Goal: Task Accomplishment & Management: Manage account settings

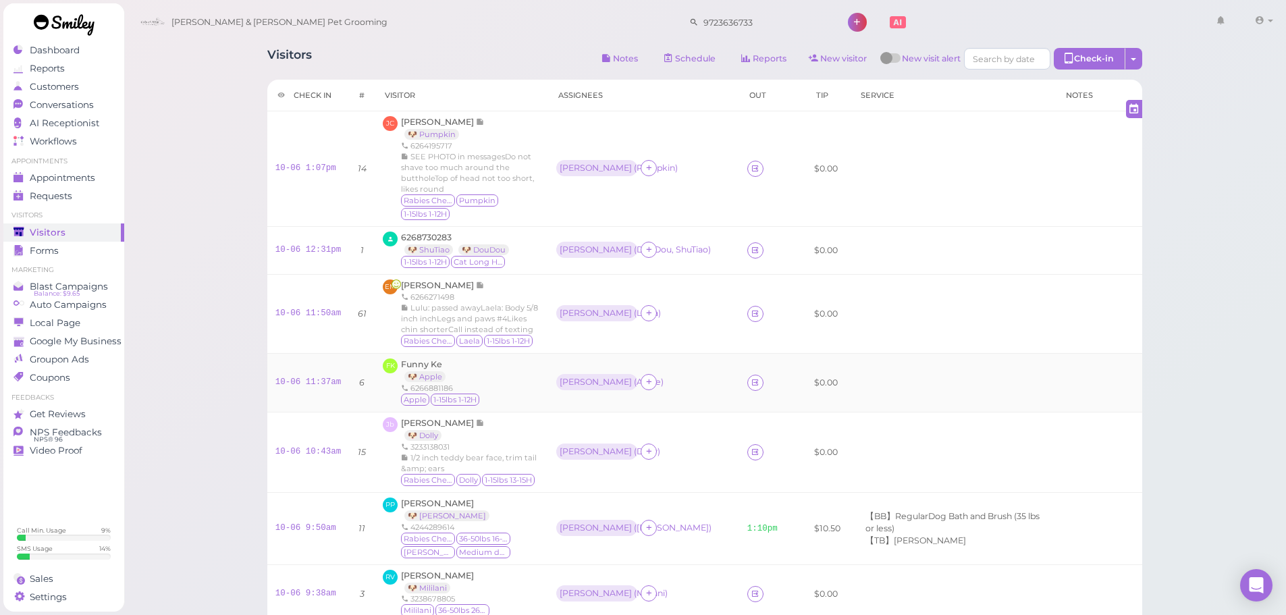
click at [486, 358] on div "FK Funny Ke 🐶 Apple 6266881186 Apple 1-15lbs 1-12H" at bounding box center [461, 382] width 157 height 49
click at [540, 417] on div "Janette bonilla Bonilla 🐶 Dolly 3233138031 1/2 inch teddy bear face, trim tail …" at bounding box center [470, 452] width 139 height 70
click at [312, 447] on link "10-06 10:43am" at bounding box center [308, 451] width 66 height 9
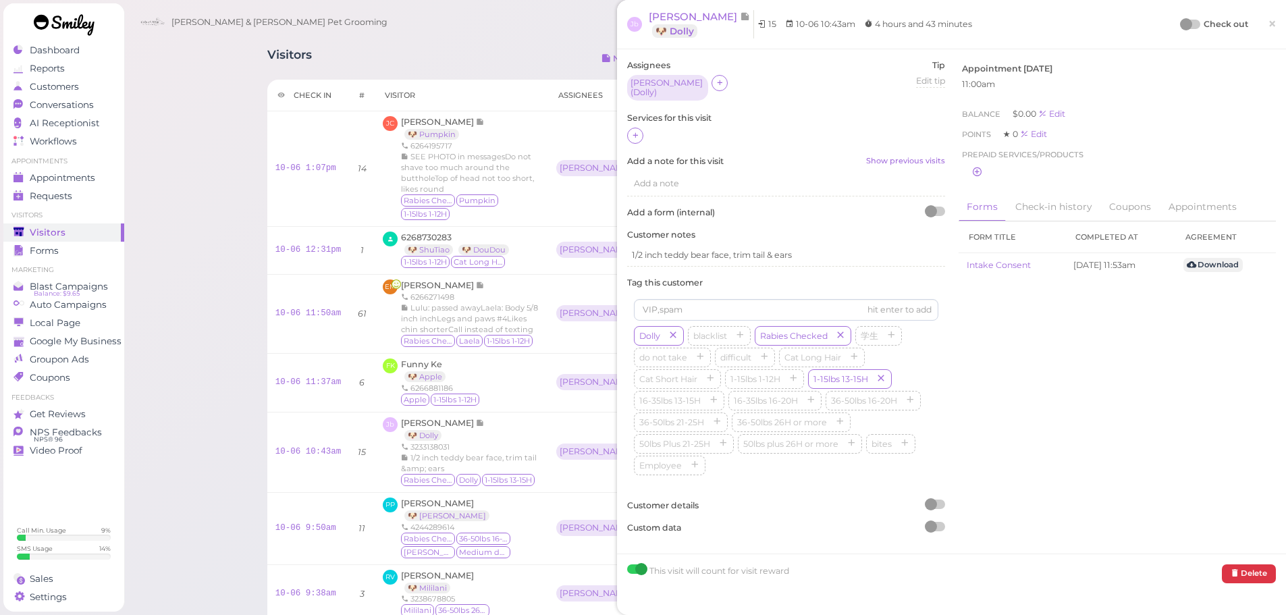
click at [638, 128] on div at bounding box center [786, 137] width 318 height 18
click at [638, 130] on icon at bounding box center [635, 135] width 9 height 10
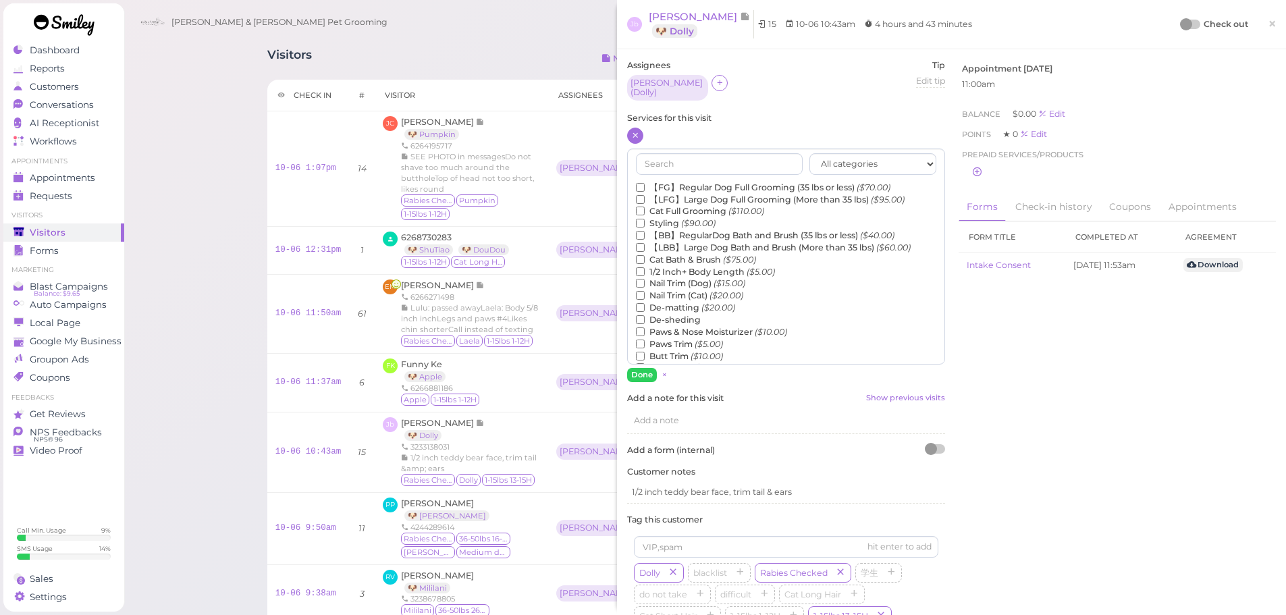
click at [671, 182] on label "【FG】Regular Dog Full Grooming (35 lbs or less) ($70.00)" at bounding box center [763, 188] width 254 height 12
click at [645, 183] on input "【FG】Regular Dog Full Grooming (35 lbs or less) ($70.00)" at bounding box center [640, 187] width 9 height 9
click at [669, 267] on label "1/2 Inch+ Body Length ($5.00)" at bounding box center [705, 272] width 139 height 12
click at [645, 267] on input "1/2 Inch+ Body Length ($5.00)" at bounding box center [640, 271] width 9 height 9
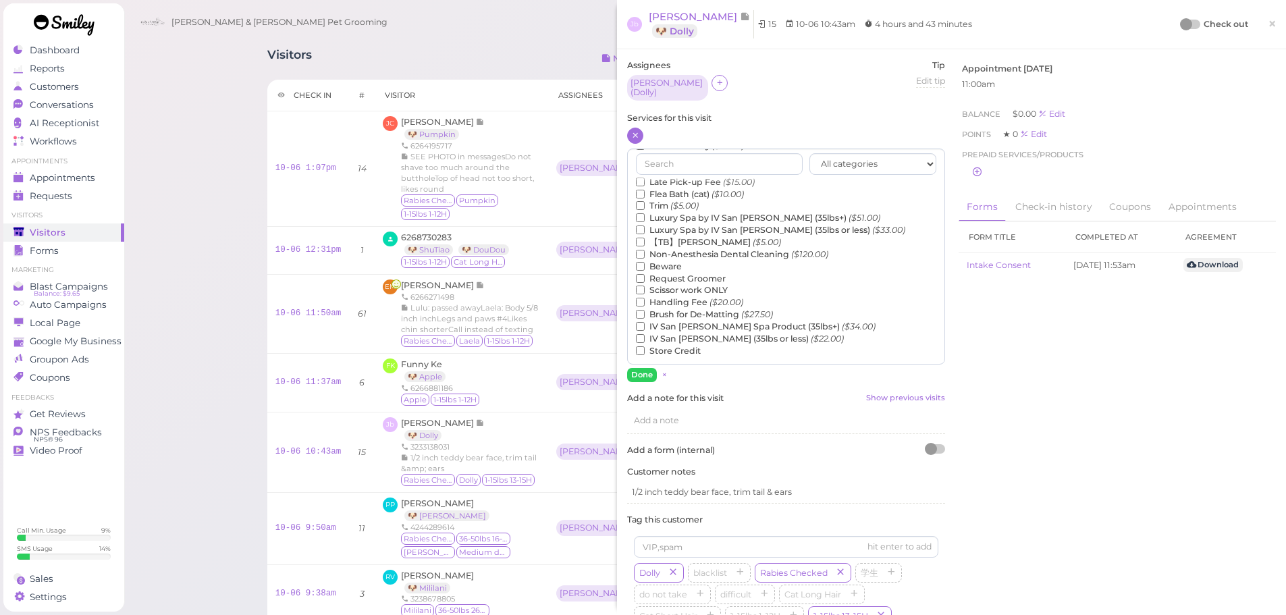
click at [673, 238] on label "【TB】Teeth Brushing ($5.00)" at bounding box center [708, 242] width 145 height 12
click at [645, 238] on input "【TB】Teeth Brushing ($5.00)" at bounding box center [640, 242] width 9 height 9
click at [646, 373] on button "Done" at bounding box center [642, 375] width 30 height 14
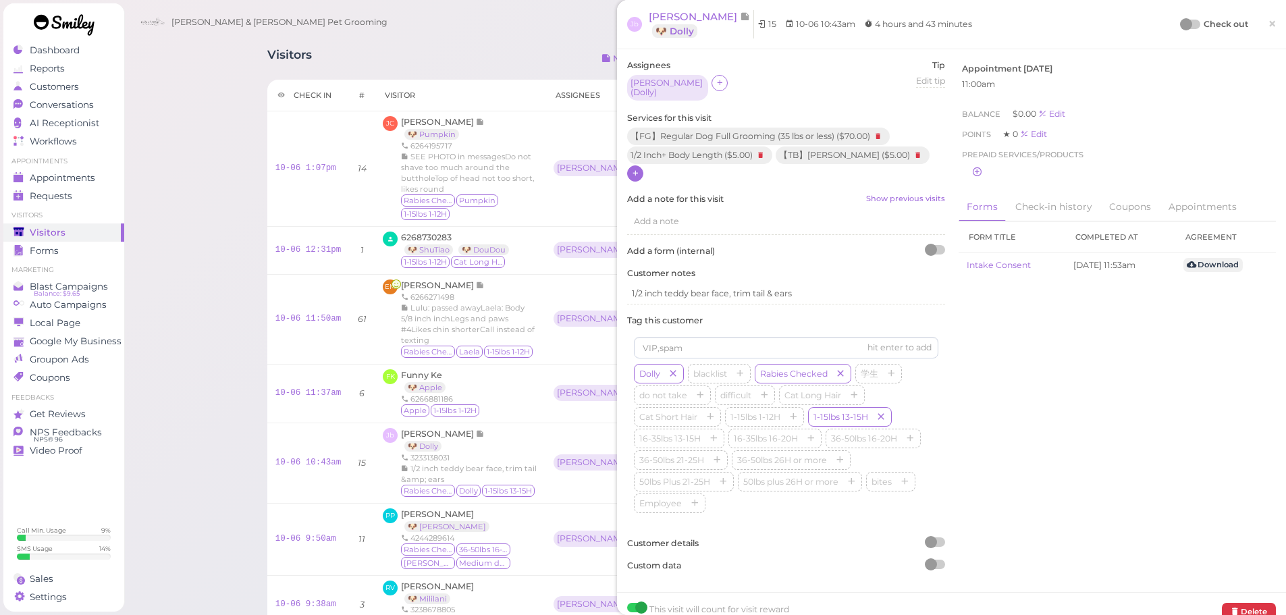
click at [1267, 28] on span "×" at bounding box center [1271, 23] width 9 height 19
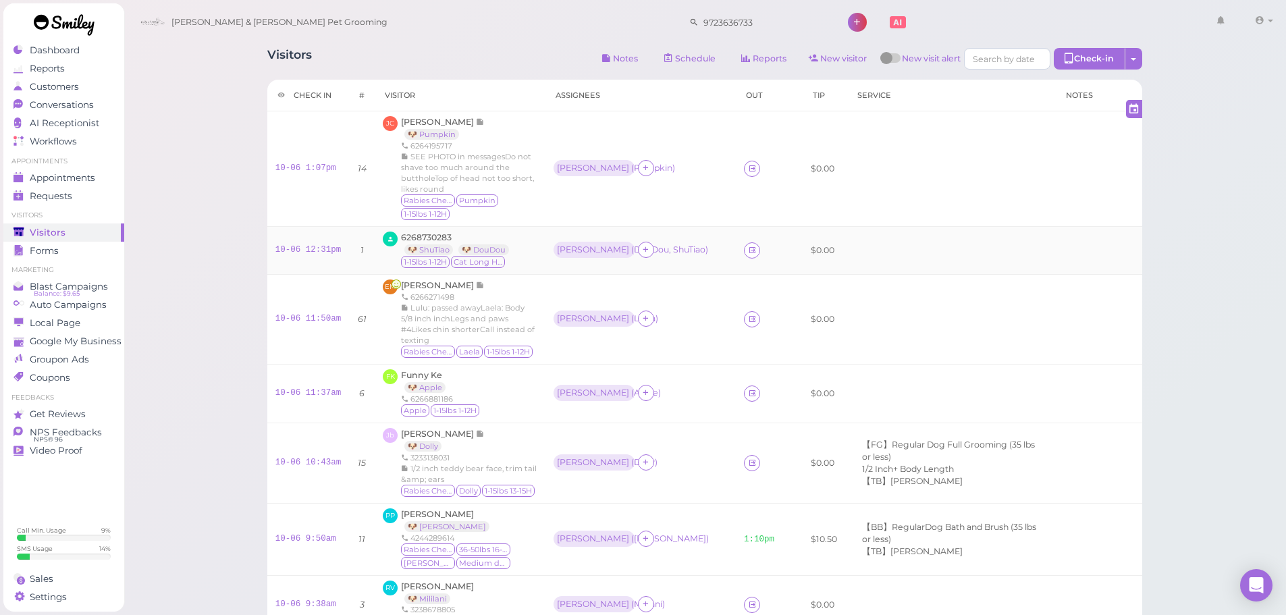
click at [924, 227] on td at bounding box center [951, 251] width 209 height 48
click at [924, 291] on td at bounding box center [951, 319] width 209 height 90
click at [962, 387] on td at bounding box center [951, 393] width 209 height 59
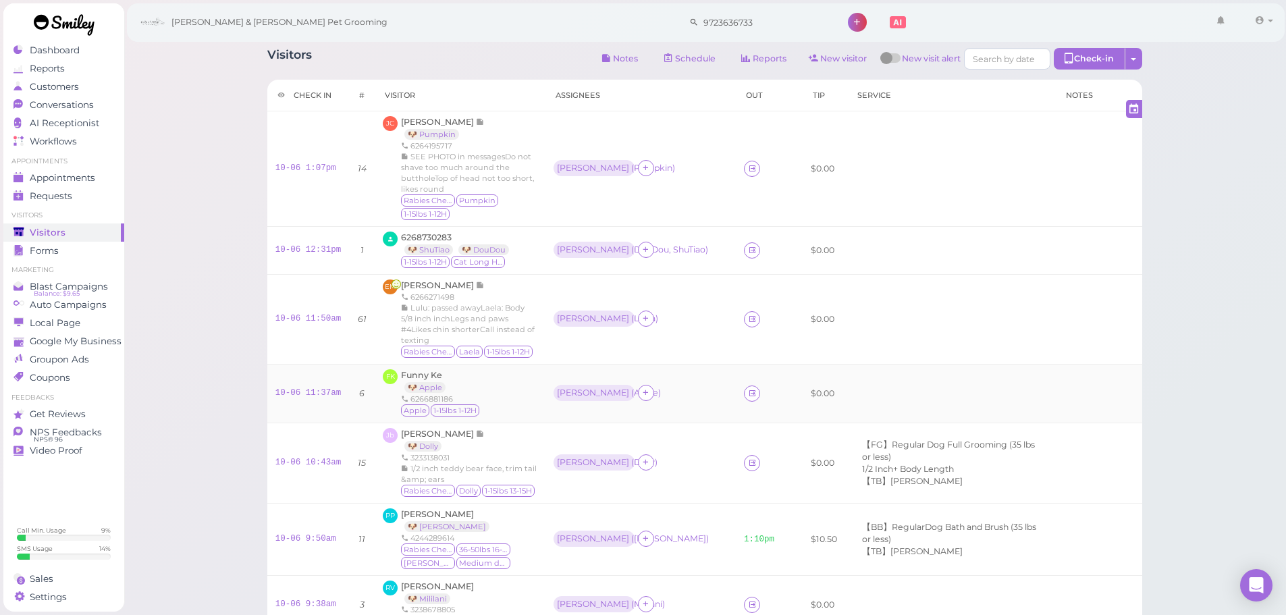
scroll to position [67, 0]
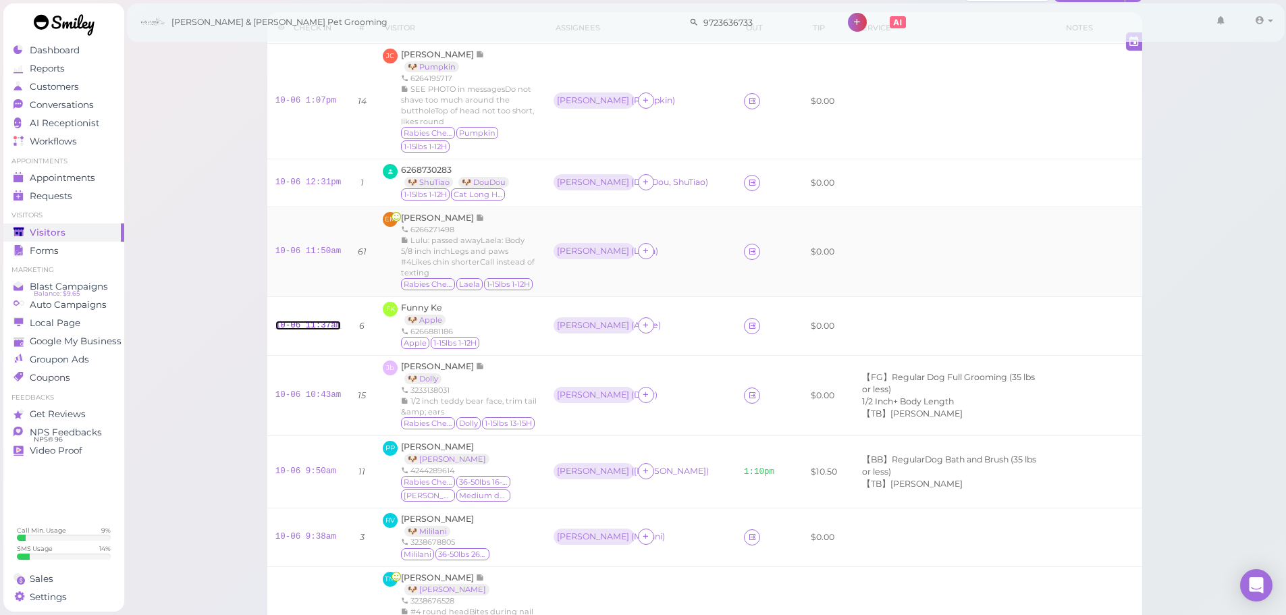
drag, startPoint x: 306, startPoint y: 304, endPoint x: 421, endPoint y: 262, distance: 122.8
click at [306, 321] on link "10-06 11:37am" at bounding box center [308, 325] width 66 height 9
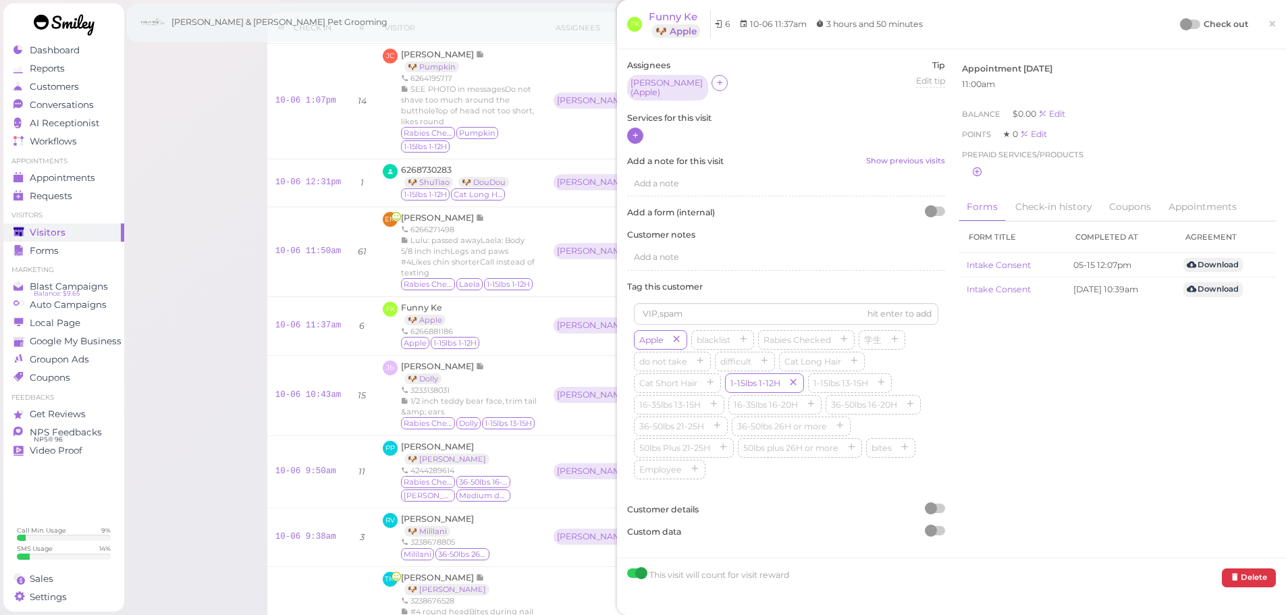
click at [639, 134] on icon at bounding box center [635, 135] width 9 height 10
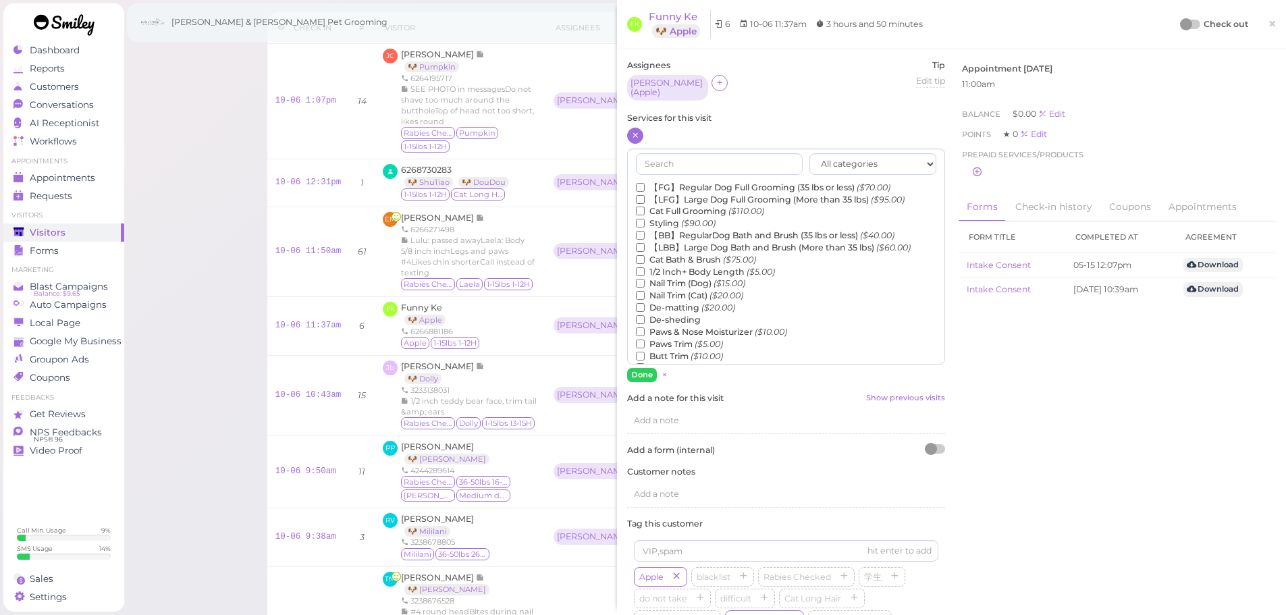
click at [680, 182] on label "【FG】Regular Dog Full Grooming (35 lbs or less) ($70.00)" at bounding box center [763, 188] width 254 height 12
click at [645, 183] on input "【FG】Regular Dog Full Grooming (35 lbs or less) ($70.00)" at bounding box center [640, 187] width 9 height 9
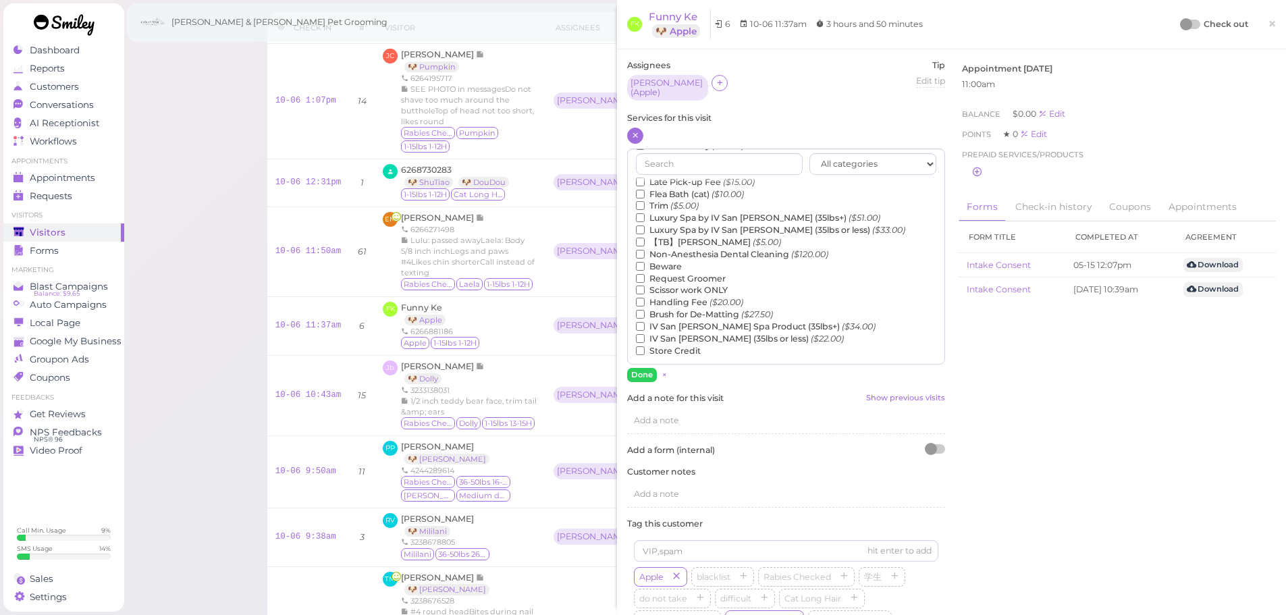
click at [715, 239] on label "【TB】Teeth Brushing ($5.00)" at bounding box center [708, 242] width 145 height 12
click at [645, 239] on input "【TB】Teeth Brushing ($5.00)" at bounding box center [640, 242] width 9 height 9
click at [632, 368] on button "Done" at bounding box center [642, 375] width 30 height 14
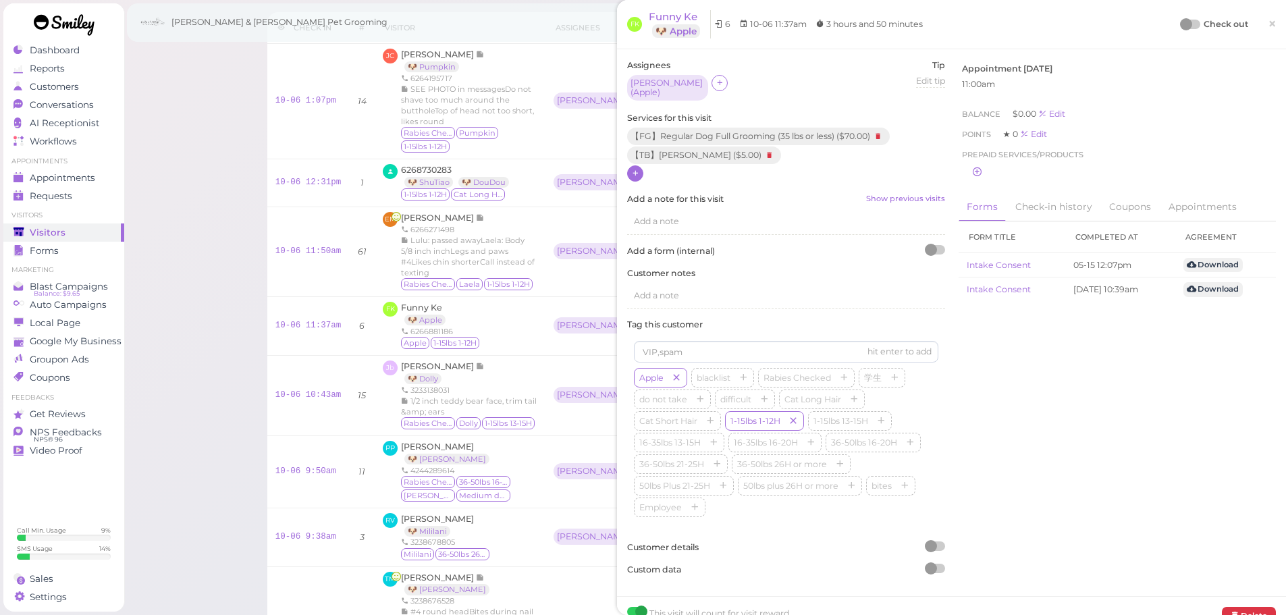
click at [1180, 26] on div at bounding box center [1186, 24] width 12 height 12
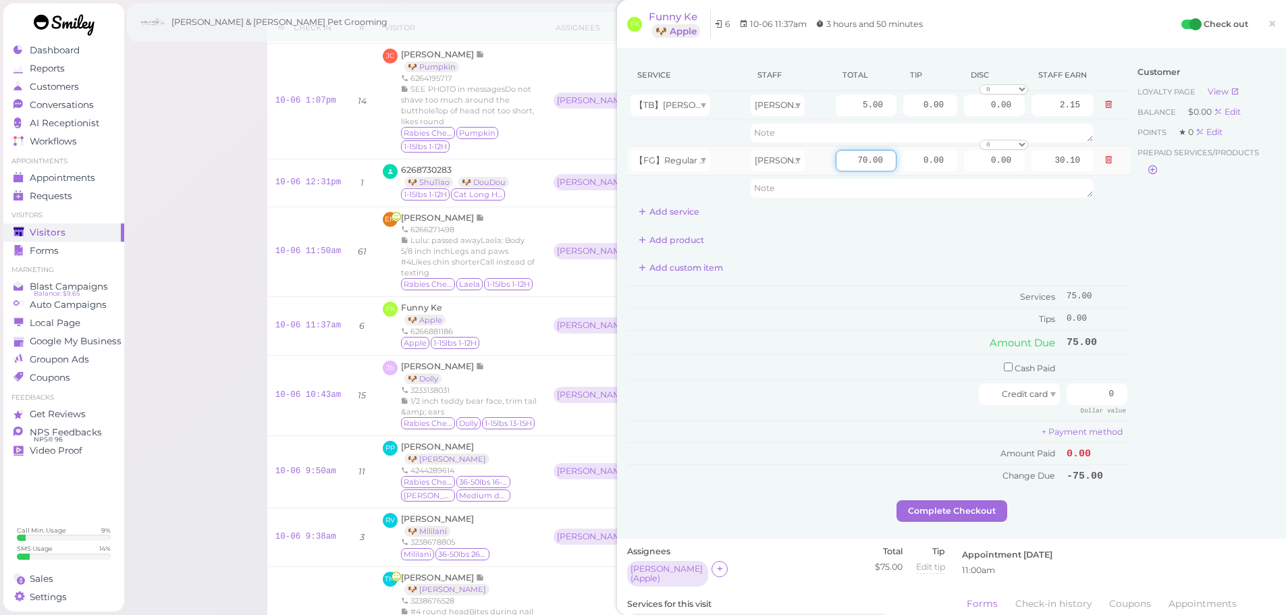
click at [840, 163] on input "70.00" at bounding box center [866, 161] width 61 height 22
click at [880, 218] on div "Service Staff Total Tip Disc Staff earn 【TB】Teeth Brushing Rebecca 5.00 0.00 0.…" at bounding box center [878, 140] width 503 height 163
drag, startPoint x: 906, startPoint y: 161, endPoint x: 1101, endPoint y: 198, distance: 198.4
click at [1100, 197] on tbody "【TB】Teeth Brushing Rebecca 5.00 0.00 0.00 0 10% off 15% off 20% off 25% off 30%…" at bounding box center [878, 146] width 503 height 110
type input "11.25"
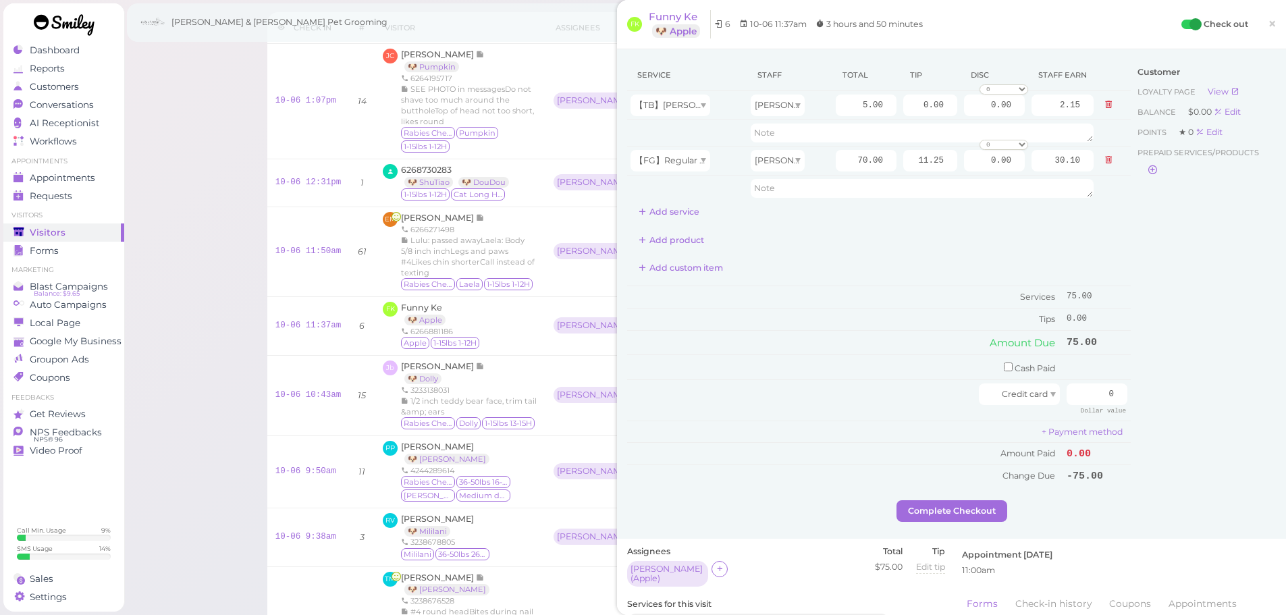
click at [1145, 286] on div "Customer Loyalty page View Balance $0.00 Edit Points ★ 0 Edit Prepaid services/…" at bounding box center [1202, 279] width 145 height 441
drag, startPoint x: 1078, startPoint y: 389, endPoint x: 1155, endPoint y: 401, distance: 77.8
click at [1155, 401] on div "Service Staff Total Tip Disc Staff earn 【TB】Teeth Brushing Rebecca 5.00 0.00 0.…" at bounding box center [951, 279] width 649 height 441
type input "86.25"
click at [1147, 388] on div "Customer Loyalty page View Balance $0.00 Edit Points ★ 0 Edit Prepaid services/…" at bounding box center [1202, 279] width 145 height 441
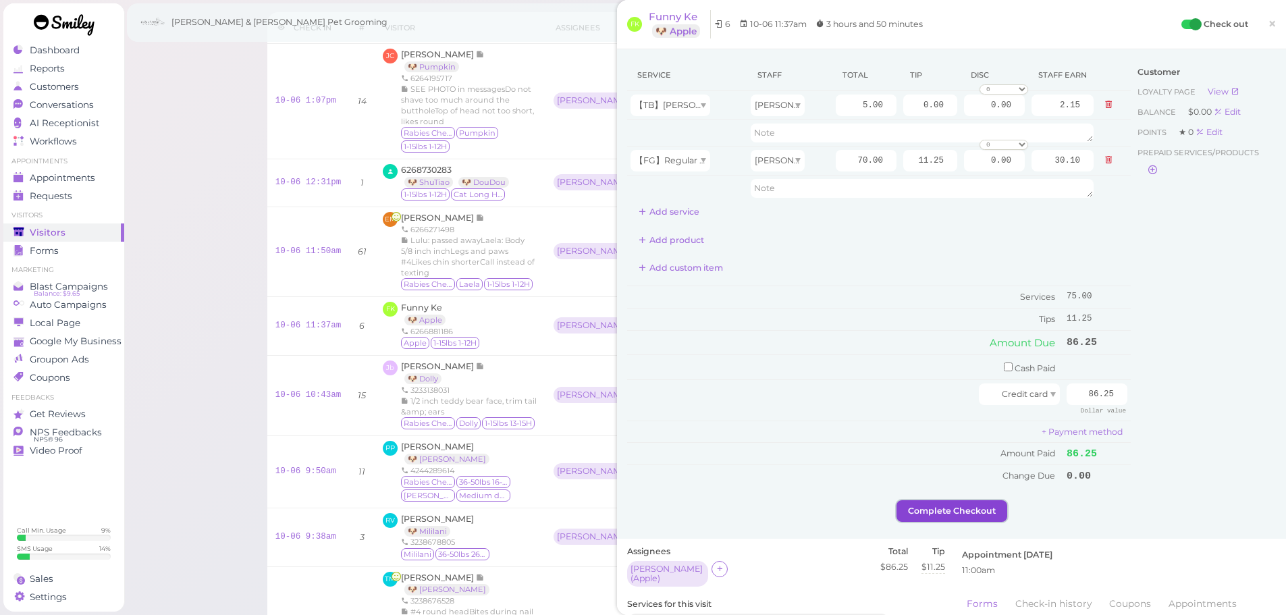
click at [976, 513] on button "Complete Checkout" at bounding box center [951, 511] width 111 height 22
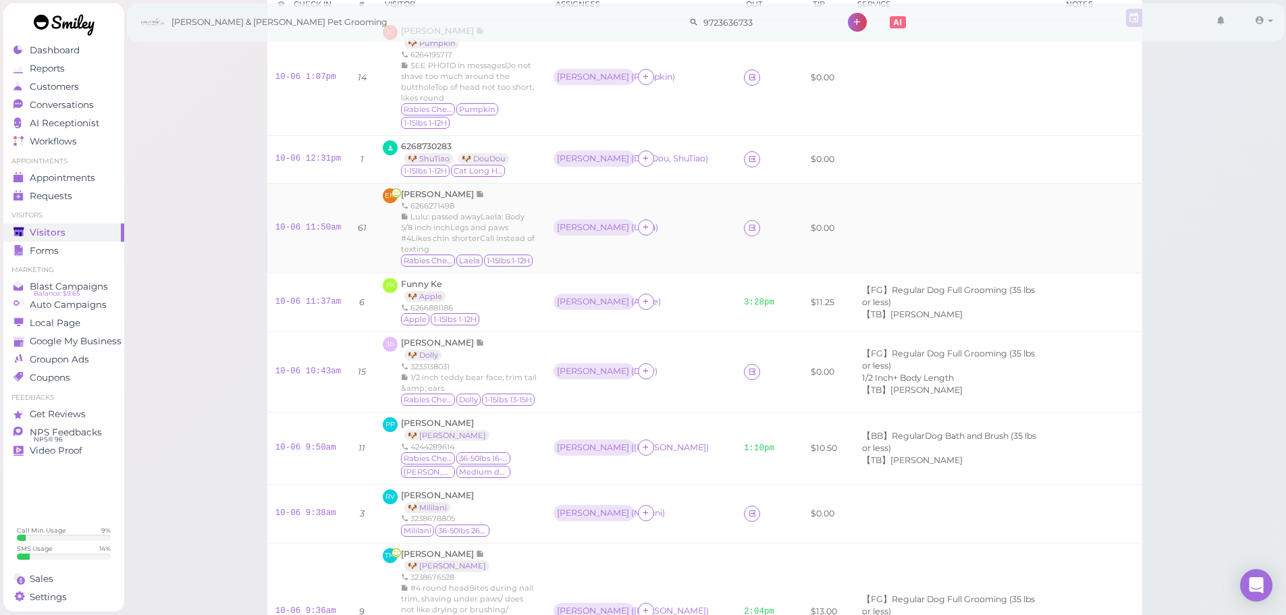
scroll to position [67, 0]
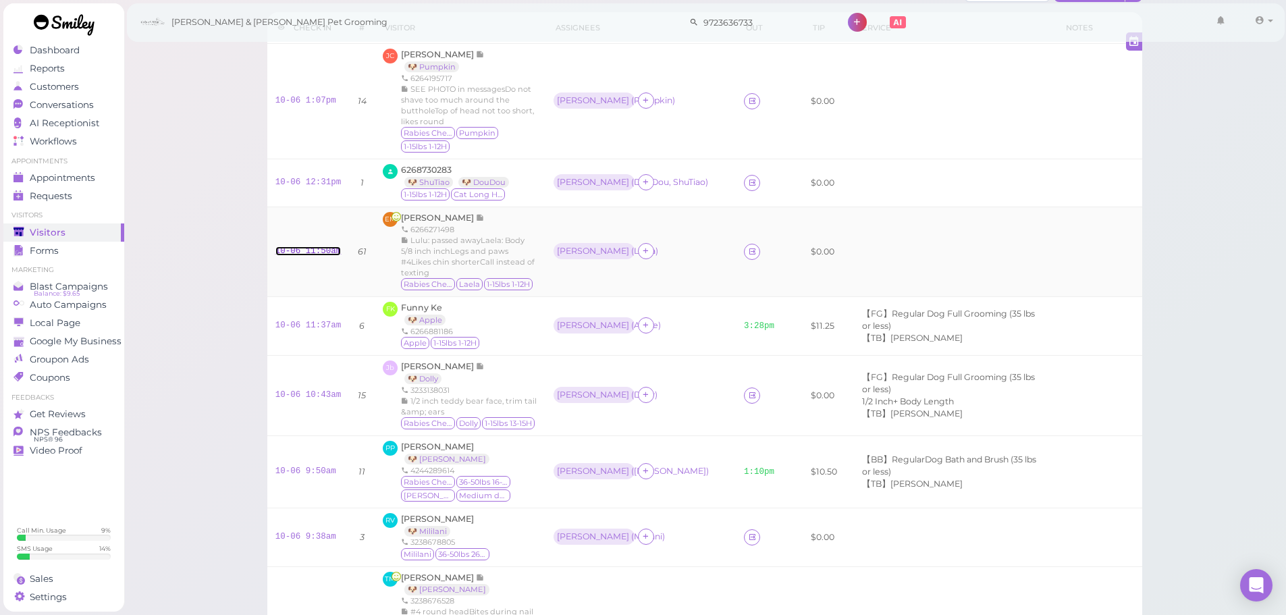
drag, startPoint x: 315, startPoint y: 233, endPoint x: 331, endPoint y: 229, distance: 16.5
click at [315, 246] on link "10-06 11:50am" at bounding box center [308, 250] width 66 height 9
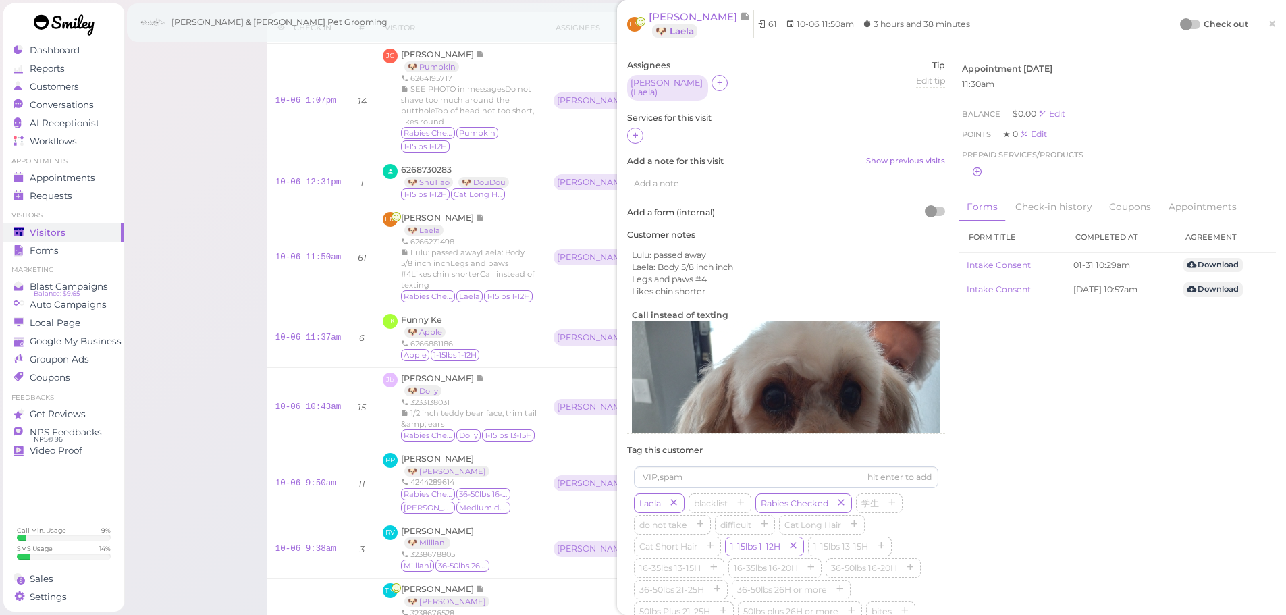
click at [637, 118] on label "Services for this visit" at bounding box center [786, 118] width 318 height 12
click at [629, 128] on div at bounding box center [635, 136] width 16 height 16
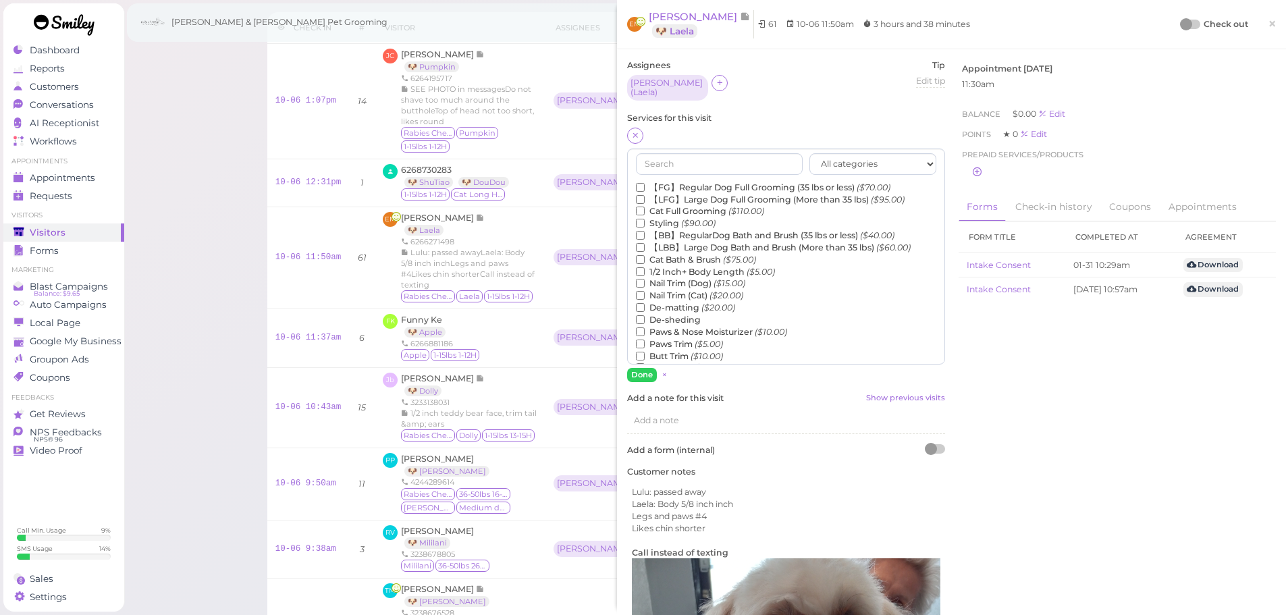
click at [676, 229] on label "【BB】RegularDog Bath and Brush (35 lbs or less) ($40.00)" at bounding box center [765, 235] width 258 height 12
click at [645, 231] on input "【BB】RegularDog Bath and Brush (35 lbs or less) ($40.00)" at bounding box center [640, 235] width 9 height 9
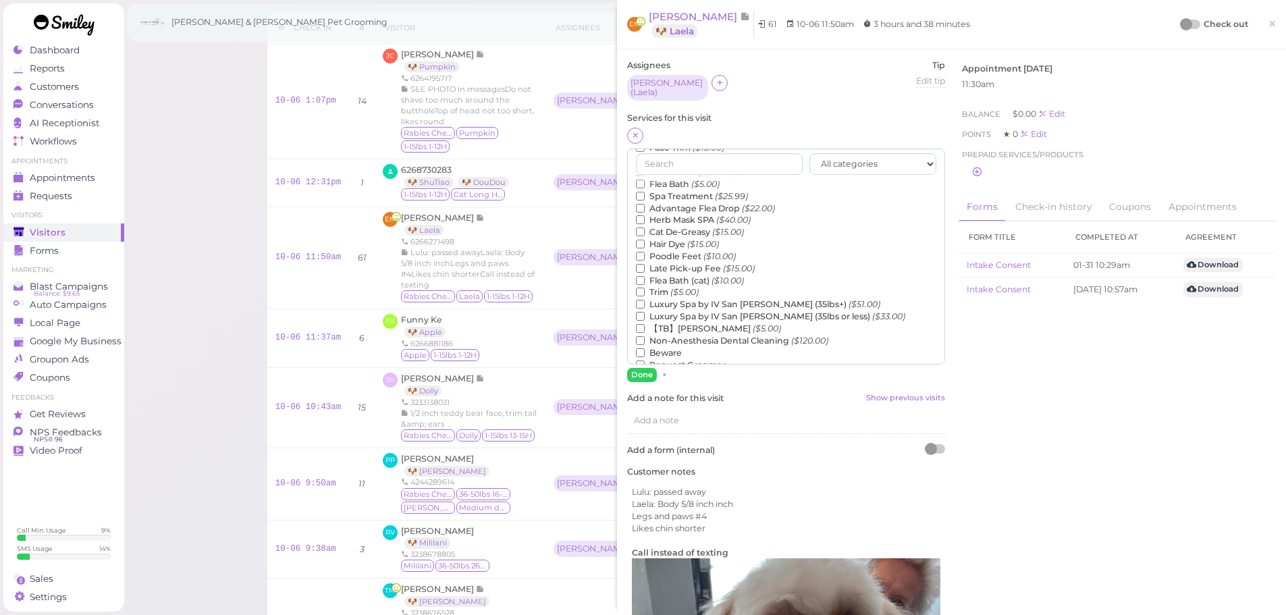
scroll to position [306, 0]
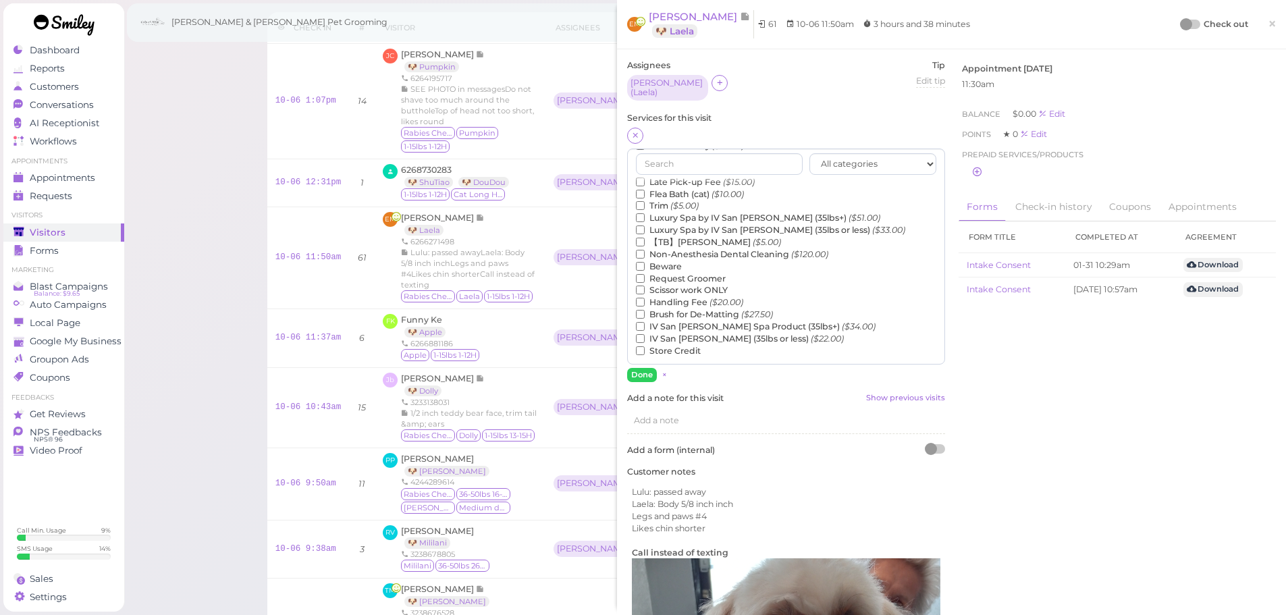
click at [675, 240] on label "【TB】Teeth Brushing ($5.00)" at bounding box center [708, 242] width 145 height 12
click at [645, 240] on input "【TB】Teeth Brushing ($5.00)" at bounding box center [640, 242] width 9 height 9
click at [645, 370] on button "Done" at bounding box center [642, 375] width 30 height 14
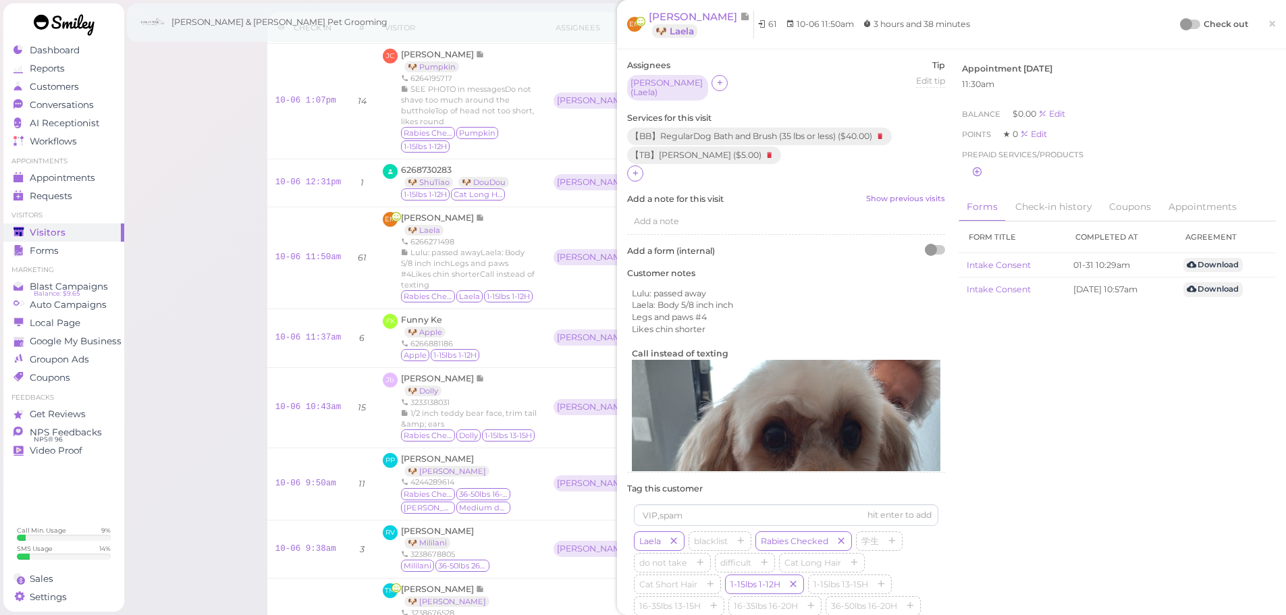
click at [1182, 26] on div at bounding box center [1190, 24] width 19 height 9
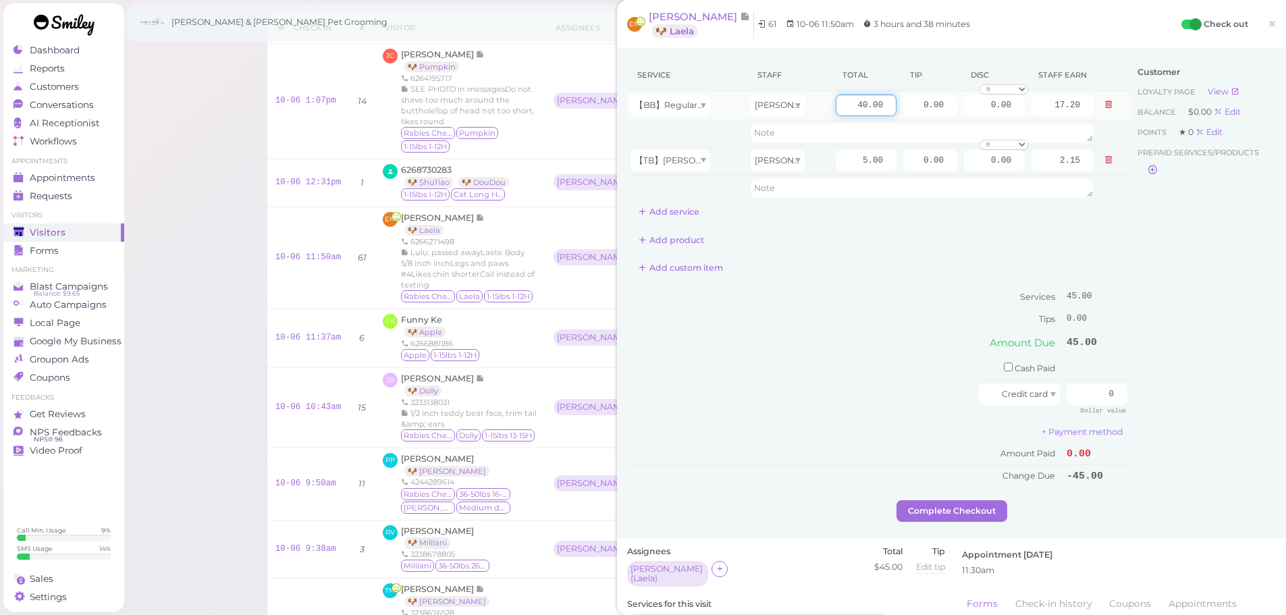
click at [836, 112] on input "40.00" at bounding box center [866, 105] width 61 height 22
type input "45.00"
type input "19.35"
drag, startPoint x: 906, startPoint y: 105, endPoint x: 1056, endPoint y: 184, distance: 169.6
click at [1004, 122] on tbody "【BB】RegularDog Bath and Brush (35 lbs or less) Rebecca 45.00 0.00 0.00 0 10% of…" at bounding box center [878, 146] width 503 height 110
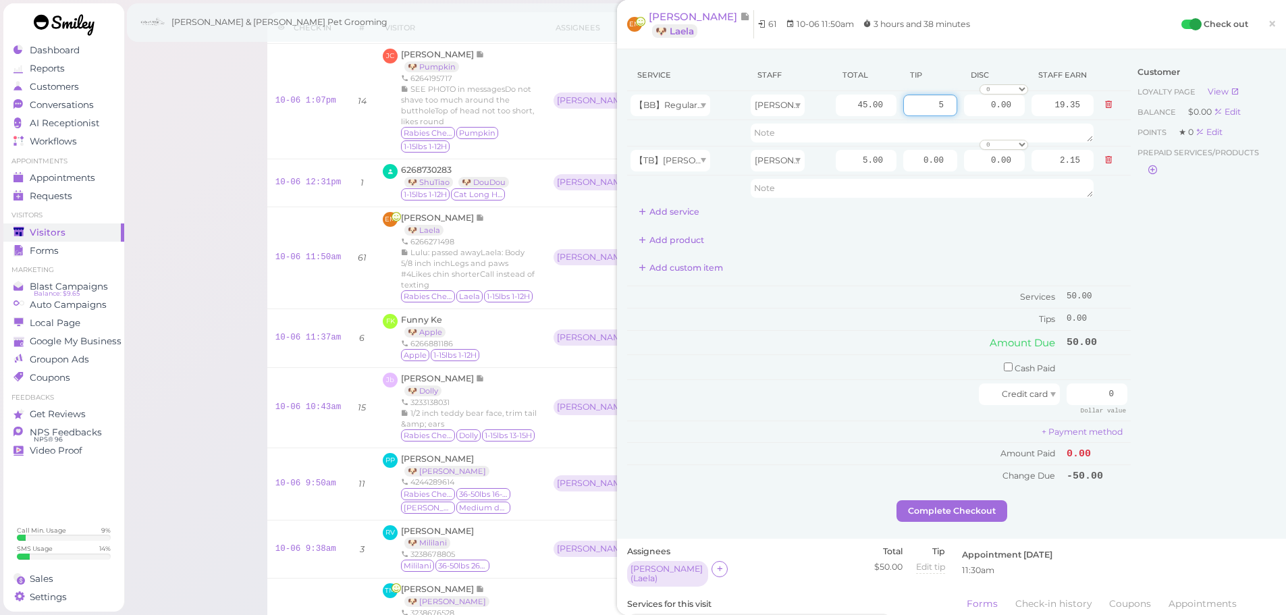
type input "5"
click at [1191, 302] on div "Customer Loyalty page View Balance $0.00 Edit Points ★ 0 Edit Prepaid services/…" at bounding box center [1202, 279] width 145 height 441
click at [1004, 365] on input "checkbox" at bounding box center [1008, 366] width 9 height 9
checkbox input "true"
drag, startPoint x: 1077, startPoint y: 377, endPoint x: 1175, endPoint y: 385, distance: 98.2
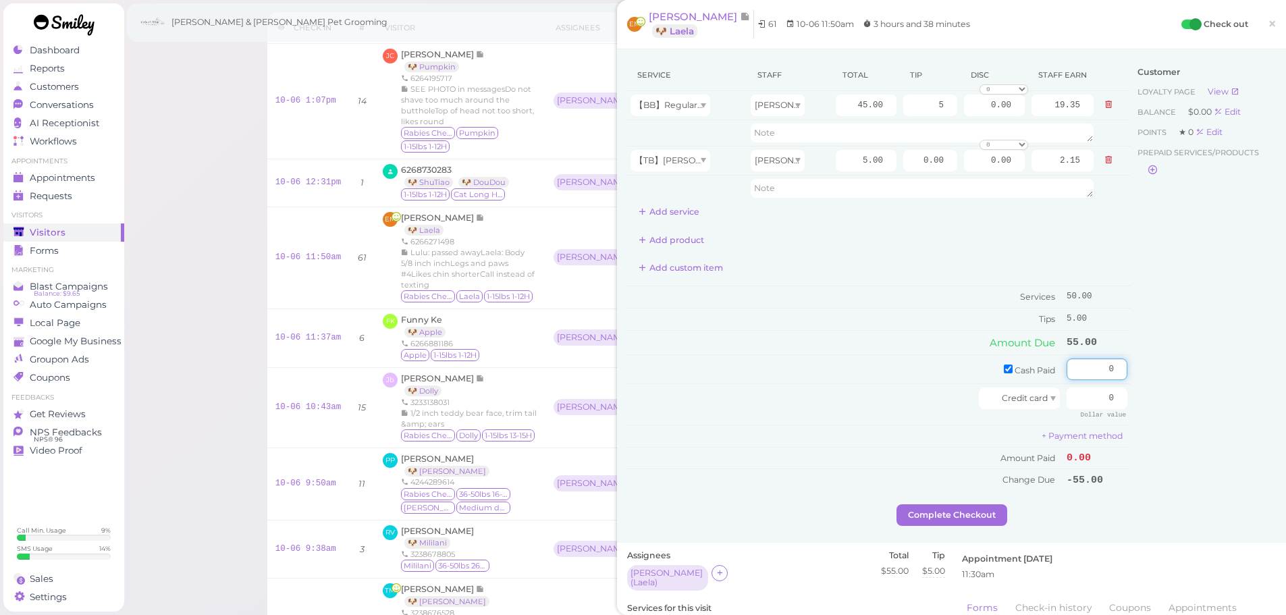
click at [1174, 385] on div "Service Staff Total Tip Disc Staff earn 【BB】RegularDog Bath and Brush (35 lbs o…" at bounding box center [951, 281] width 649 height 445
type input "55"
click at [1191, 416] on div "Customer Loyalty page View Balance $0.00 Edit Points ★ 0 Edit Prepaid services/…" at bounding box center [1202, 281] width 145 height 445
click at [977, 505] on button "Complete Checkout" at bounding box center [951, 515] width 111 height 22
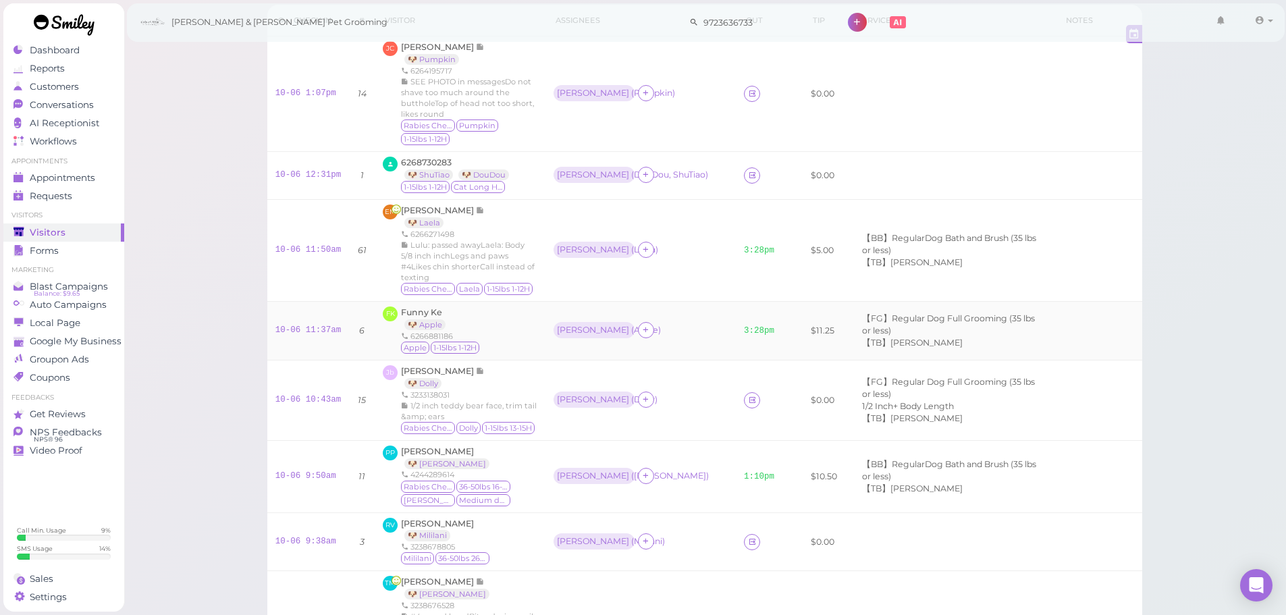
scroll to position [67, 0]
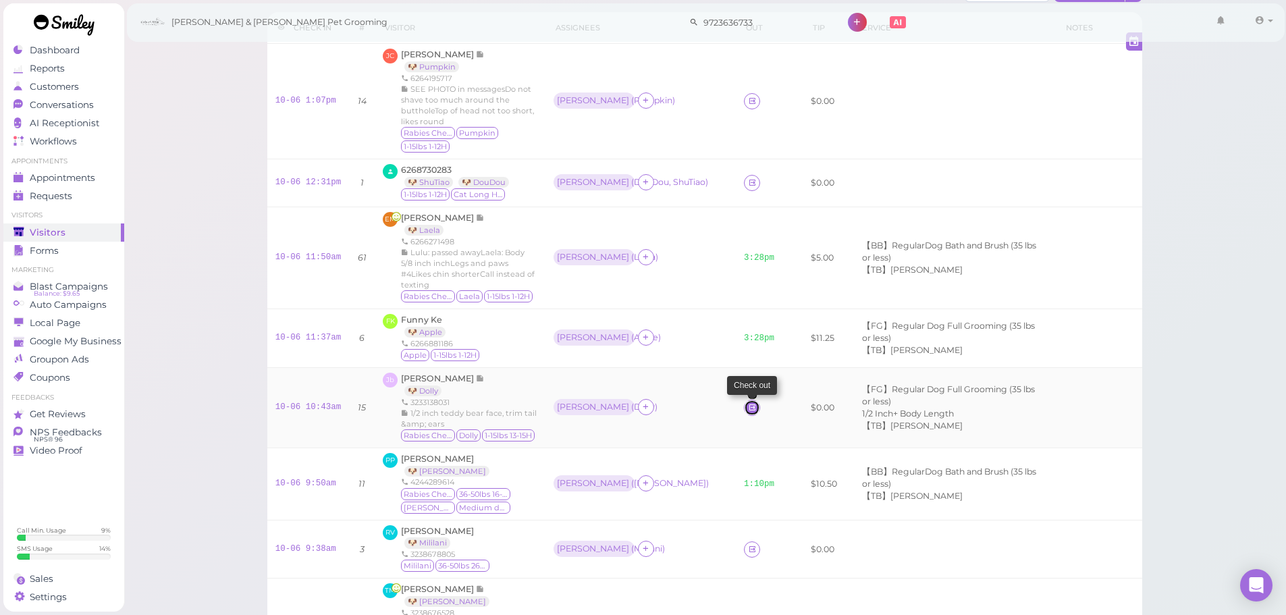
click at [748, 402] on icon at bounding box center [752, 407] width 9 height 10
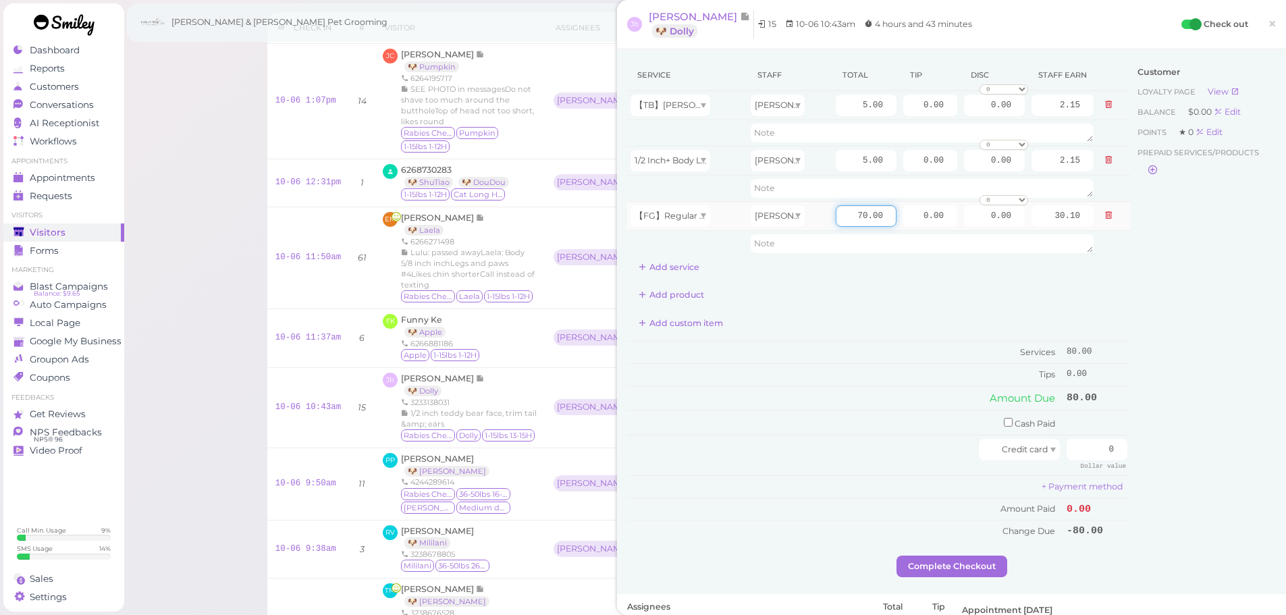
click at [840, 216] on input "70.00" at bounding box center [866, 216] width 61 height 22
type input "80.00"
type input "34.40"
drag, startPoint x: 906, startPoint y: 220, endPoint x: 1217, endPoint y: 306, distance: 322.7
click at [1201, 228] on div "Service Staff Total Tip Disc Staff earn 【TB】Teeth Brushing Rebecca 5.00 0.00 0.…" at bounding box center [951, 307] width 649 height 496
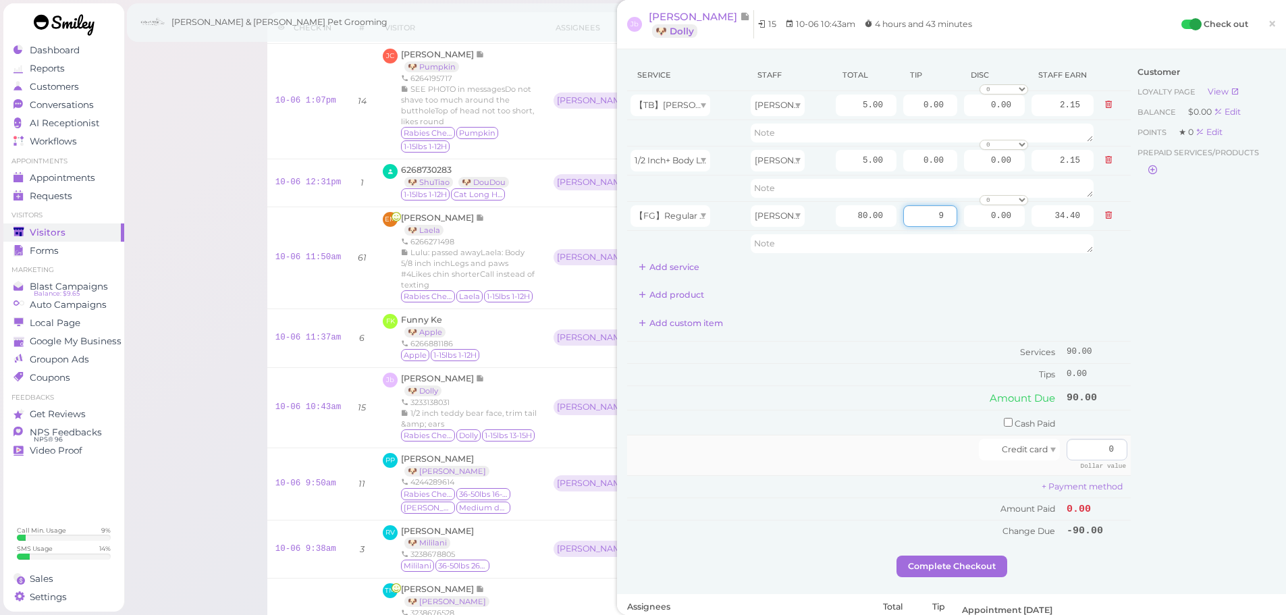
type input "9"
drag, startPoint x: 1085, startPoint y: 456, endPoint x: 1276, endPoint y: 489, distance: 194.6
click at [1280, 489] on div "Jb Janette bonilla Bonilla 🐶 Dolly 15 10-06 10:43am 4 hours and 43 minutes Chec…" at bounding box center [951, 307] width 669 height 615
type input "99"
click at [985, 557] on button "Complete Checkout" at bounding box center [951, 566] width 111 height 22
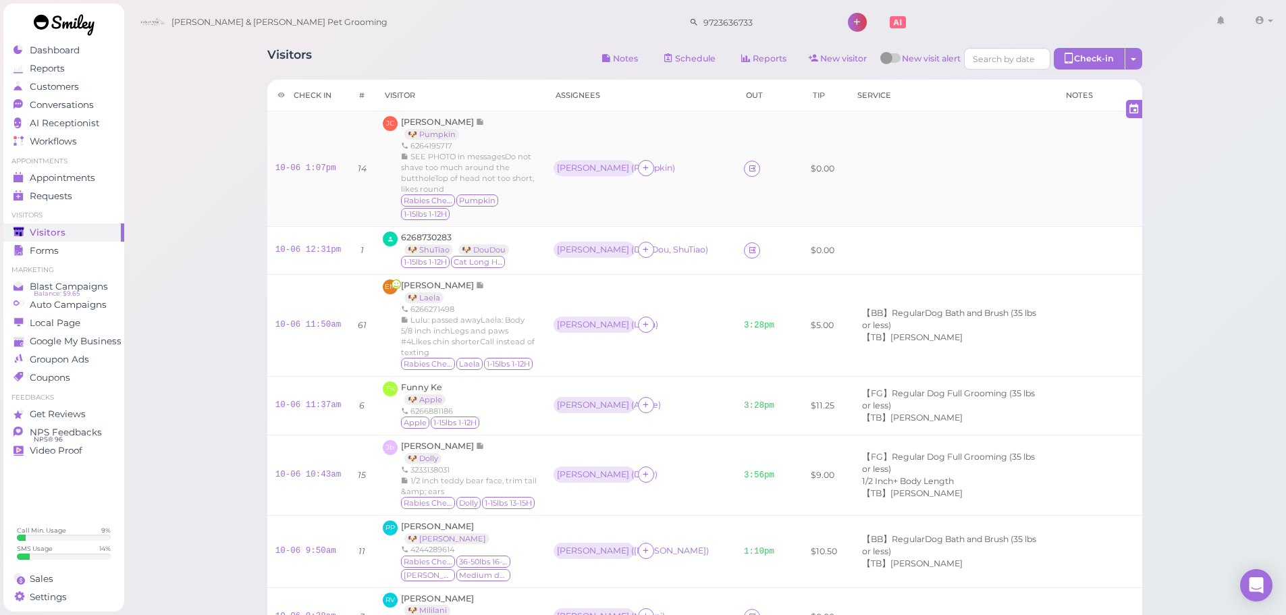
click at [441, 116] on div "Josephine Cheng 🐶 Pumpkin 6264195717 SEE PHOTO in messagesDo not shave too much…" at bounding box center [469, 168] width 136 height 105
click at [438, 119] on span "Josephine Cheng" at bounding box center [438, 122] width 75 height 10
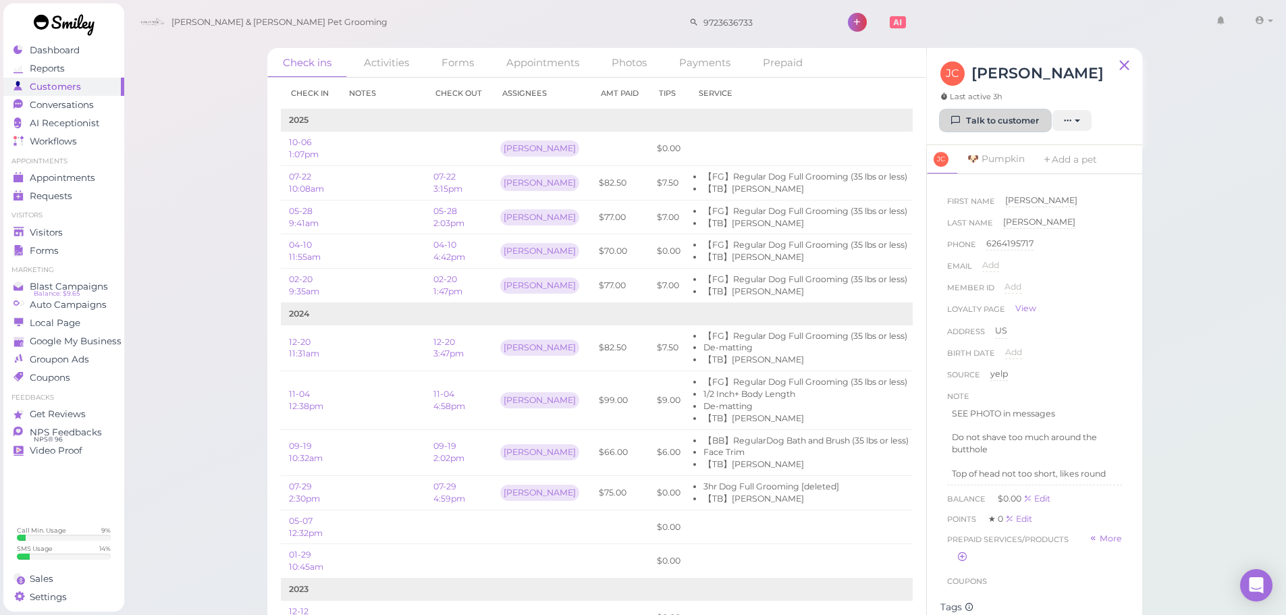
click at [999, 124] on link "Talk to customer" at bounding box center [995, 121] width 110 height 22
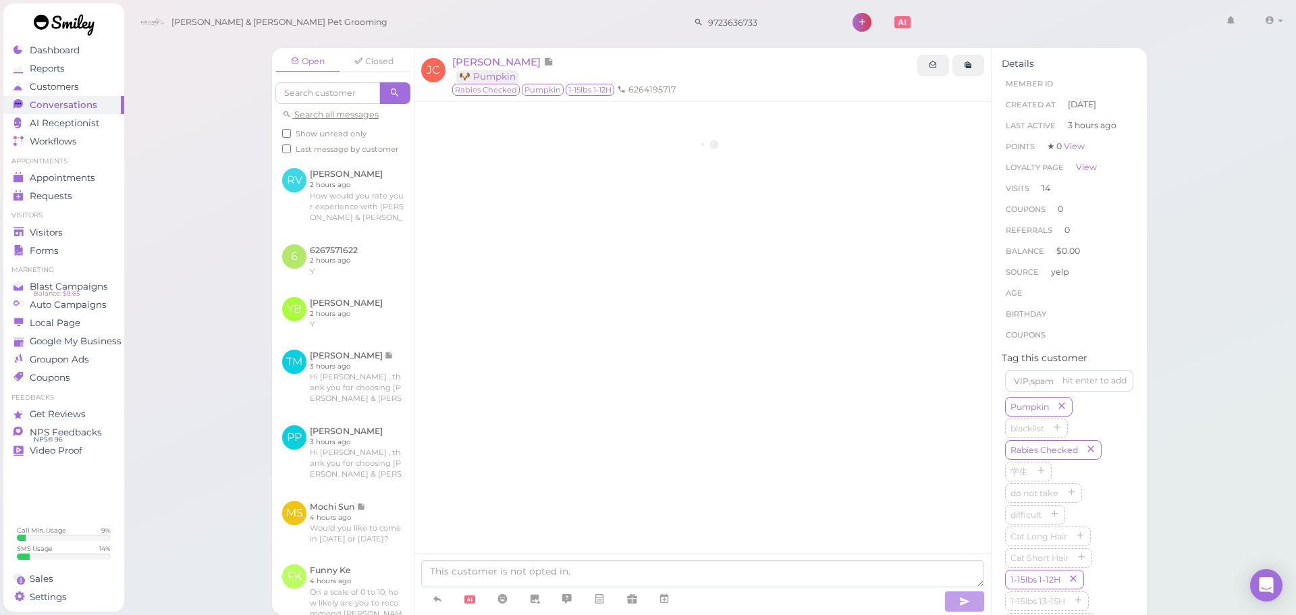
scroll to position [1638, 0]
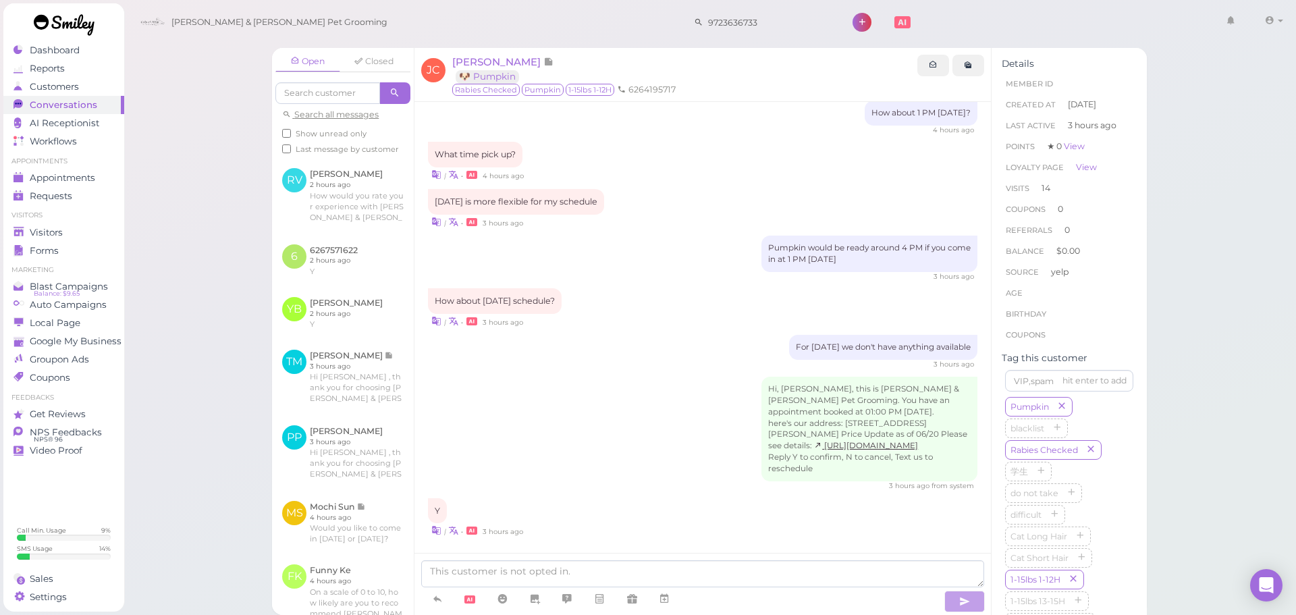
click at [1216, 429] on div "Open Closed Search all messages Show unread only Last message by customer RV Re…" at bounding box center [710, 307] width 1173 height 615
click at [83, 222] on ul "Visitors Visitors Forms" at bounding box center [63, 235] width 121 height 49
click at [97, 245] on div "Forms" at bounding box center [61, 250] width 97 height 11
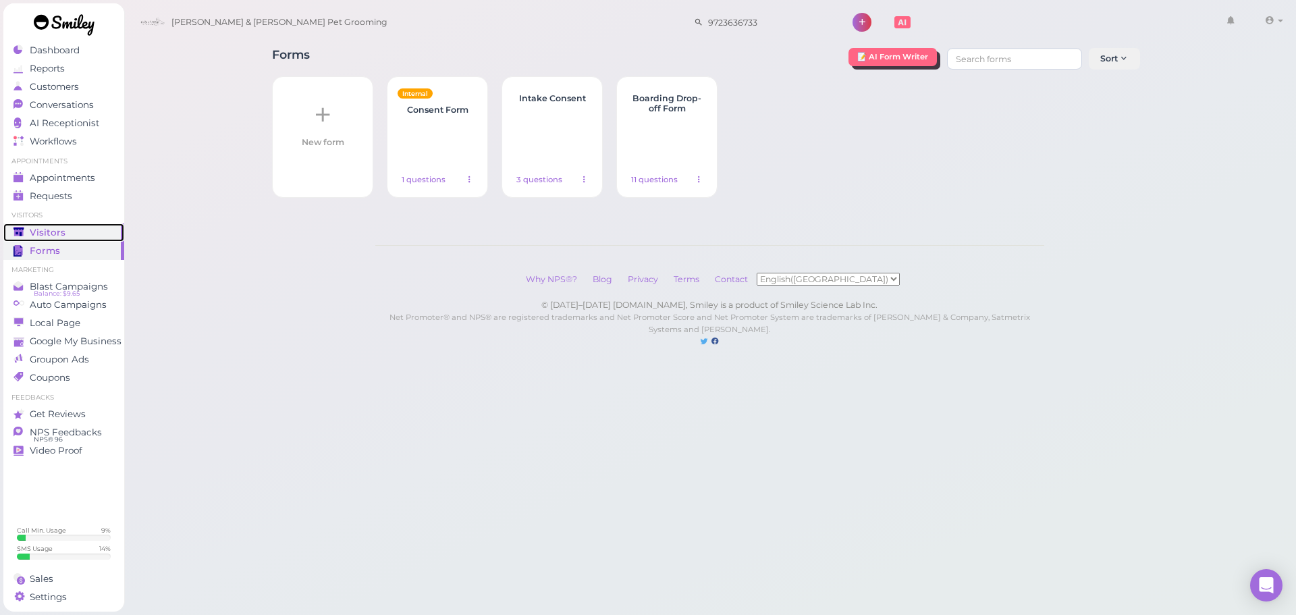
click at [96, 237] on div "Visitors" at bounding box center [61, 232] width 97 height 11
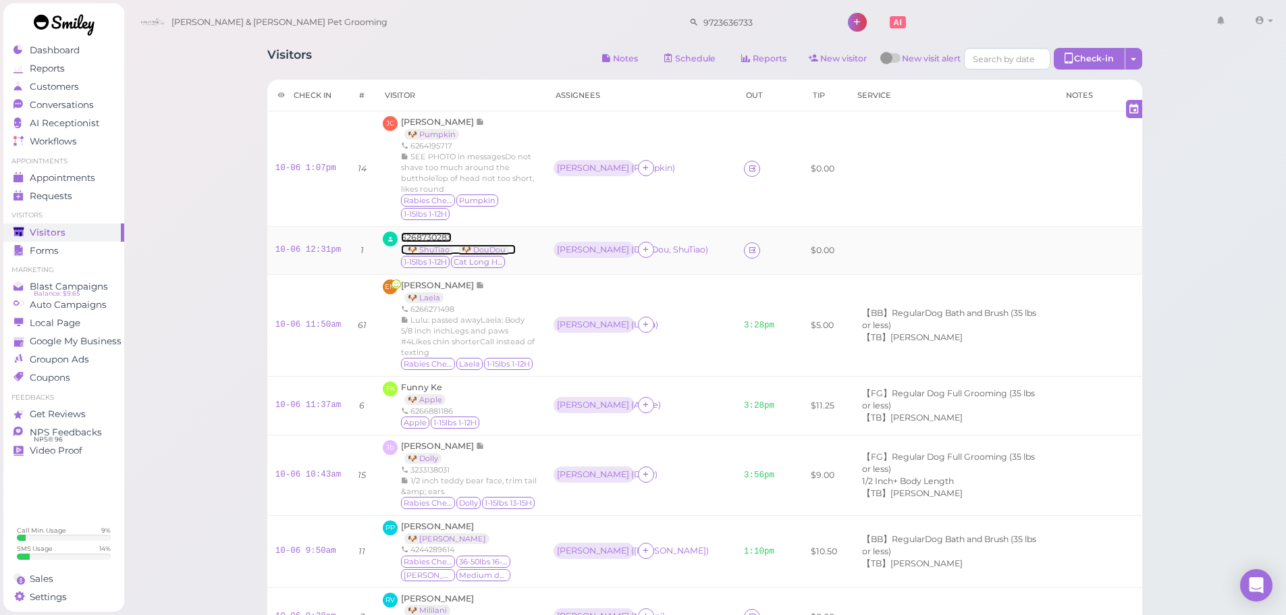
click at [425, 232] on span "6268730283" at bounding box center [426, 237] width 51 height 10
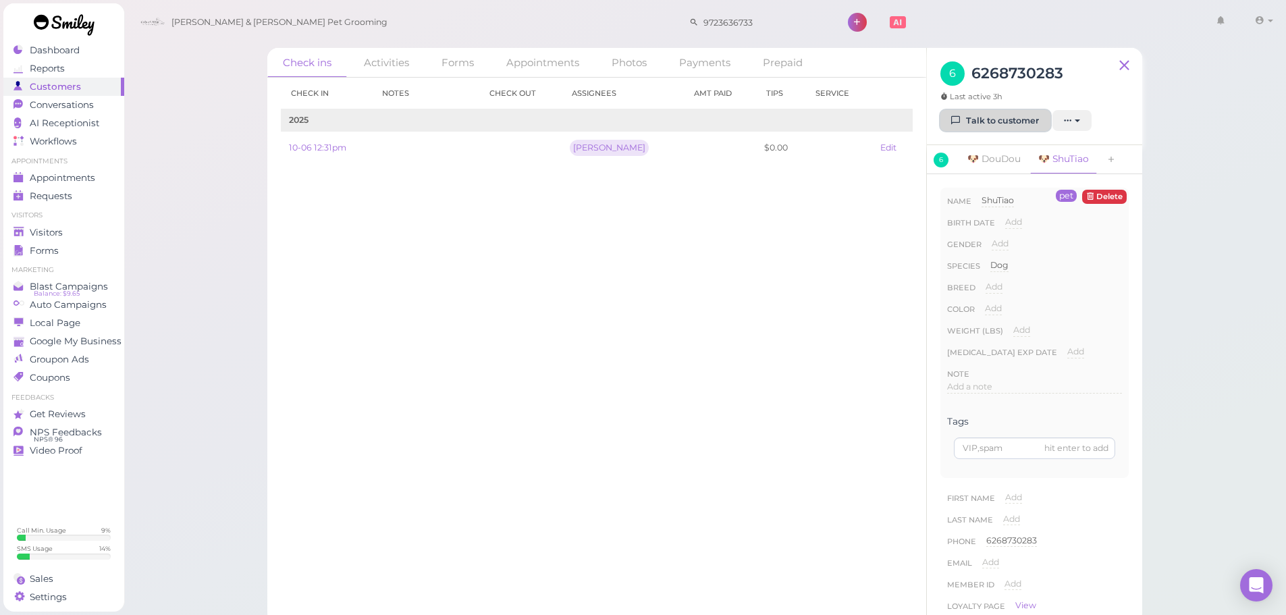
click at [1016, 117] on link "Talk to customer" at bounding box center [995, 121] width 110 height 22
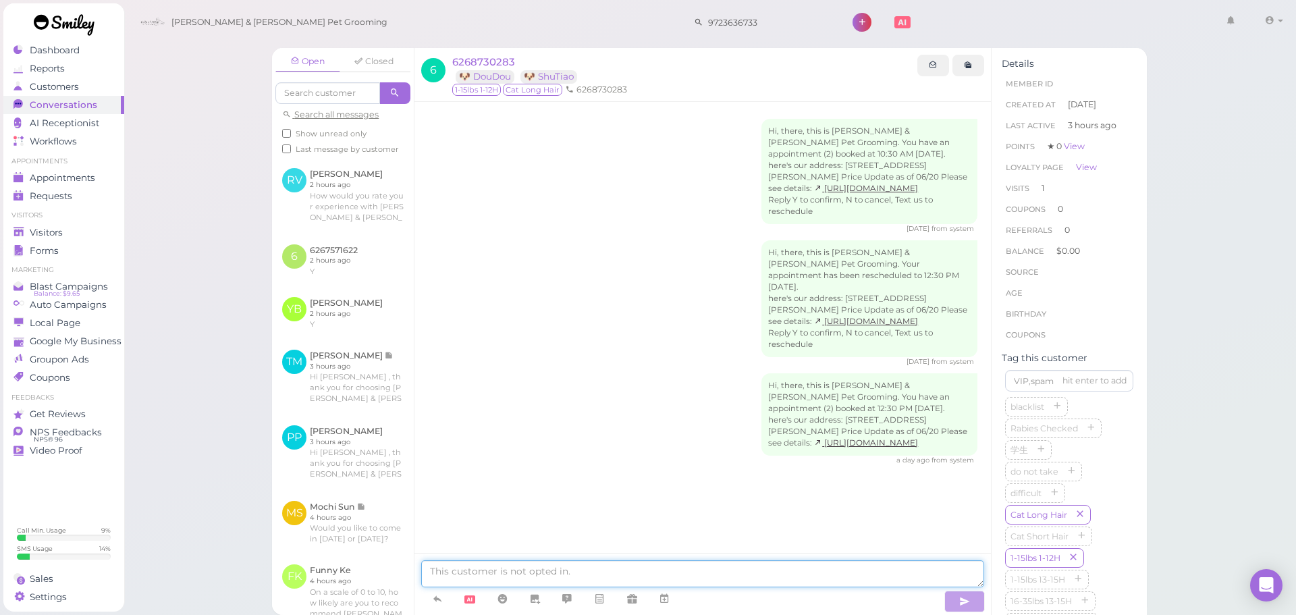
click at [484, 570] on textarea at bounding box center [702, 573] width 563 height 27
click at [466, 59] on span "6268730283" at bounding box center [483, 61] width 63 height 13
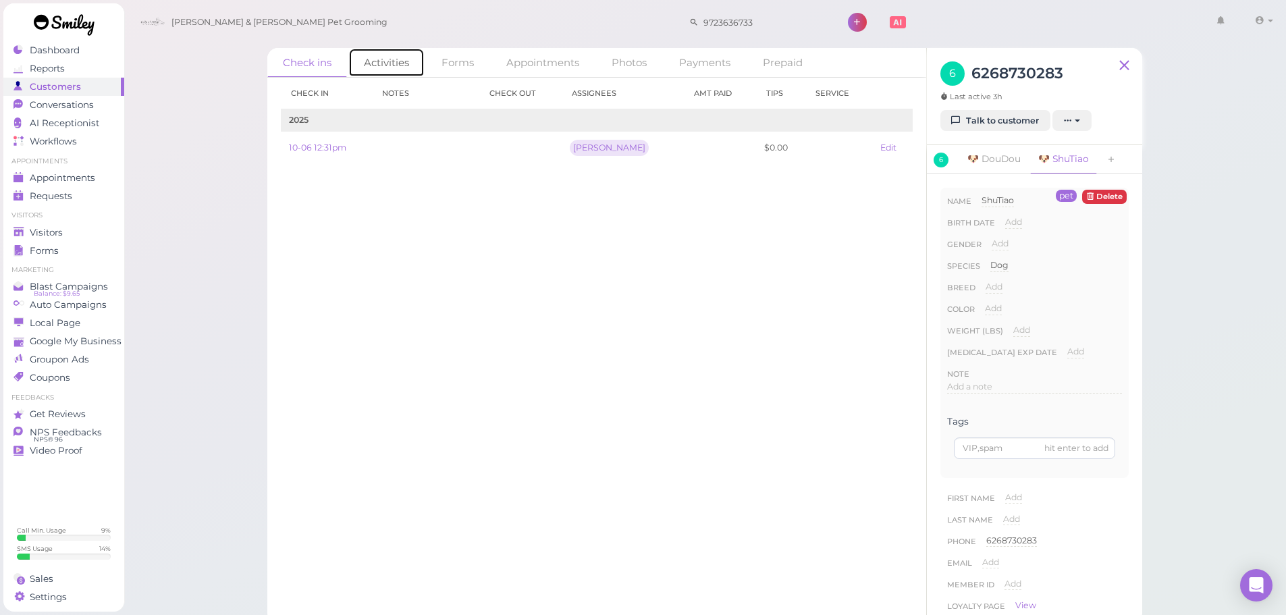
click at [420, 62] on link "Activities" at bounding box center [386, 62] width 76 height 29
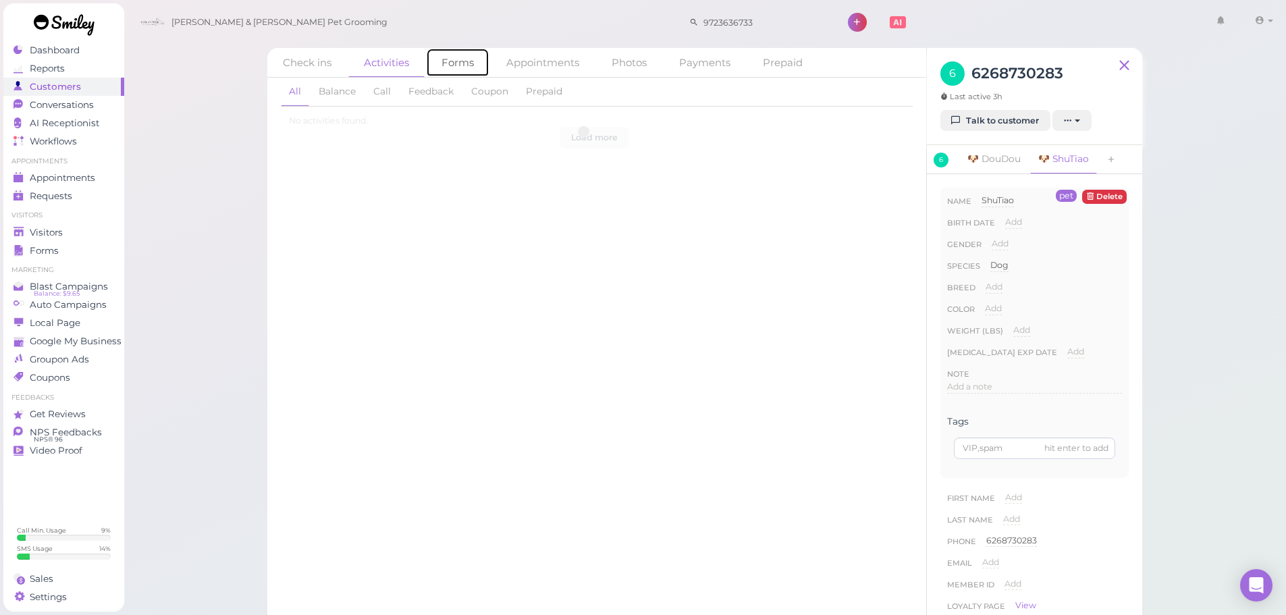
click at [443, 63] on link "Forms" at bounding box center [457, 62] width 63 height 29
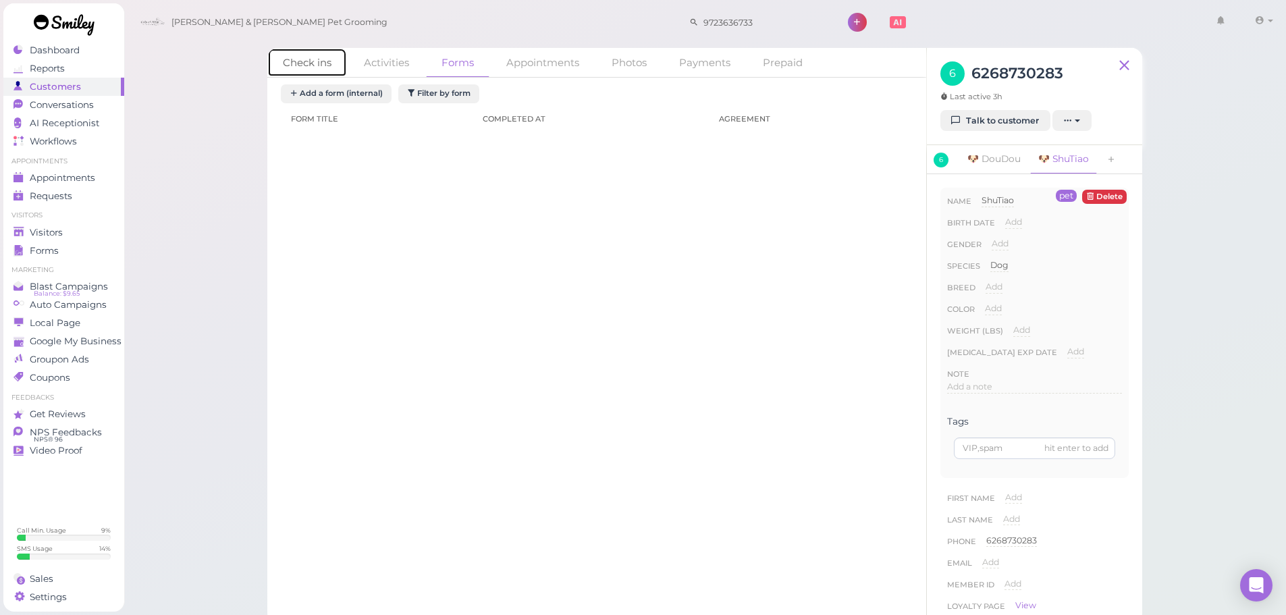
click at [304, 61] on link "Check ins" at bounding box center [307, 62] width 80 height 29
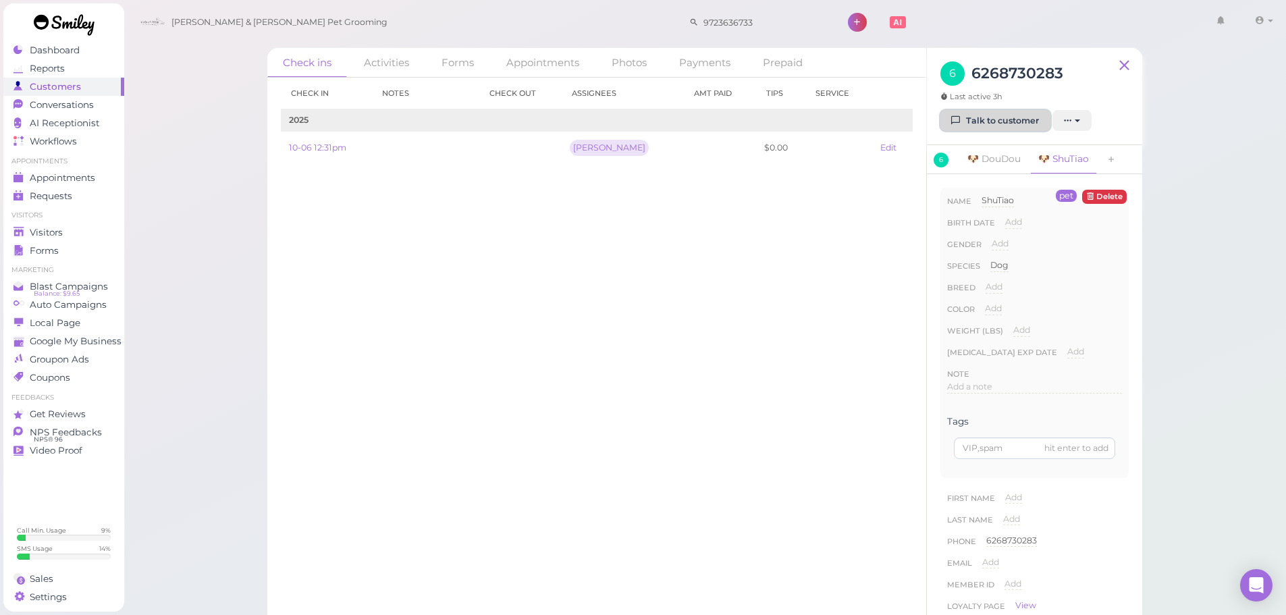
click at [1020, 126] on link "Talk to customer" at bounding box center [995, 121] width 110 height 22
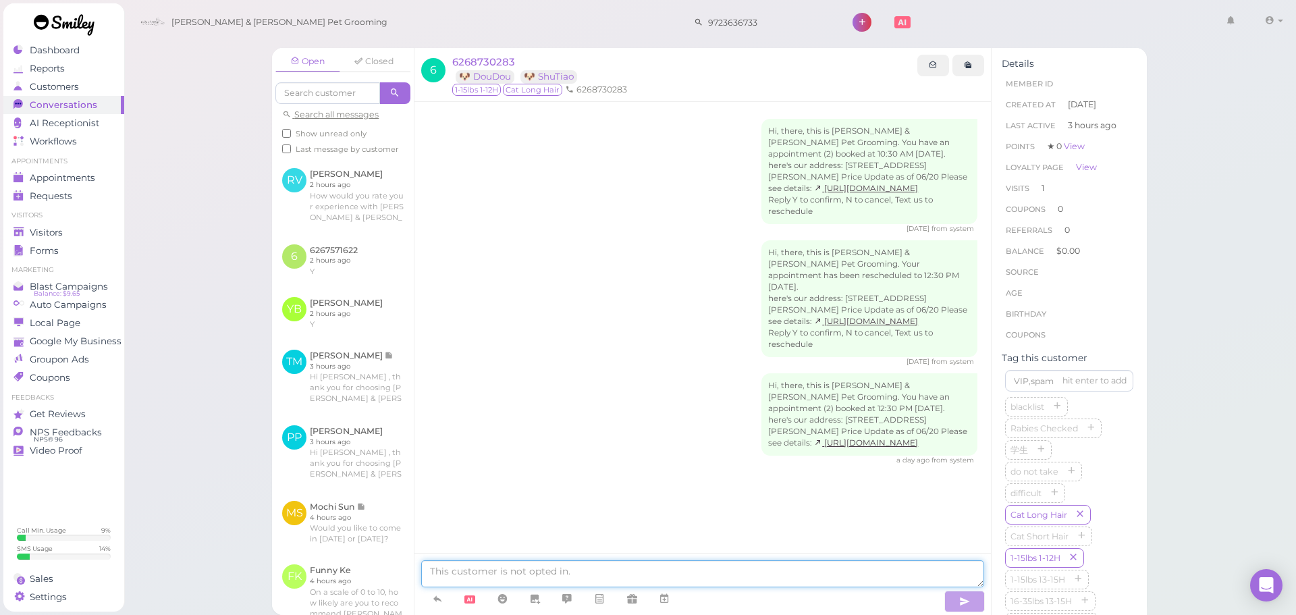
click at [606, 572] on textarea at bounding box center [702, 573] width 563 height 27
click at [79, 229] on div "Visitors" at bounding box center [61, 232] width 97 height 11
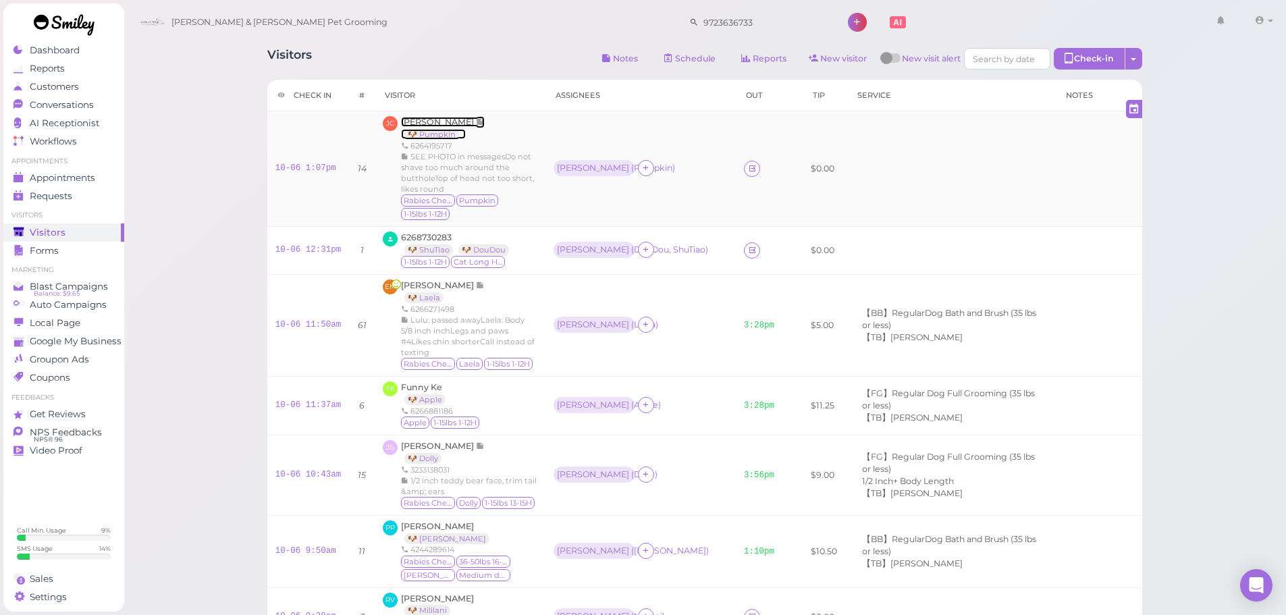
click at [412, 122] on span "Josephine Cheng" at bounding box center [438, 122] width 75 height 10
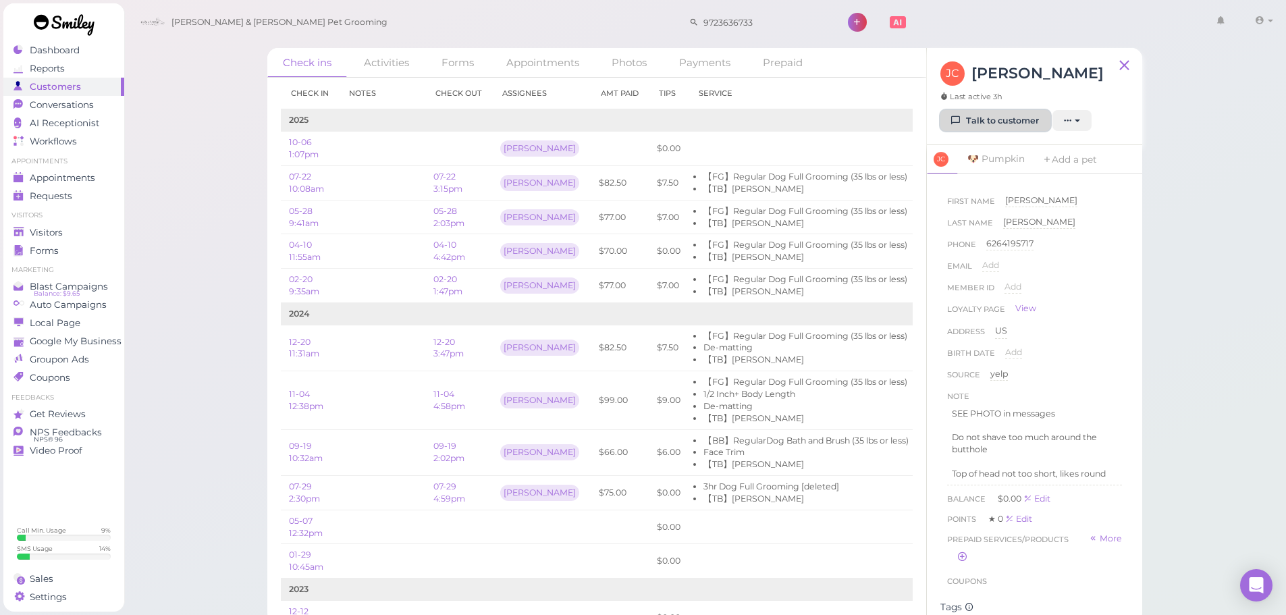
click at [978, 127] on link "Talk to customer" at bounding box center [995, 121] width 110 height 22
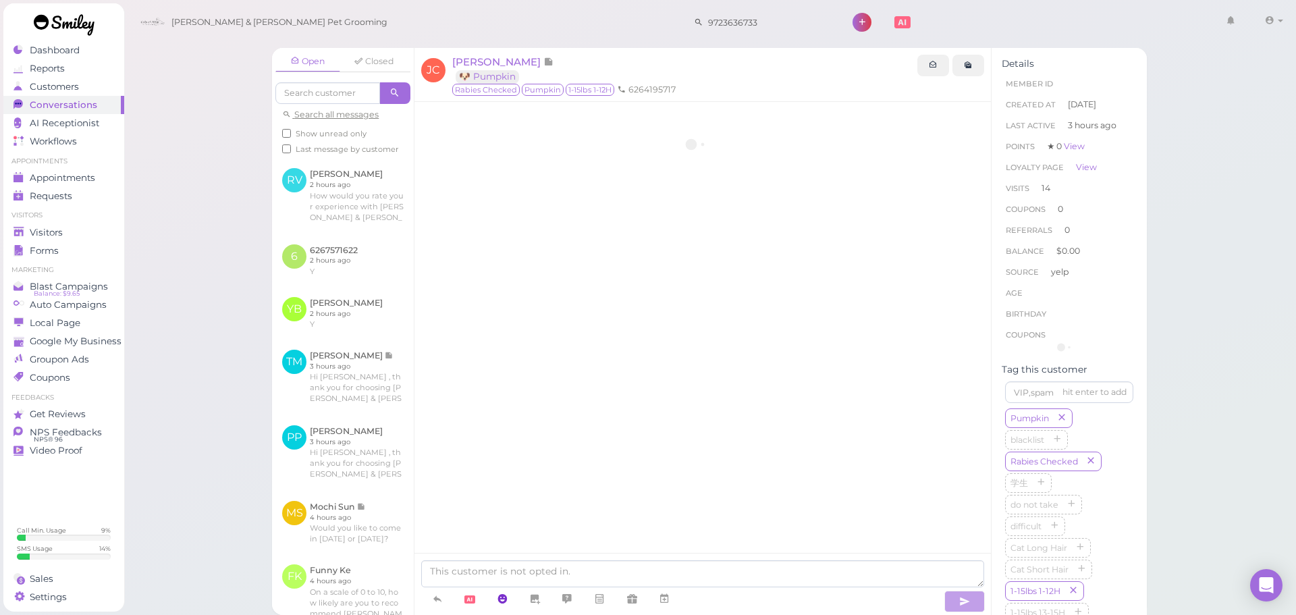
scroll to position [1638, 0]
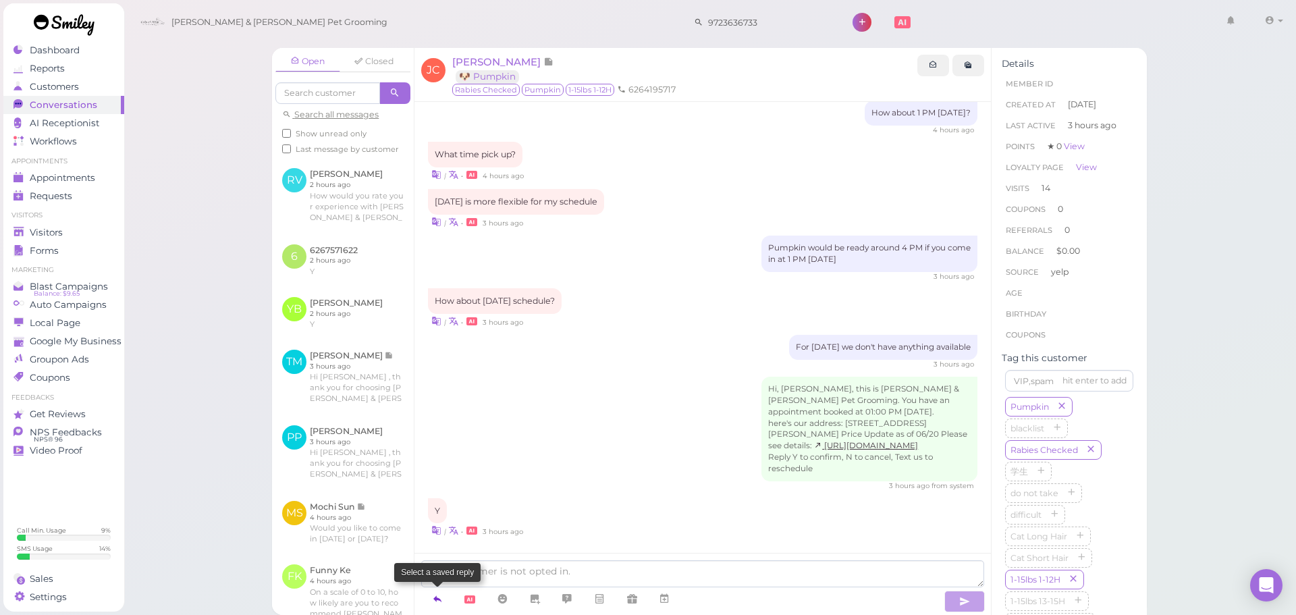
click at [438, 594] on icon at bounding box center [437, 598] width 11 height 13
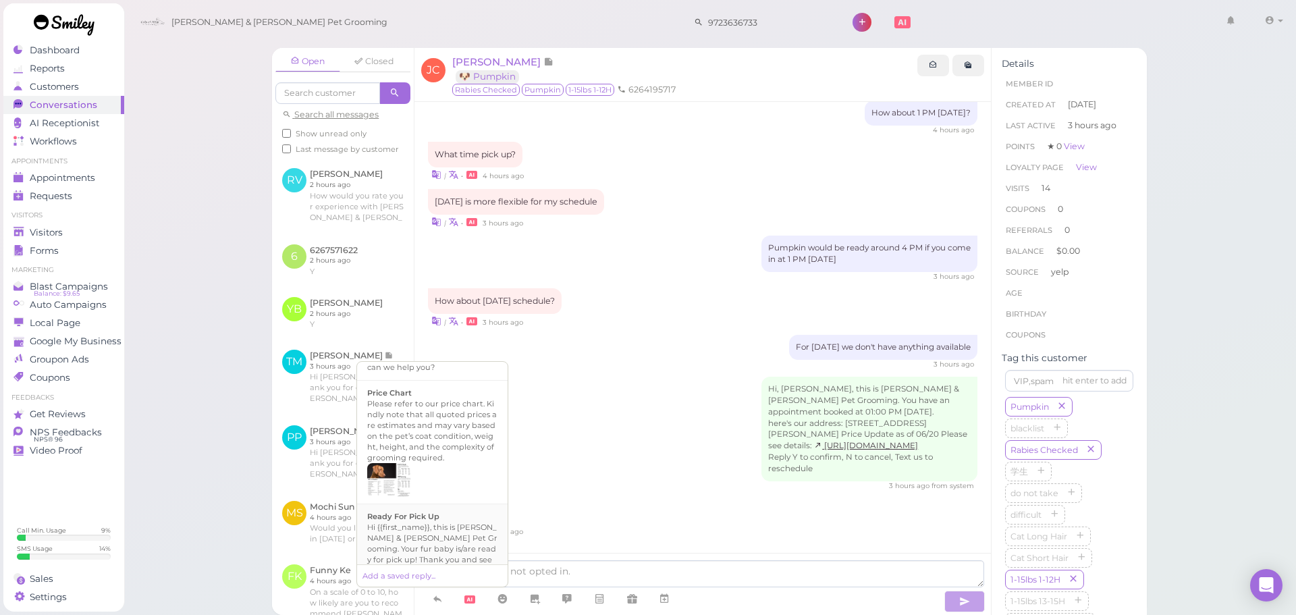
scroll to position [936, 0]
click at [445, 544] on div "Hi {{first_name}}, this is Cody & Miley Pet Grooming. Your fur baby is/are read…" at bounding box center [432, 552] width 130 height 76
type textarea "Hi {{first_name}}, this is Cody & Miley Pet Grooming. Your fur baby is/are read…"
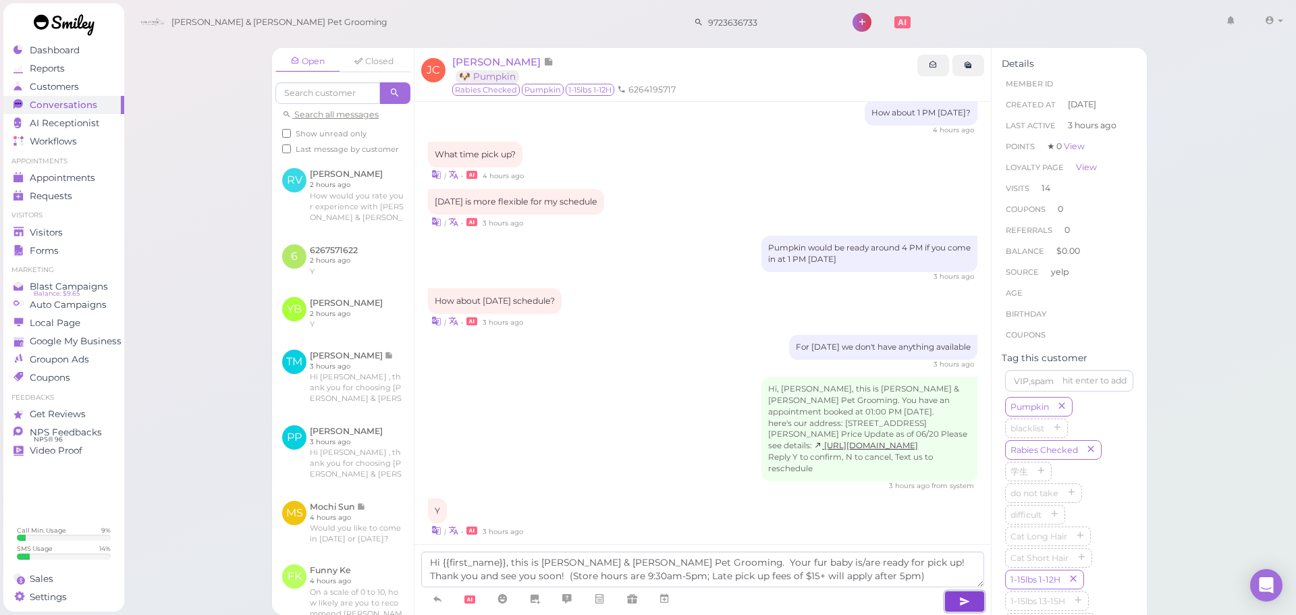
click at [945, 596] on button "button" at bounding box center [964, 602] width 40 height 22
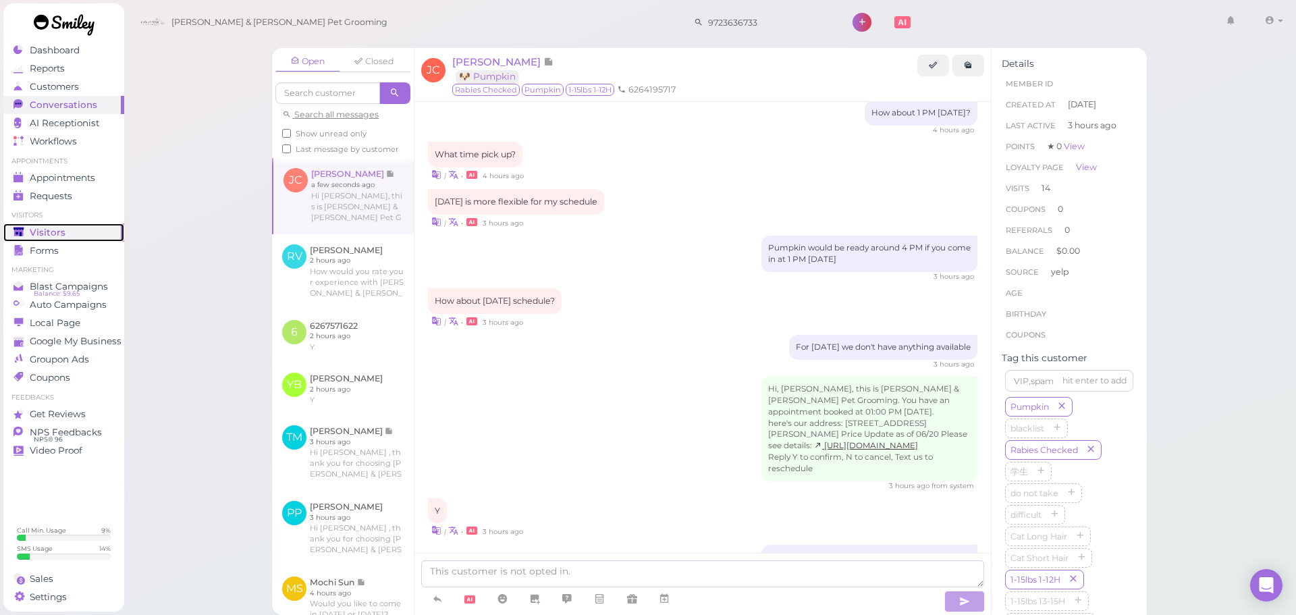
click at [57, 237] on span "Visitors" at bounding box center [48, 232] width 36 height 11
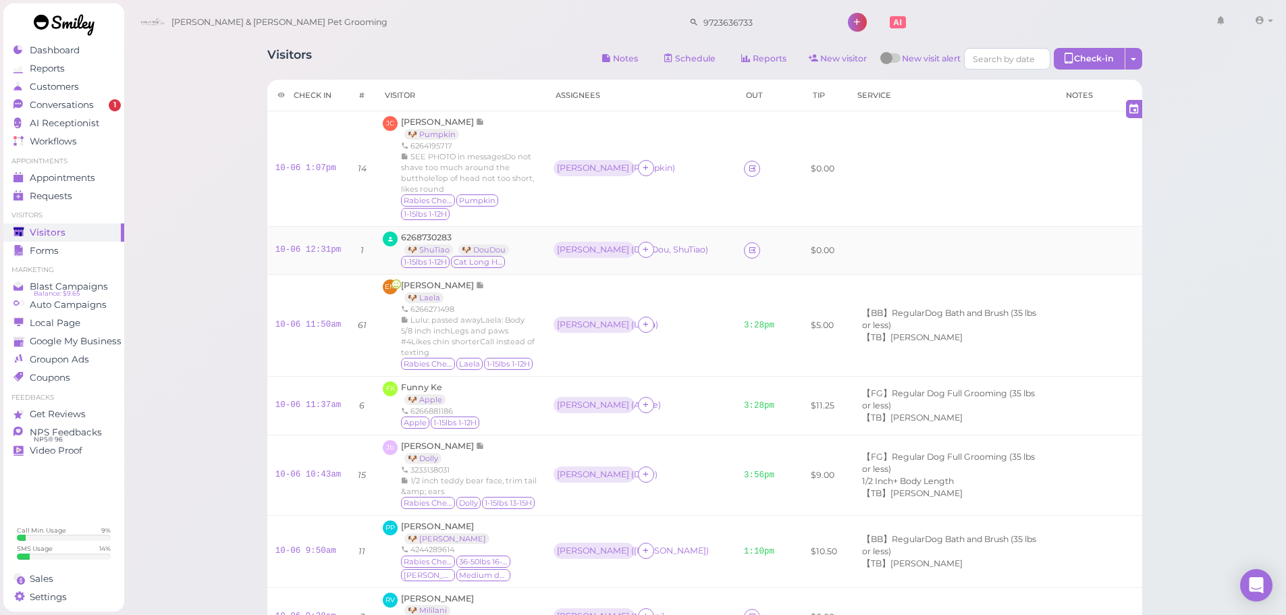
click at [534, 242] on div "6268730283 🐶 ShuTiao 🐶 DouDou 1-15lbs 1-12H Cat Long Hair" at bounding box center [460, 250] width 155 height 38
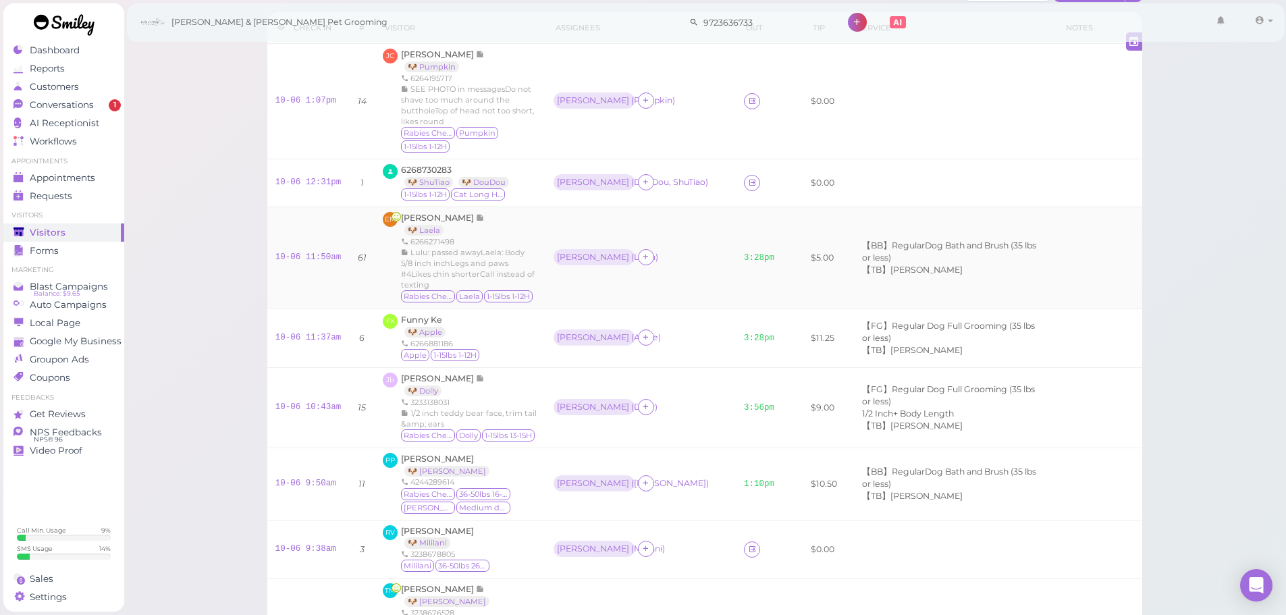
scroll to position [405, 0]
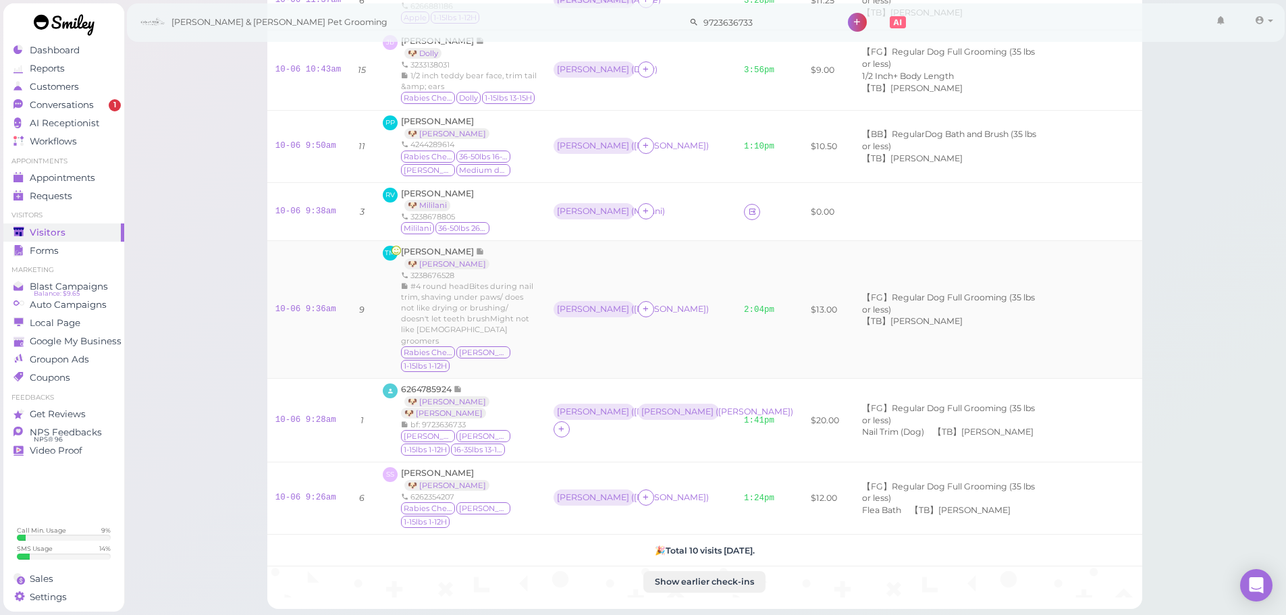
click at [512, 246] on div "Tany Martinez 🐶 Luna 3238676528 #4 round headBites during nail trim, shaving un…" at bounding box center [469, 309] width 136 height 127
click at [436, 188] on span "Rebekah Vaca" at bounding box center [437, 193] width 73 height 10
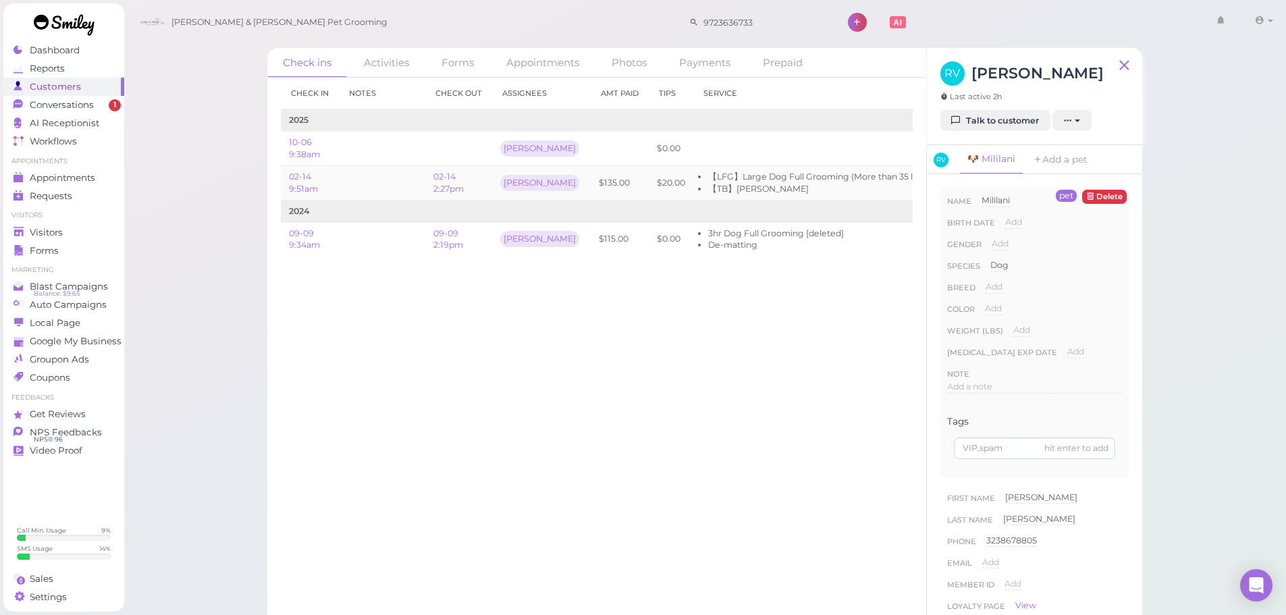
click at [591, 186] on td "$135.00" at bounding box center [620, 183] width 58 height 34
click at [562, 207] on td "2024" at bounding box center [657, 211] width 753 height 22
click at [591, 194] on td "$135.00" at bounding box center [620, 183] width 58 height 34
click at [591, 228] on td "$115.00" at bounding box center [620, 239] width 58 height 34
click at [553, 177] on td "Emma" at bounding box center [541, 183] width 99 height 34
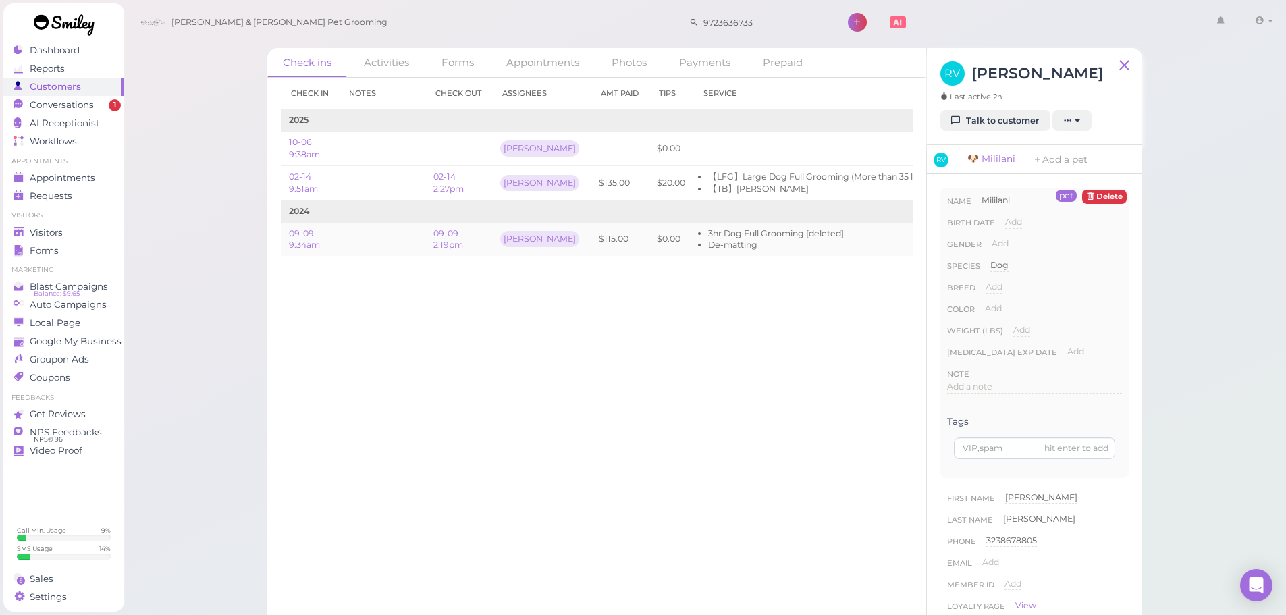
click at [549, 229] on td "[PERSON_NAME]" at bounding box center [541, 239] width 99 height 34
click at [543, 169] on td "Emma" at bounding box center [541, 183] width 99 height 34
click at [538, 227] on td "[PERSON_NAME]" at bounding box center [541, 239] width 99 height 34
click at [544, 180] on div "Emma" at bounding box center [541, 182] width 82 height 23
drag, startPoint x: 562, startPoint y: 244, endPoint x: 560, endPoint y: 191, distance: 53.4
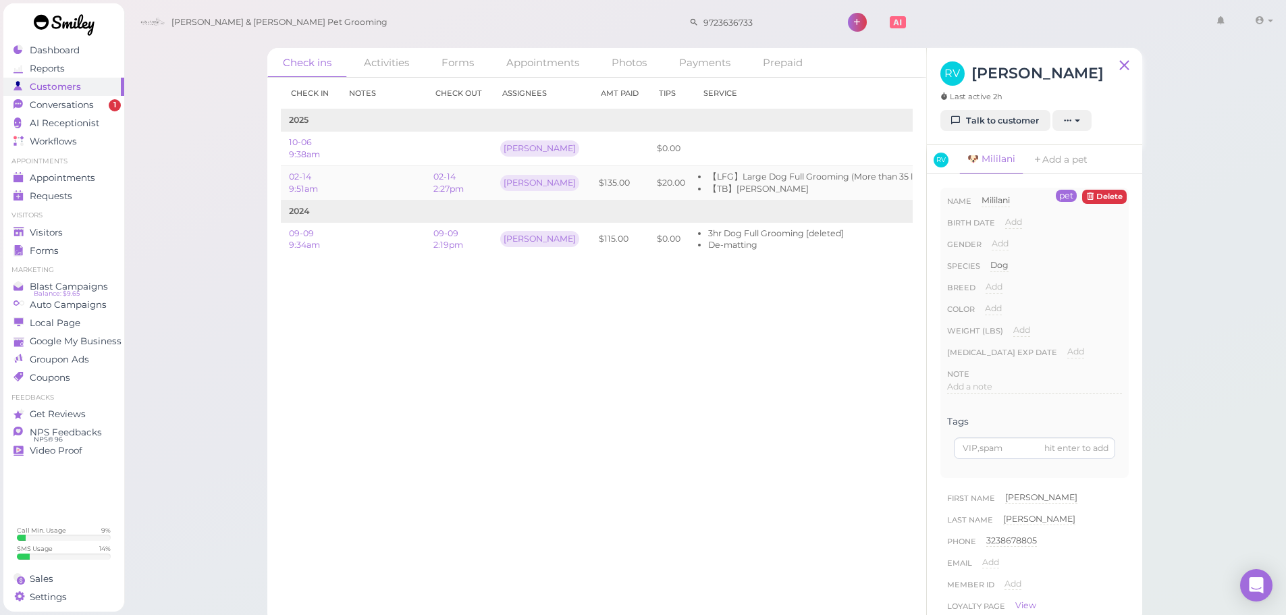
click at [591, 230] on td "$115.00" at bounding box center [620, 239] width 58 height 34
click at [591, 177] on td "$135.00" at bounding box center [620, 183] width 58 height 34
click at [650, 433] on div "Check in Notes Check out Assignees Amt Paid Tips Service 2025 10-06 9:38am Asa …" at bounding box center [596, 346] width 659 height 537
click at [745, 333] on div "Check in Notes Check out Assignees Amt Paid Tips Service 2025 10-06 9:38am Asa …" at bounding box center [596, 346] width 659 height 537
drag, startPoint x: 758, startPoint y: 326, endPoint x: 759, endPoint y: 319, distance: 6.8
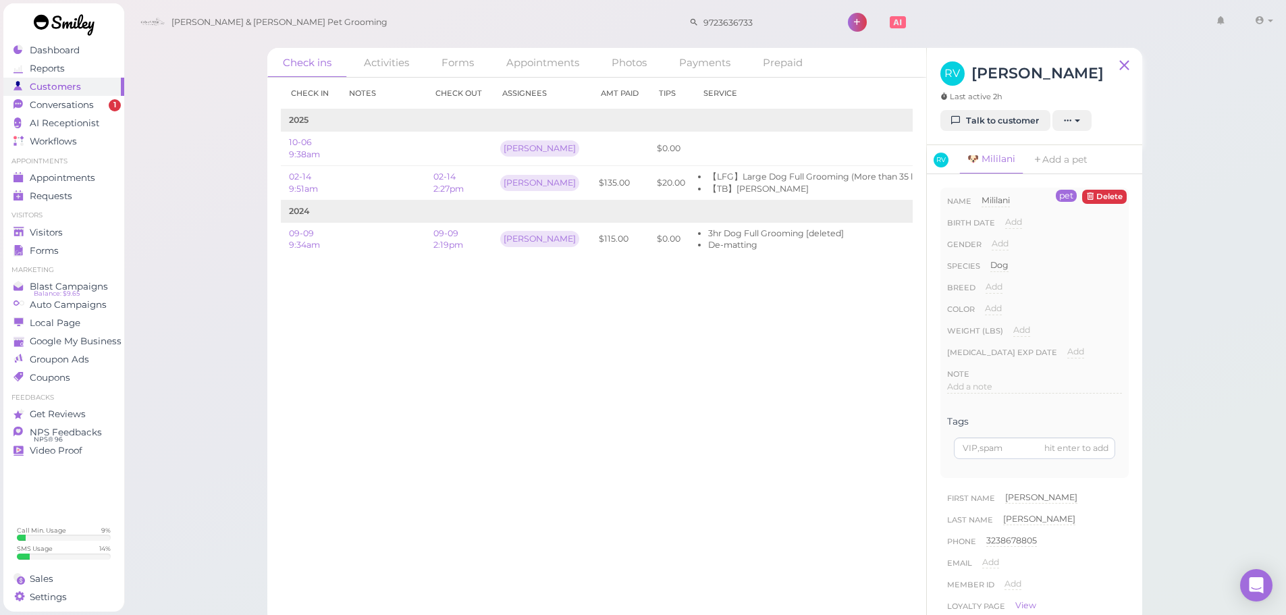
click at [758, 326] on div "Check in Notes Check out Assignees Amt Paid Tips Service 2025 10-06 9:38am Asa …" at bounding box center [596, 346] width 659 height 537
click at [763, 187] on li "【TB】[PERSON_NAME]" at bounding box center [816, 189] width 217 height 12
click at [787, 185] on li "【TB】[PERSON_NAME]" at bounding box center [816, 189] width 217 height 12
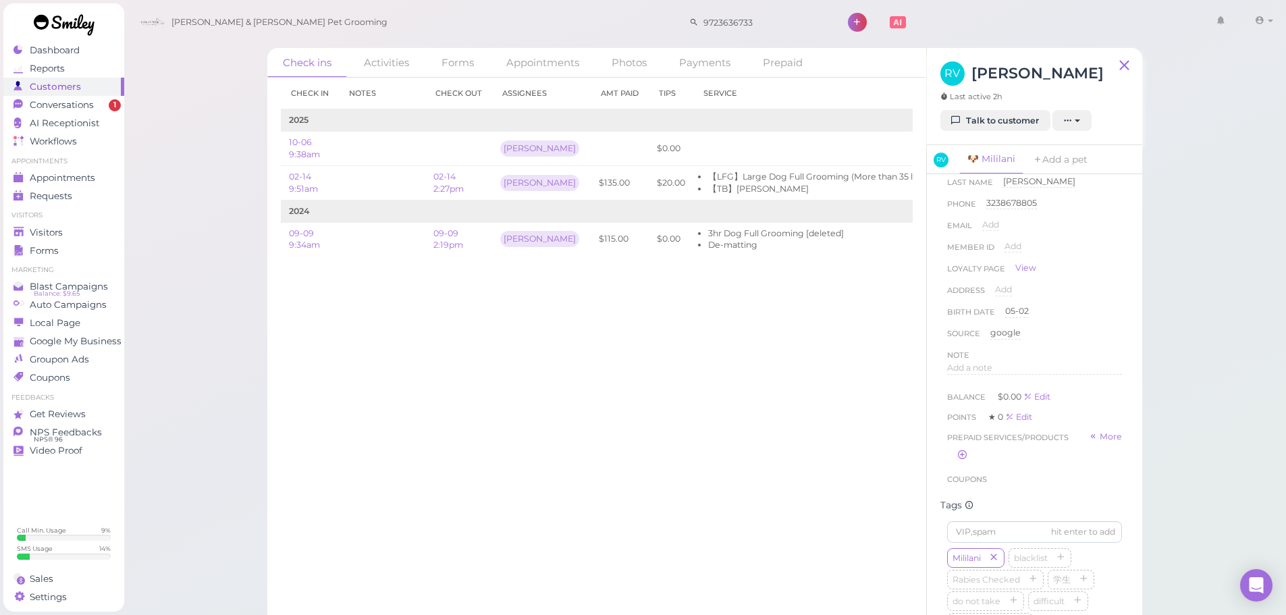
click at [1073, 300] on div "Address Add" at bounding box center [1034, 294] width 175 height 22
click at [1056, 331] on div "Prepaid services/products More" at bounding box center [1034, 313] width 175 height 35
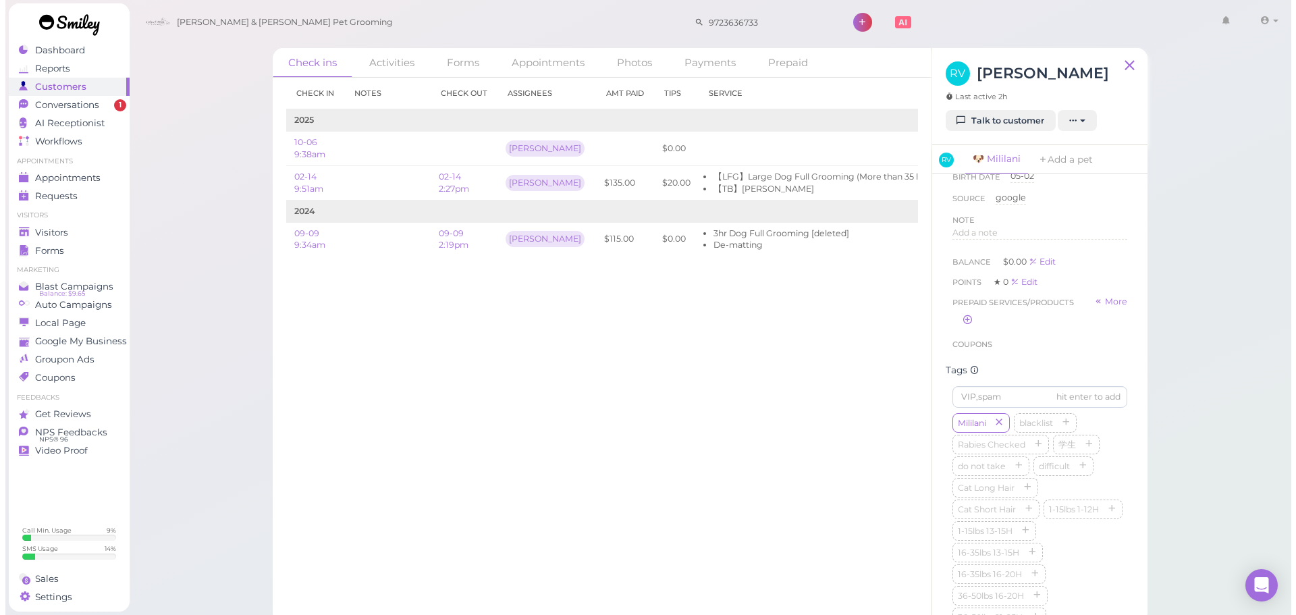
scroll to position [0, 90]
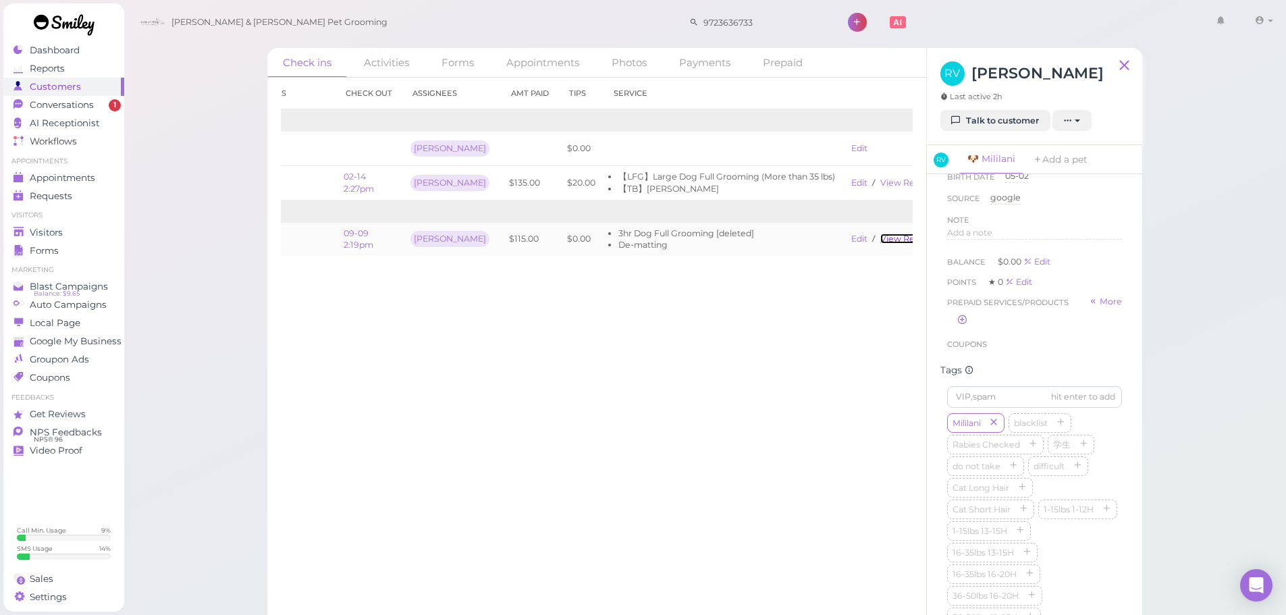
click at [880, 234] on link "View receipt" at bounding box center [907, 239] width 55 height 10
click at [74, 109] on span "Conversations" at bounding box center [63, 104] width 67 height 11
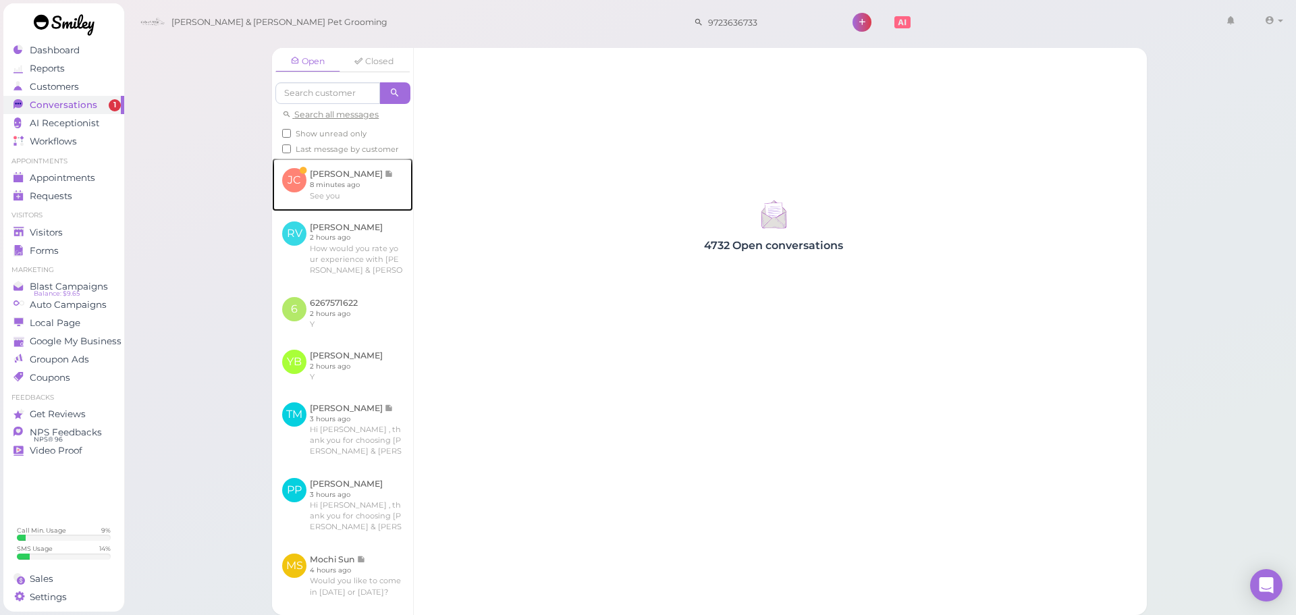
click at [321, 191] on link at bounding box center [342, 184] width 141 height 53
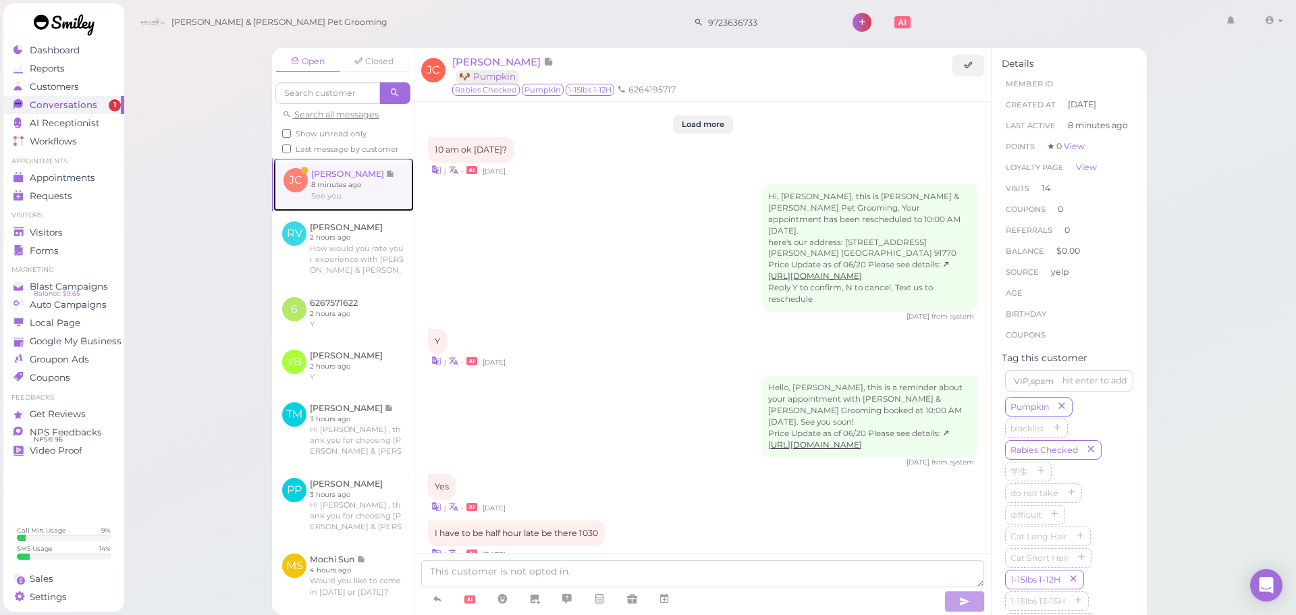
scroll to position [1666, 0]
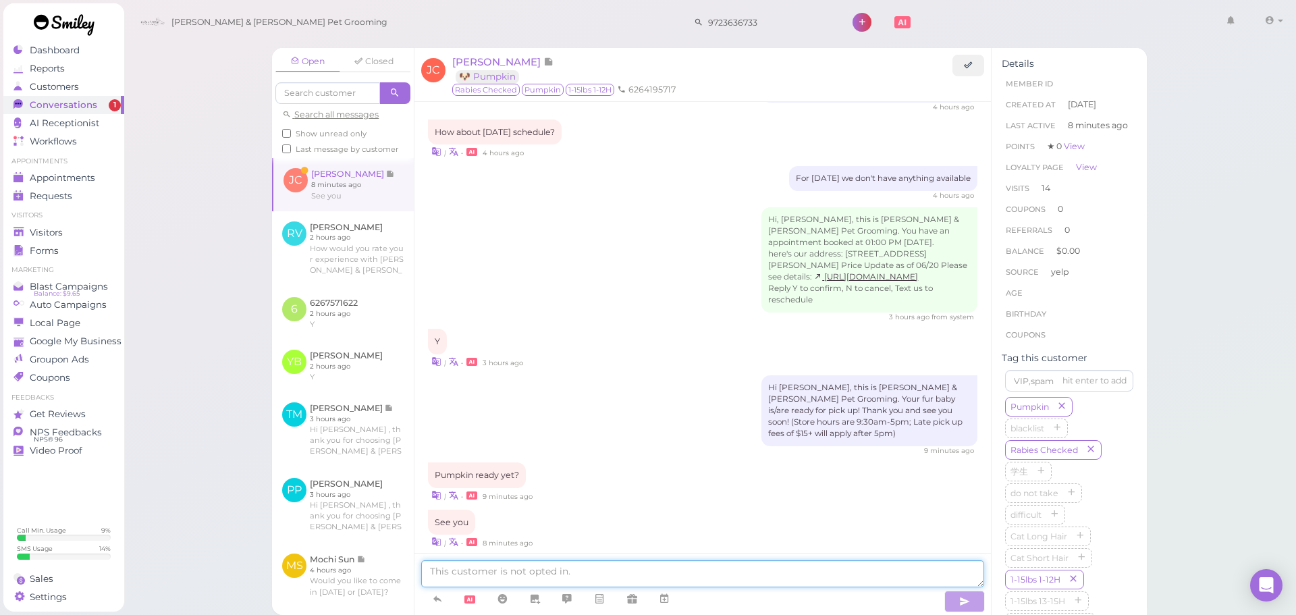
click at [526, 568] on textarea at bounding box center [702, 573] width 563 height 27
click at [681, 386] on div "Hi Josephine, this is Cody & Miley Pet Grooming. Your fur baby is/are ready for…" at bounding box center [702, 415] width 549 height 80
click at [69, 229] on div "Visitors" at bounding box center [61, 232] width 97 height 11
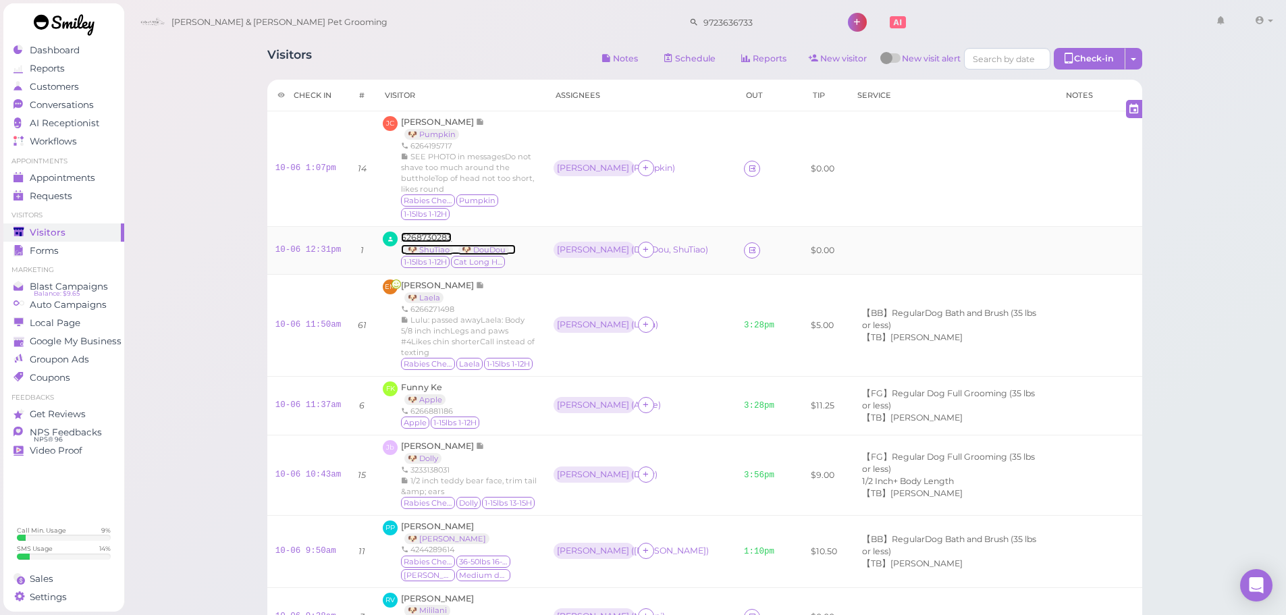
click at [407, 232] on span "6268730283" at bounding box center [426, 237] width 51 height 10
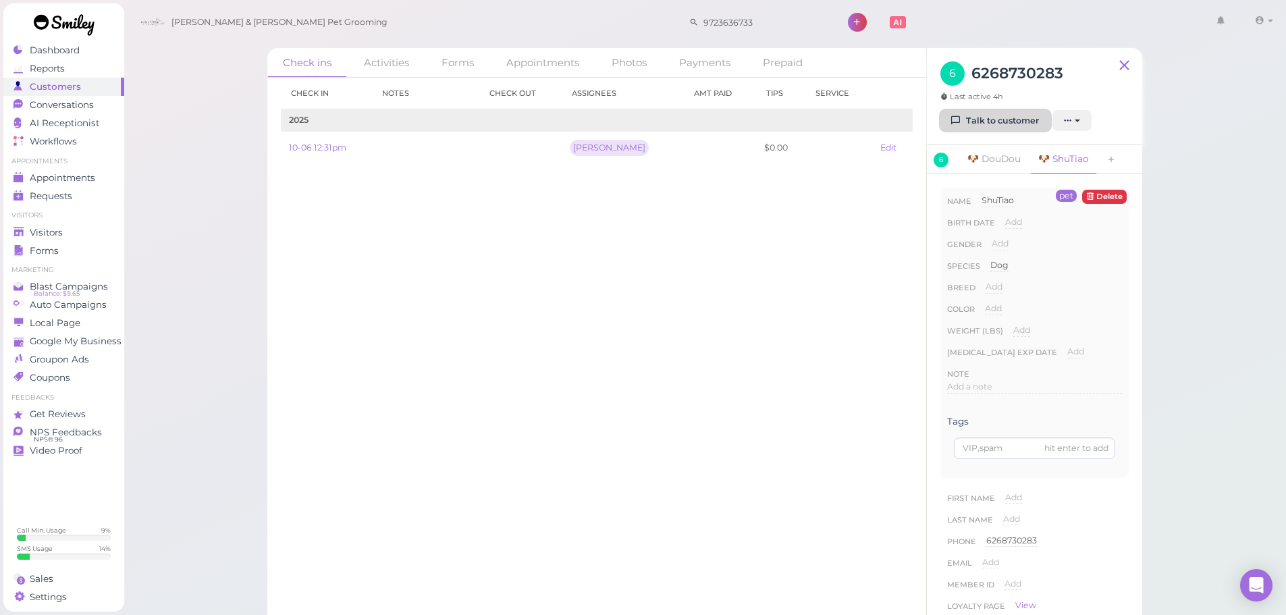
click at [956, 126] on icon at bounding box center [956, 120] width 9 height 10
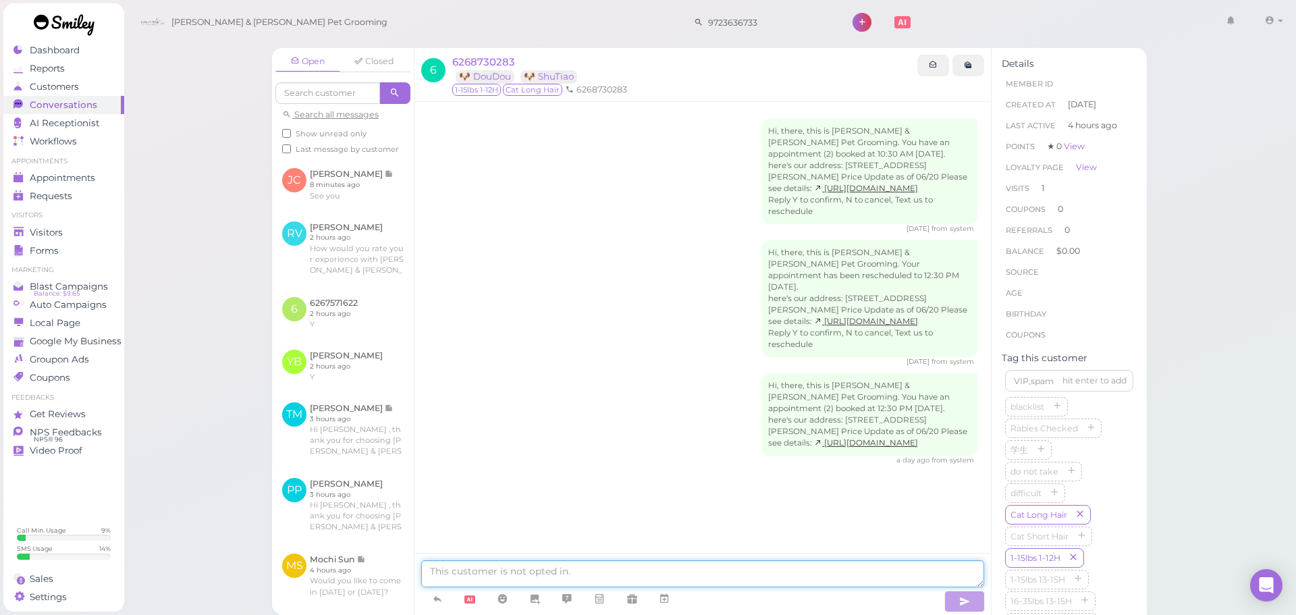
click at [466, 565] on textarea at bounding box center [702, 573] width 563 height 27
type textarea "你好，他们两只4：30会好"
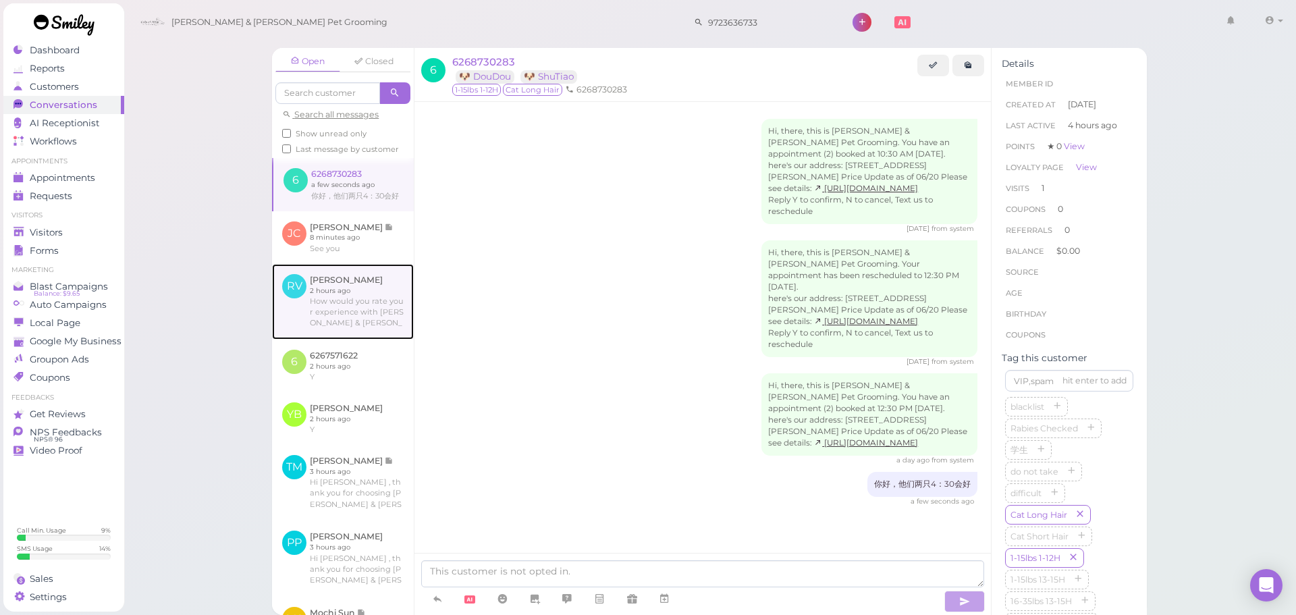
click at [311, 337] on link at bounding box center [343, 302] width 142 height 76
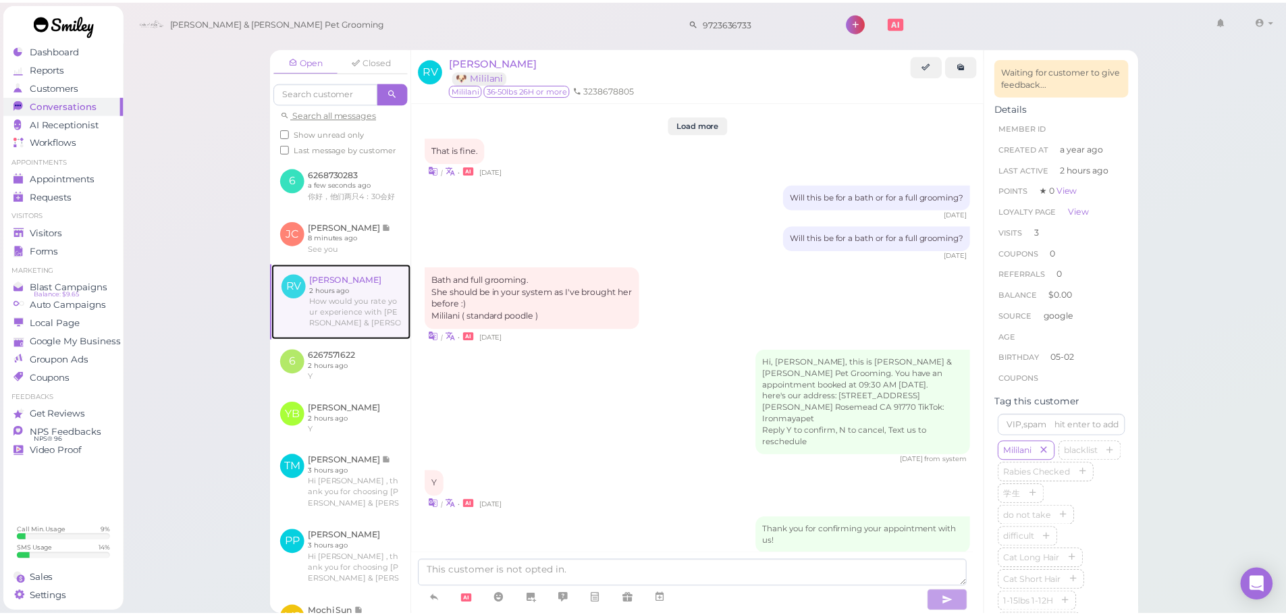
scroll to position [1820, 0]
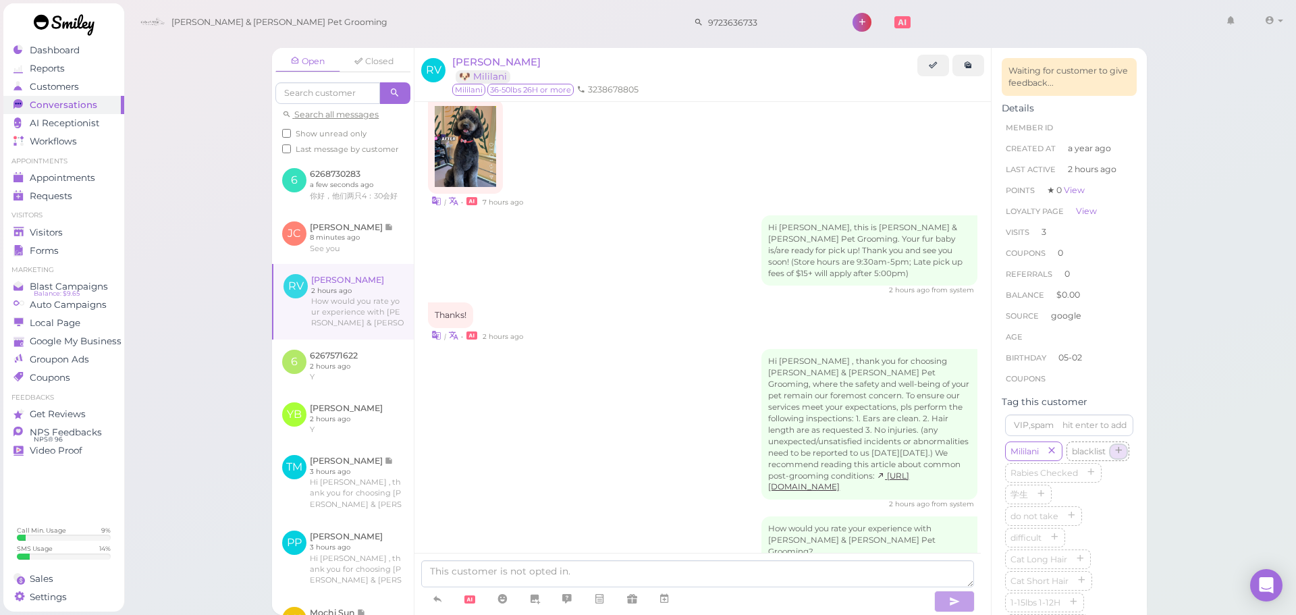
click at [1110, 459] on button "button" at bounding box center [1118, 452] width 16 height 14
click at [613, 406] on div "Hi Rebekah , thank you for choosing Cody & Miley Pet Grooming, where the safety…" at bounding box center [702, 429] width 549 height 161
click at [27, 232] on div "Visitors" at bounding box center [61, 232] width 97 height 11
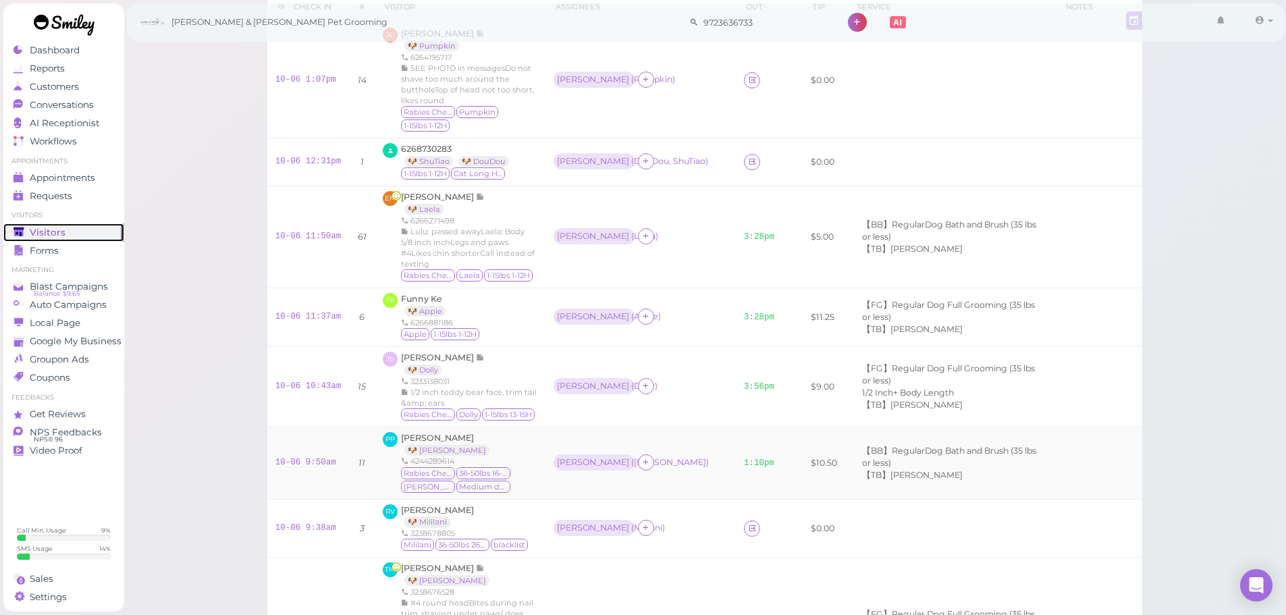
scroll to position [135, 0]
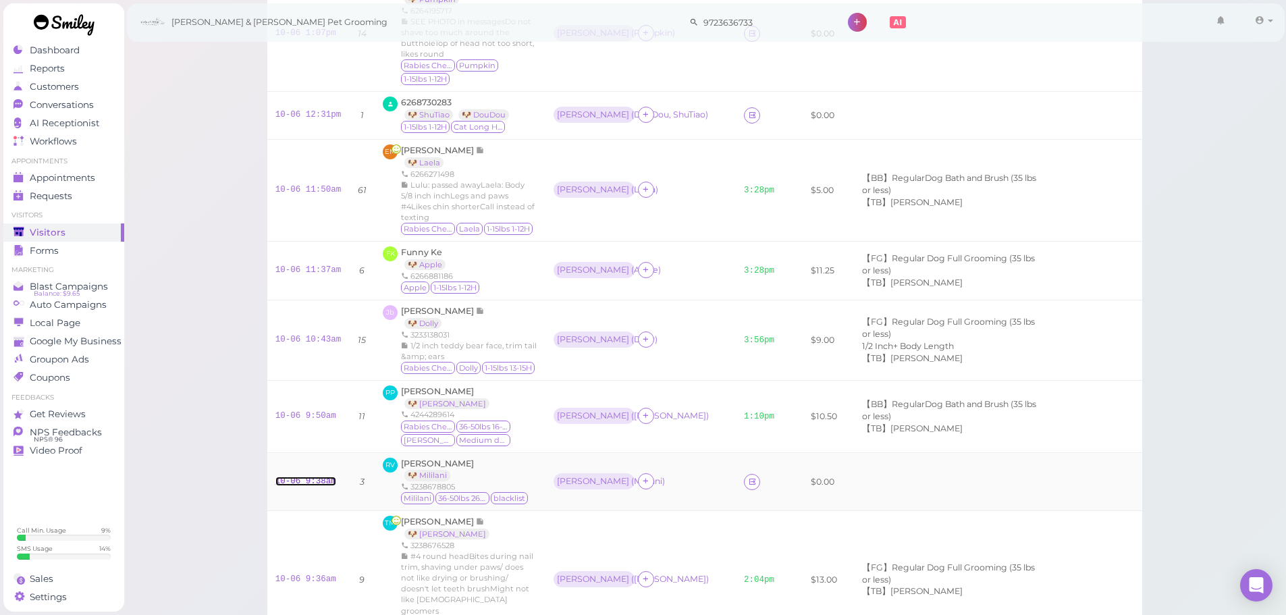
click at [307, 476] on link "10-06 9:38am" at bounding box center [305, 480] width 61 height 9
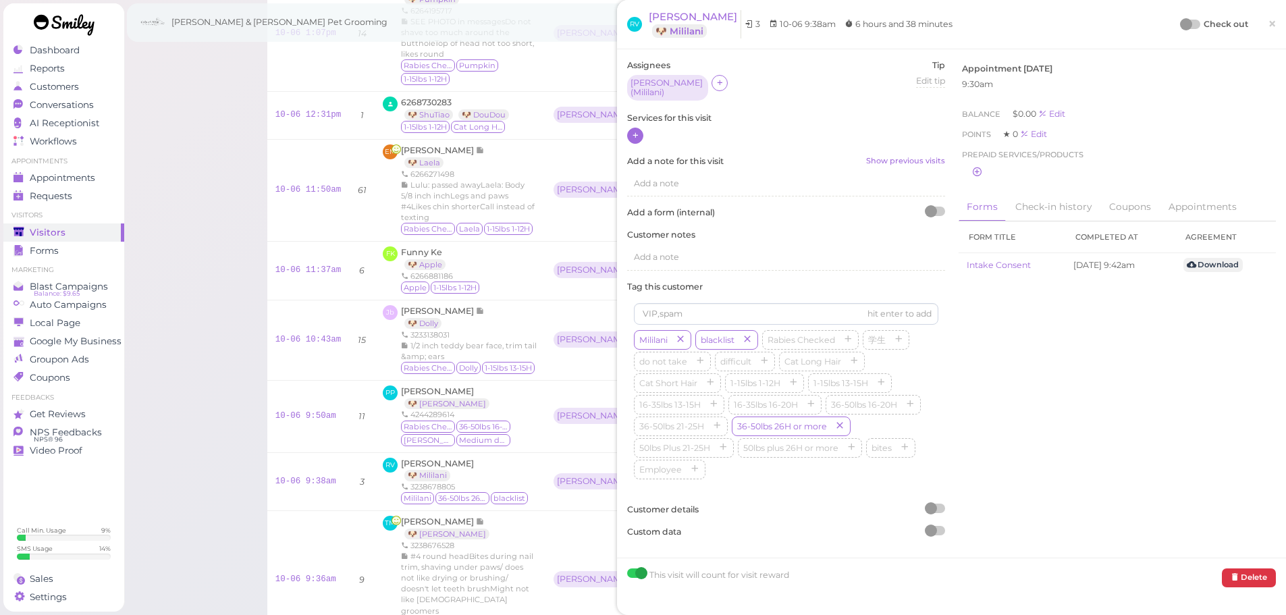
click at [637, 131] on icon at bounding box center [635, 135] width 9 height 10
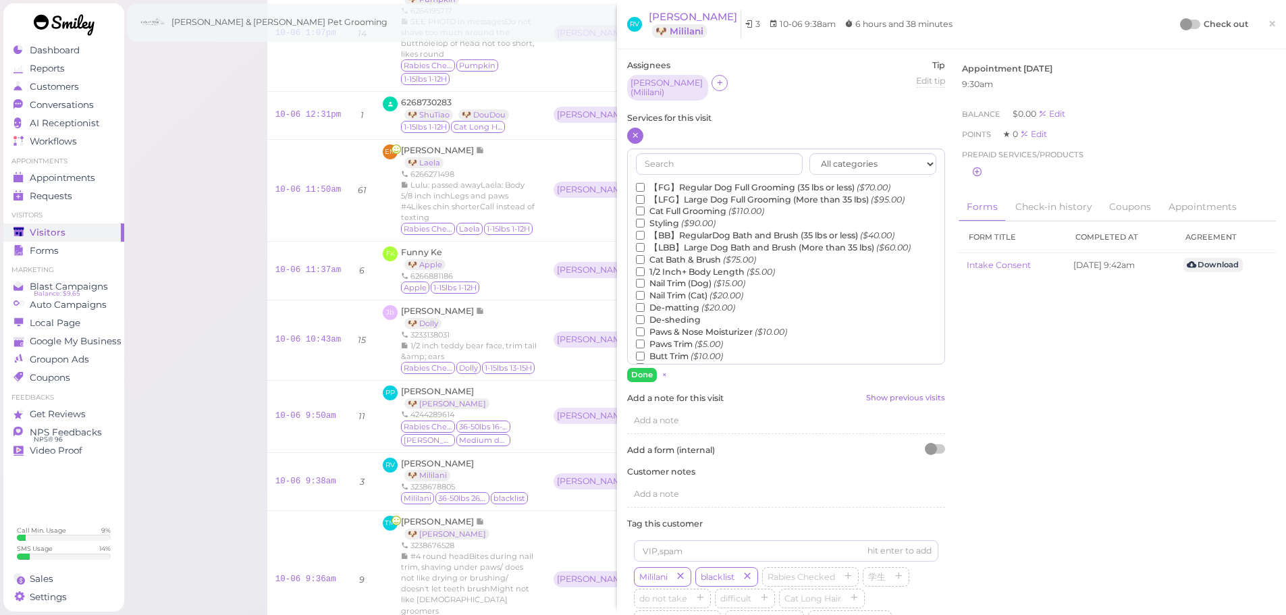
click at [701, 194] on label "【LFG】Large Dog Full Grooming (More than 35 lbs) ($95.00)" at bounding box center [770, 200] width 269 height 12
click at [645, 195] on input "【LFG】Large Dog Full Grooming (More than 35 lbs) ($95.00)" at bounding box center [640, 199] width 9 height 9
click at [677, 304] on label "De-matting ($20.00)" at bounding box center [685, 308] width 99 height 12
click at [645, 304] on input "De-matting ($20.00)" at bounding box center [640, 307] width 9 height 9
click at [638, 368] on button "Done" at bounding box center [642, 375] width 30 height 14
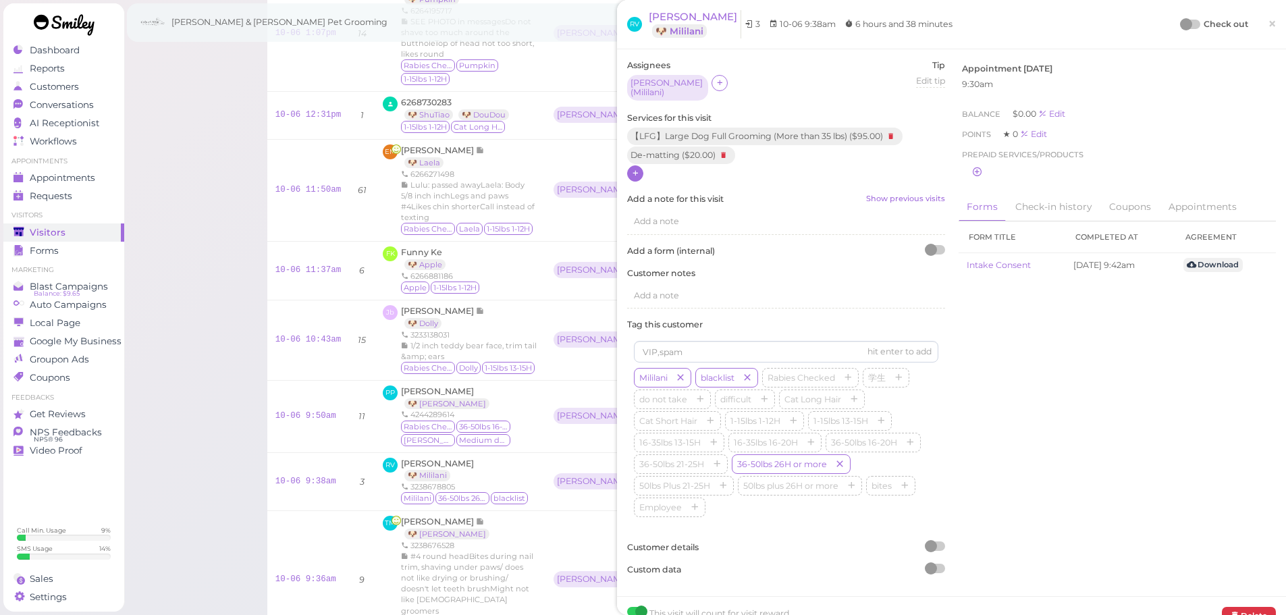
click at [1185, 24] on div at bounding box center [1190, 24] width 19 height 9
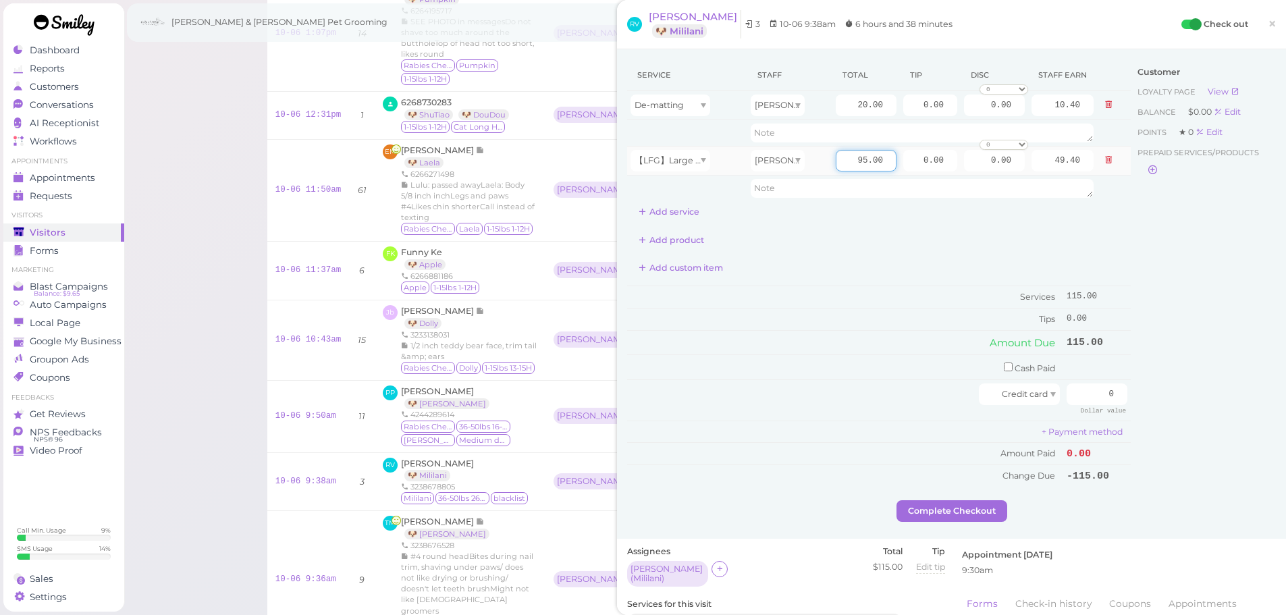
click at [838, 167] on input "95.00" at bounding box center [866, 161] width 61 height 22
type input "150.00"
type input "78.00"
click at [844, 106] on input "20.00" at bounding box center [866, 105] width 61 height 22
type input "30.00"
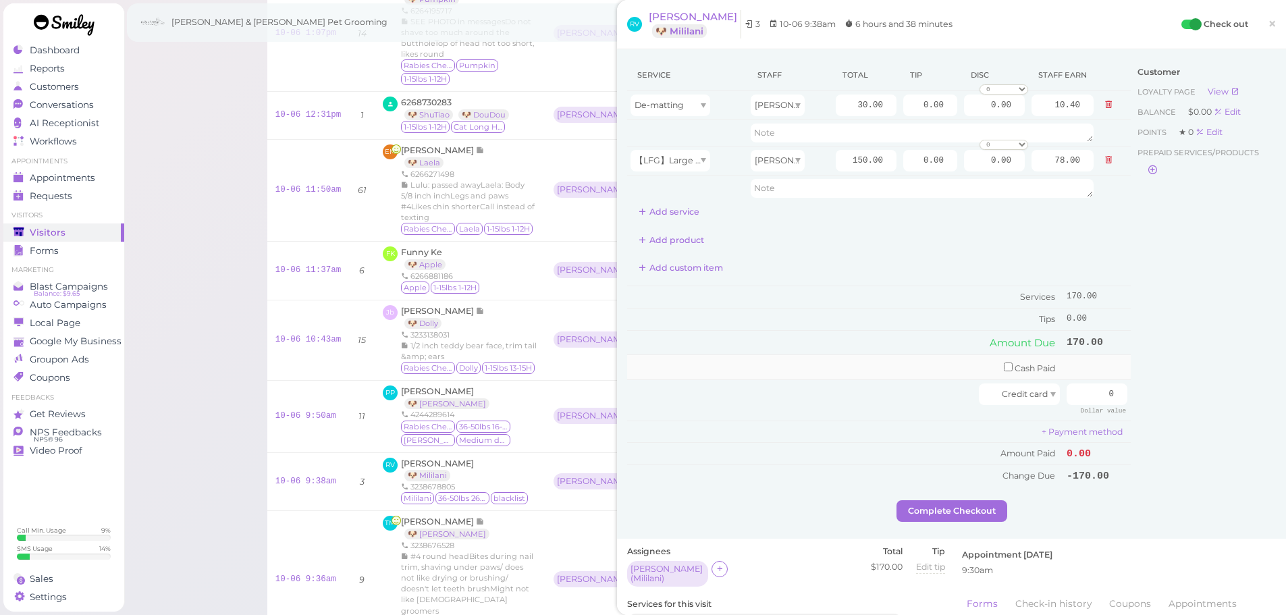
type input "15.60"
drag, startPoint x: 854, startPoint y: 362, endPoint x: 1051, endPoint y: 399, distance: 200.4
click at [858, 364] on td "Cash Paid" at bounding box center [845, 367] width 436 height 25
drag, startPoint x: 1080, startPoint y: 399, endPoint x: 1195, endPoint y: 400, distance: 114.7
click at [1176, 400] on div "Service Staff Total Tip Disc Staff earn De-matting Asa 30.00 0.00 0.00 0 10% of…" at bounding box center [951, 279] width 649 height 441
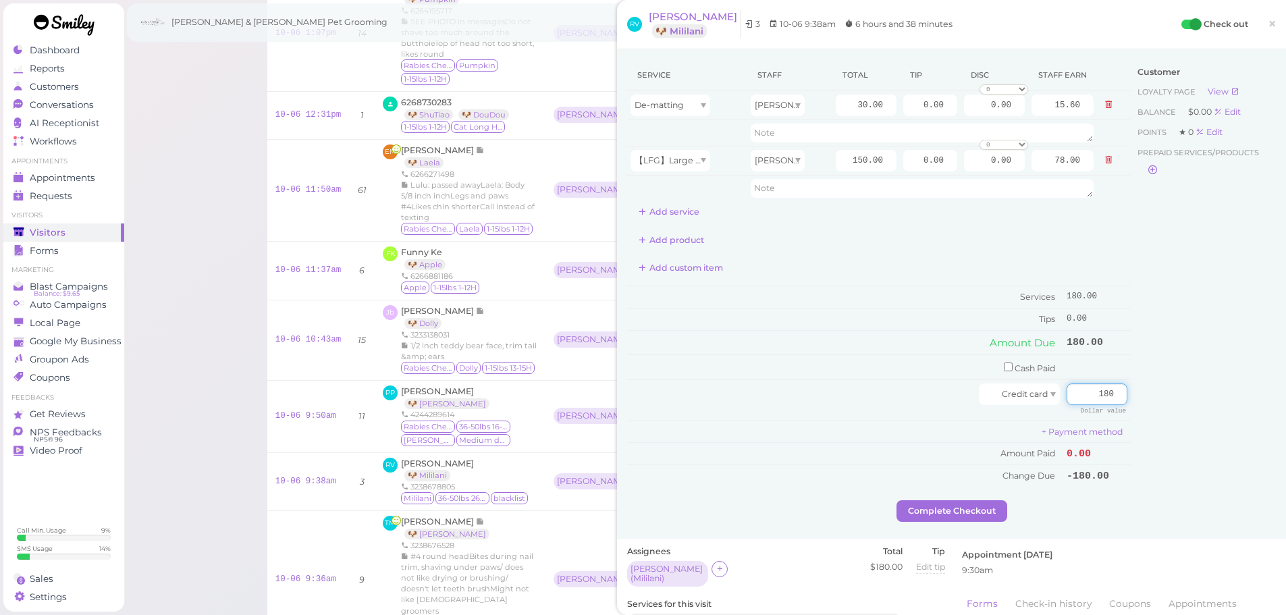
type input "180"
drag, startPoint x: 1183, startPoint y: 400, endPoint x: 1167, endPoint y: 407, distance: 17.5
click at [1175, 404] on div "Customer Loyalty page View Balance $0.00 Edit Points ★ 0 Edit Prepaid services/…" at bounding box center [1202, 279] width 145 height 441
click at [948, 511] on button "Complete Checkout" at bounding box center [951, 511] width 111 height 22
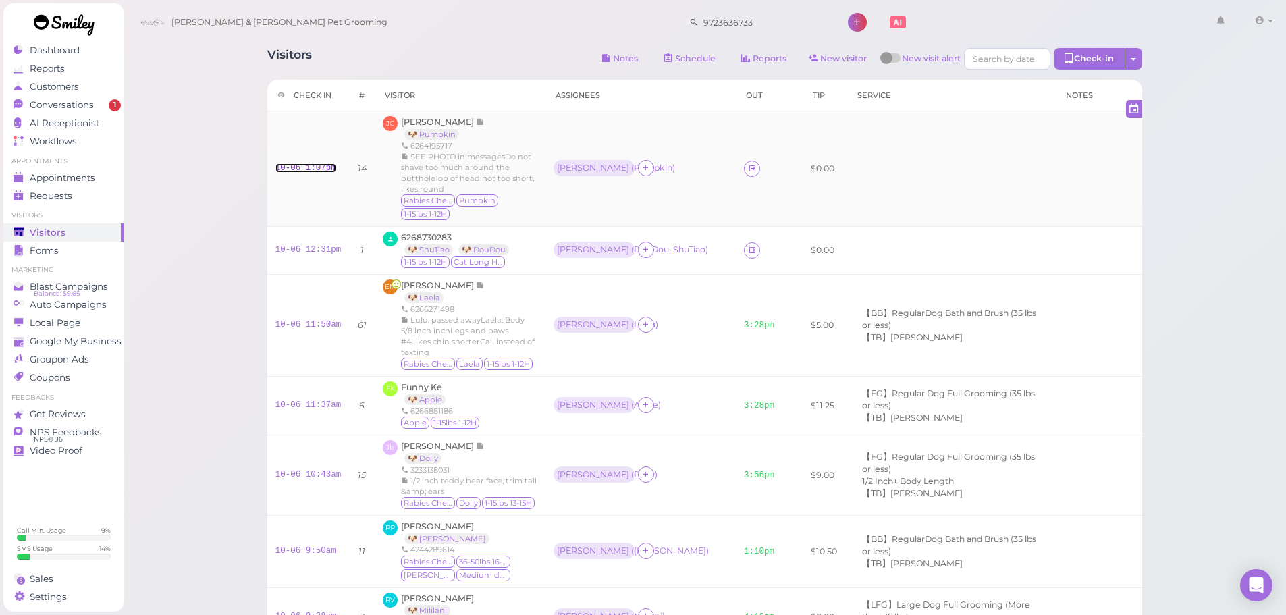
drag, startPoint x: 312, startPoint y: 165, endPoint x: 435, endPoint y: 161, distance: 123.6
click at [312, 165] on link "10-06 1:07pm" at bounding box center [305, 167] width 61 height 9
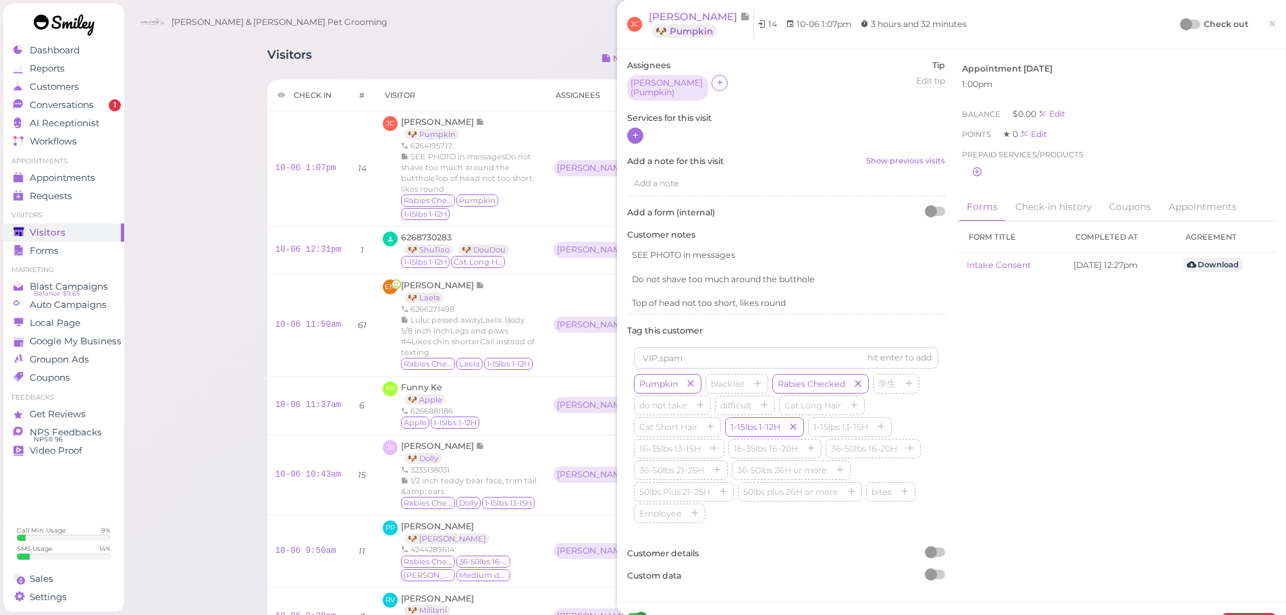
click at [634, 132] on icon at bounding box center [635, 135] width 9 height 10
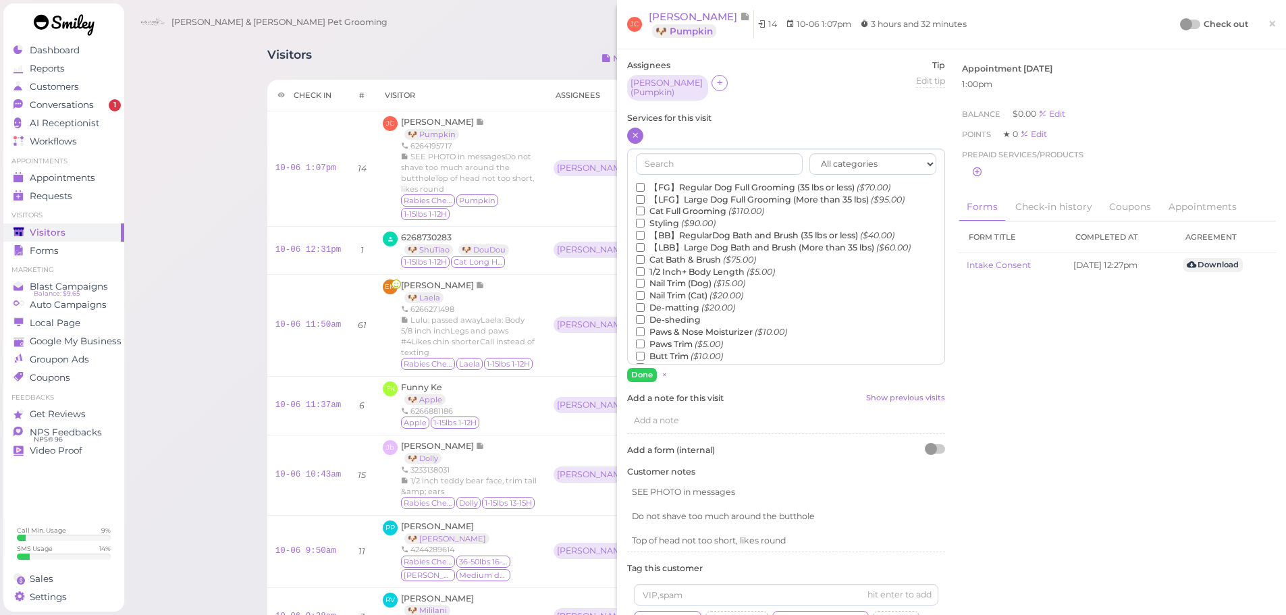
click at [651, 182] on label "【FG】Regular Dog Full Grooming (35 lbs or less) ($70.00)" at bounding box center [763, 188] width 254 height 12
click at [645, 183] on input "【FG】Regular Dog Full Grooming (35 lbs or less) ($70.00)" at bounding box center [640, 187] width 9 height 9
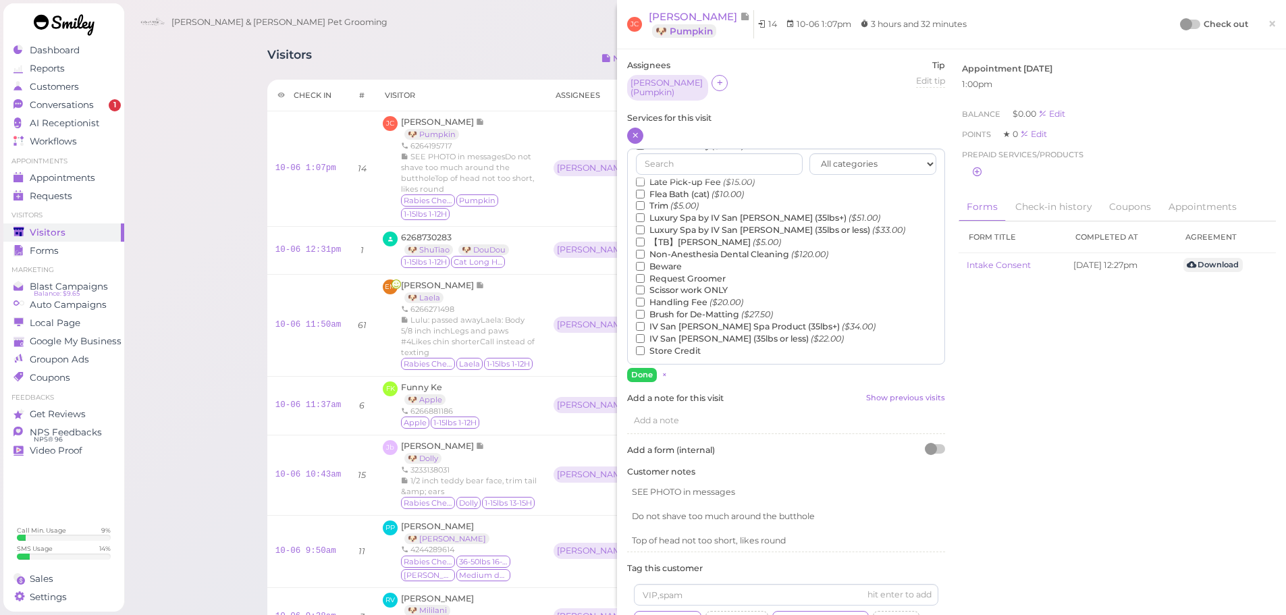
click at [686, 242] on label "【TB】Teeth Brushing ($5.00)" at bounding box center [708, 242] width 145 height 12
click at [645, 242] on input "【TB】Teeth Brushing ($5.00)" at bounding box center [640, 242] width 9 height 9
drag, startPoint x: 630, startPoint y: 367, endPoint x: 1085, endPoint y: 58, distance: 549.4
click at [631, 368] on button "Done" at bounding box center [642, 375] width 30 height 14
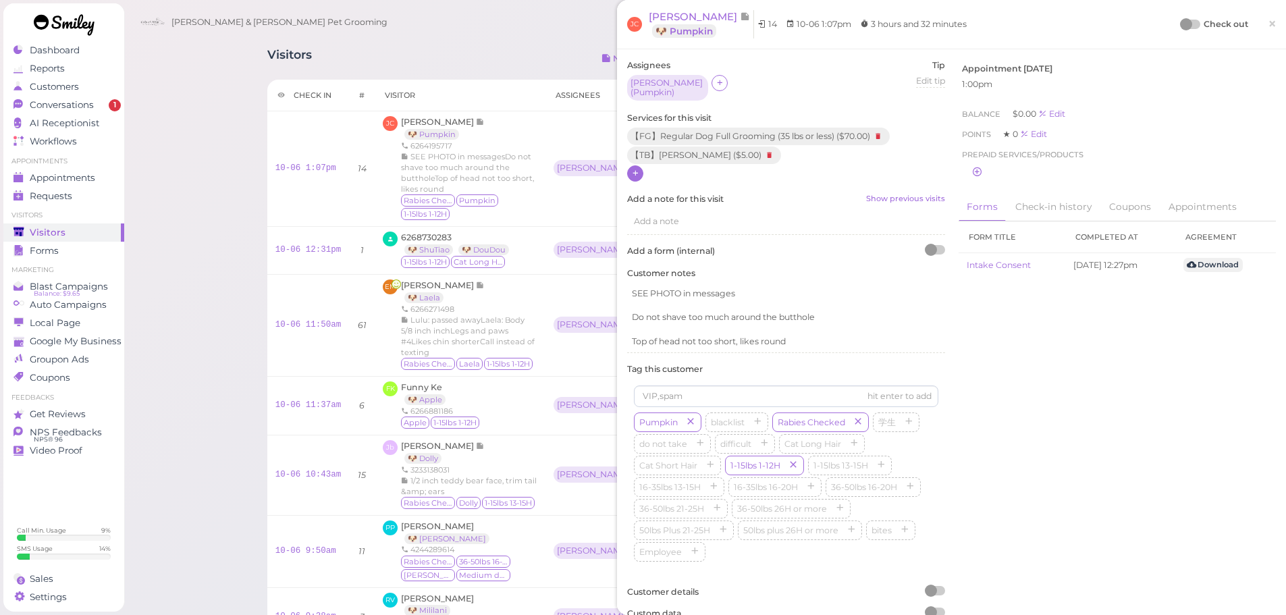
click at [1180, 23] on div at bounding box center [1186, 24] width 12 height 12
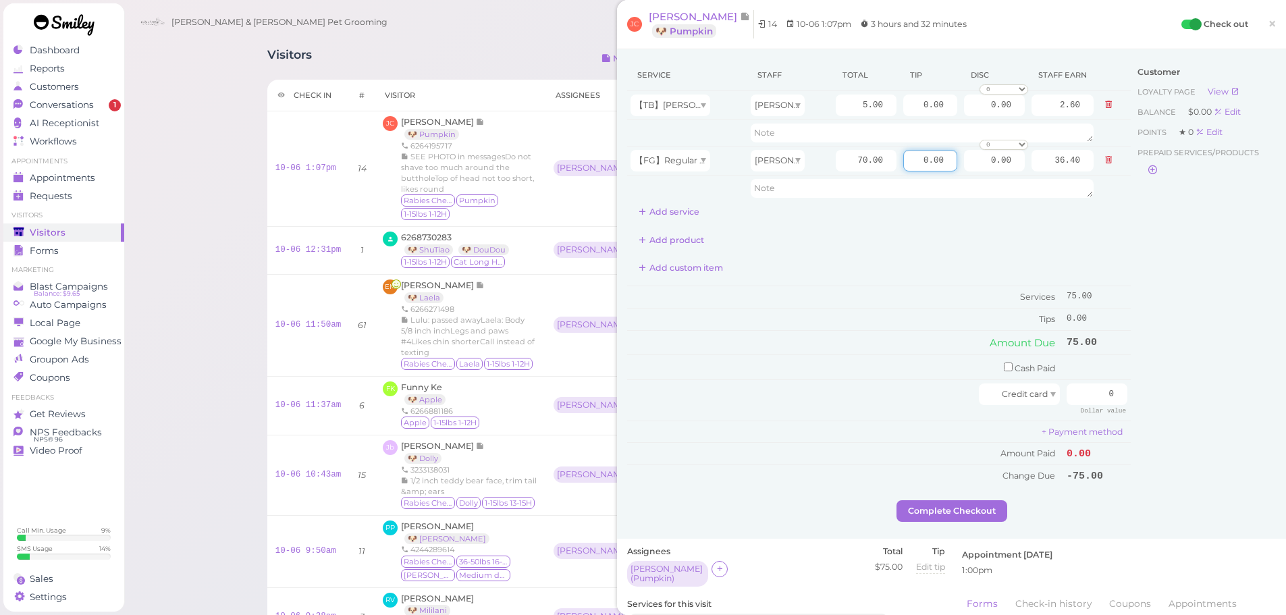
drag, startPoint x: 906, startPoint y: 163, endPoint x: 1145, endPoint y: 188, distance: 239.6
click at [1122, 177] on div "Service Staff Total Tip Disc Staff earn 【TB】Teeth Brushing Asa 5.00 0.00 0.00 0…" at bounding box center [951, 279] width 649 height 441
type input "7.5"
click at [1158, 306] on div "Customer Loyalty page View Balance $0.00 Edit Points ★ 0 Edit Prepaid services/…" at bounding box center [1202, 279] width 145 height 441
drag, startPoint x: 1087, startPoint y: 393, endPoint x: 1291, endPoint y: 431, distance: 208.0
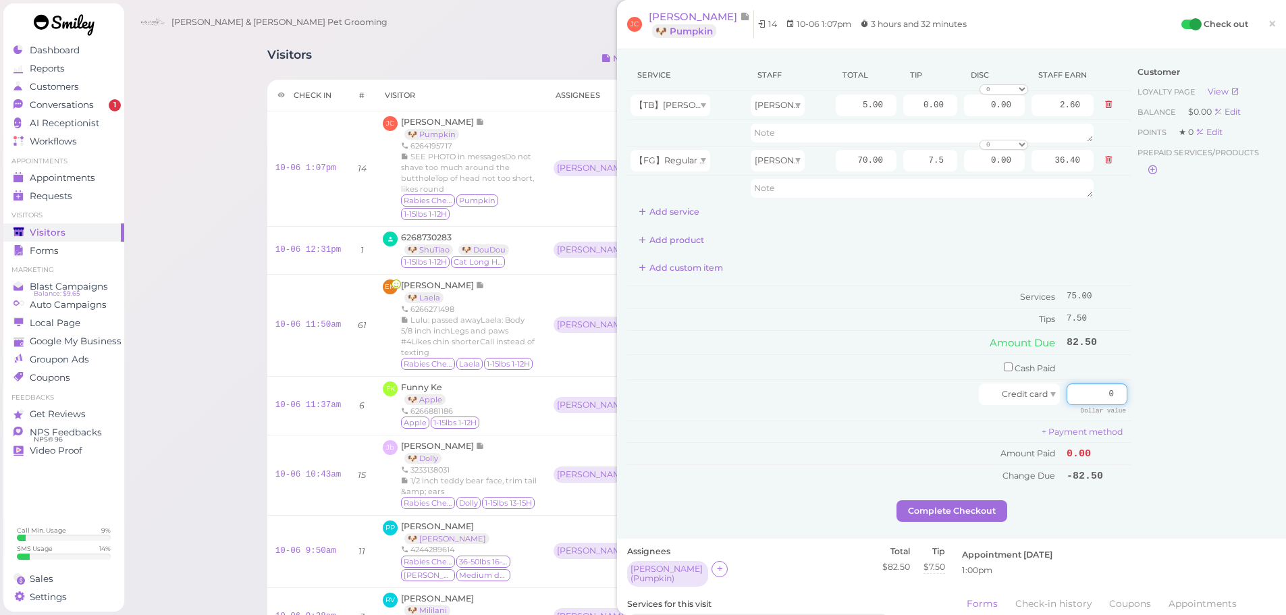
click at [1285, 431] on html "Dashboard Reports Customers Conversations 1" at bounding box center [643, 588] width 1286 height 1177
type input "82.5"
click at [1186, 420] on div "Customer Loyalty page View Balance $0.00 Edit Points ★ 0 Edit Prepaid services/…" at bounding box center [1202, 279] width 145 height 441
click at [976, 518] on button "Complete Checkout" at bounding box center [951, 511] width 111 height 22
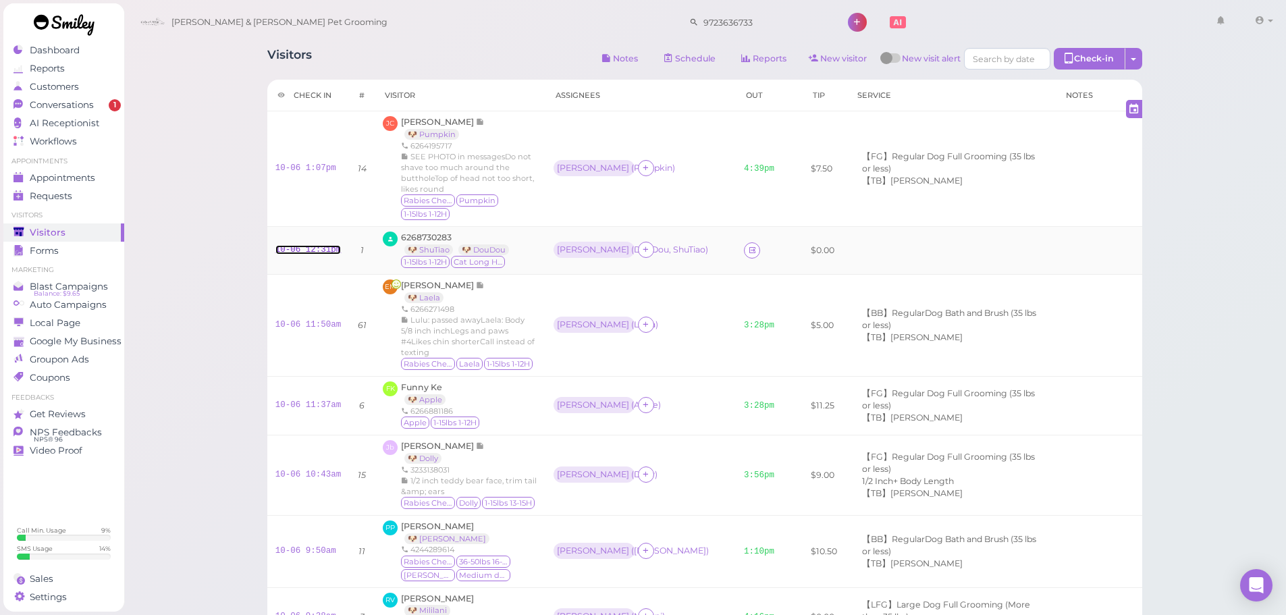
click at [298, 245] on link "10-06 12:31pm" at bounding box center [308, 249] width 66 height 9
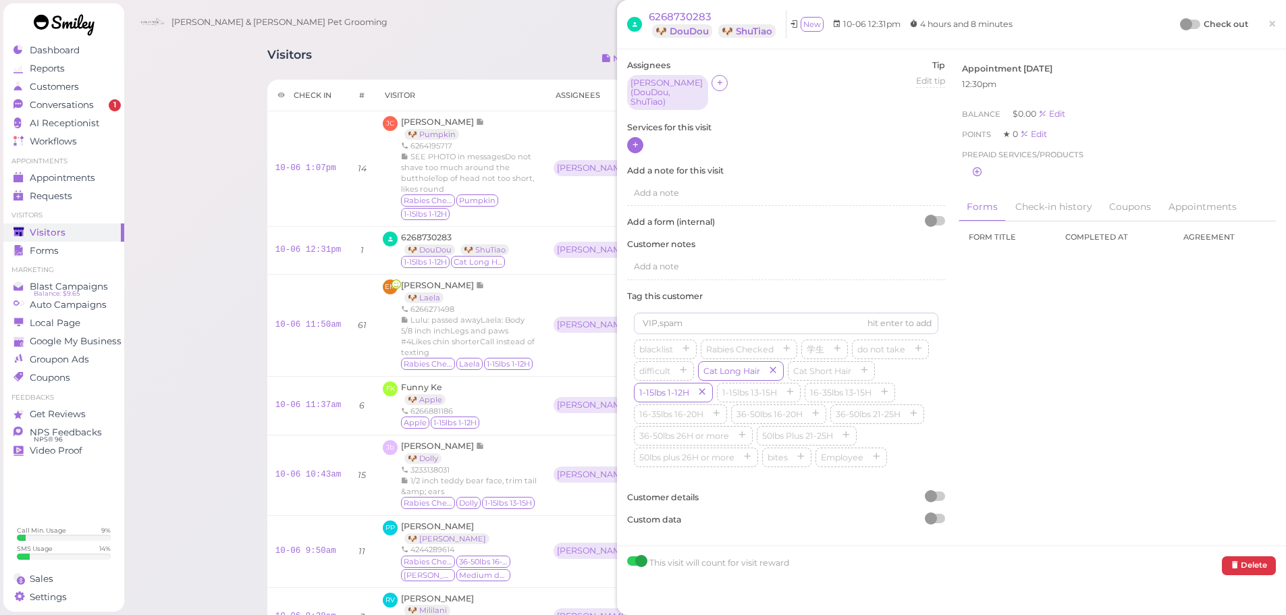
click at [631, 140] on icon at bounding box center [635, 145] width 9 height 10
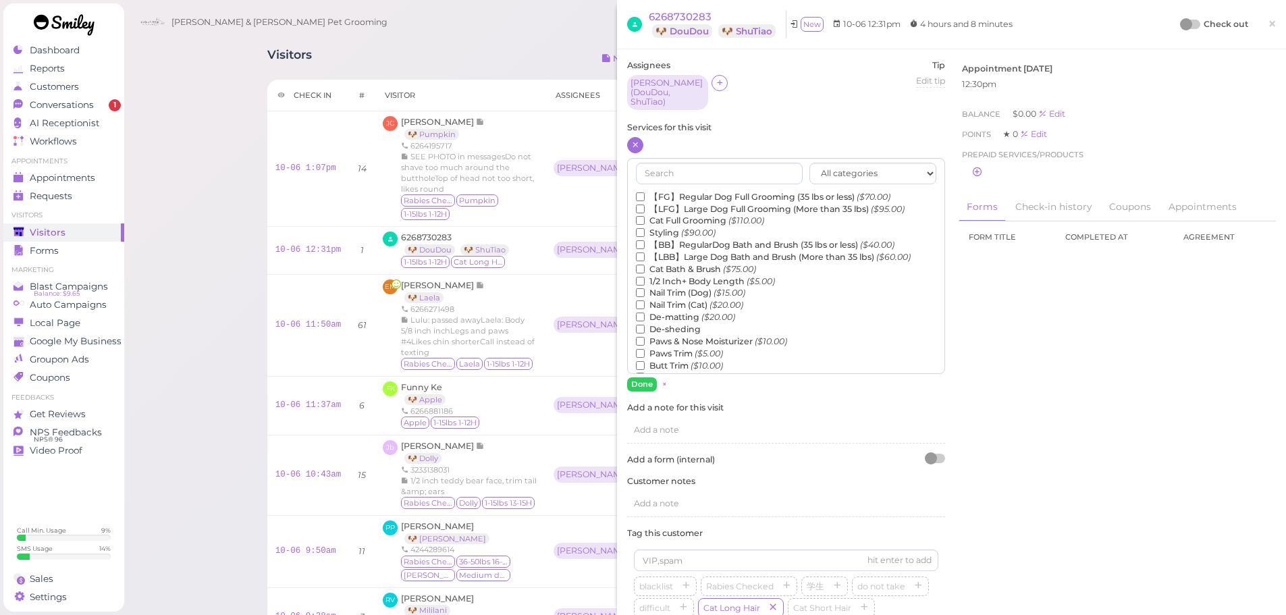
click at [665, 239] on label "【BB】RegularDog Bath and Brush (35 lbs or less) ($40.00)" at bounding box center [765, 245] width 258 height 12
click at [645, 240] on input "【BB】RegularDog Bath and Brush (35 lbs or less) ($40.00)" at bounding box center [640, 244] width 9 height 9
click at [668, 215] on label "Cat Full Grooming ($110.00)" at bounding box center [700, 221] width 128 height 12
click at [645, 216] on input "Cat Full Grooming ($110.00)" at bounding box center [640, 220] width 9 height 9
click at [635, 377] on button "Done" at bounding box center [642, 384] width 30 height 14
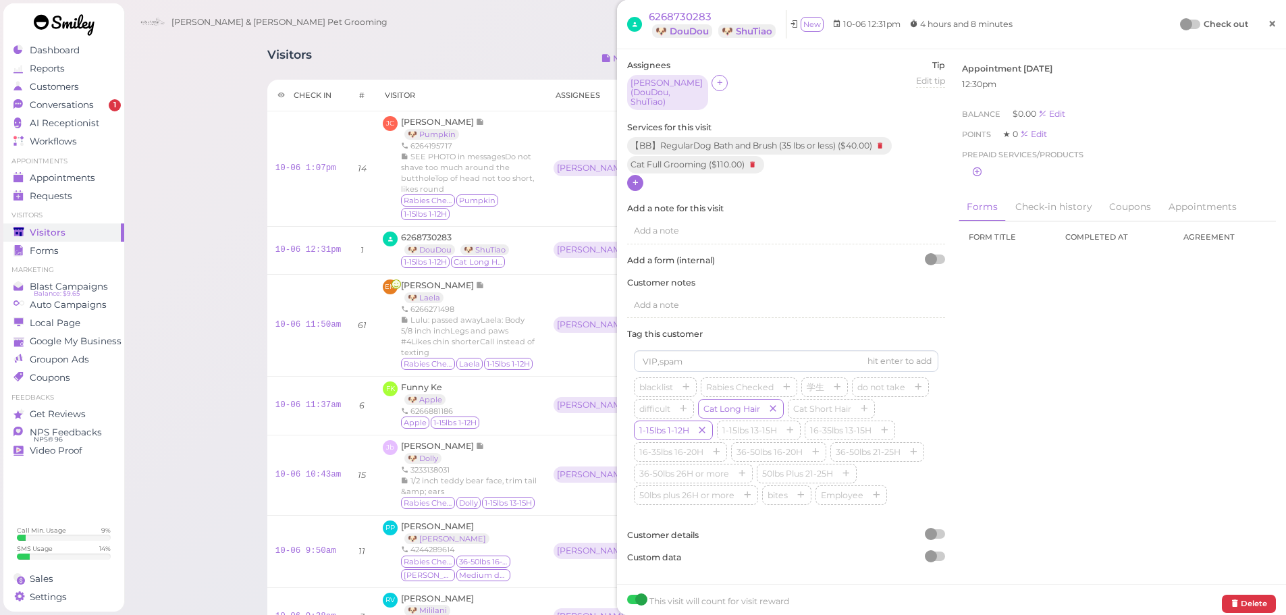
click at [1267, 32] on span "×" at bounding box center [1271, 23] width 9 height 19
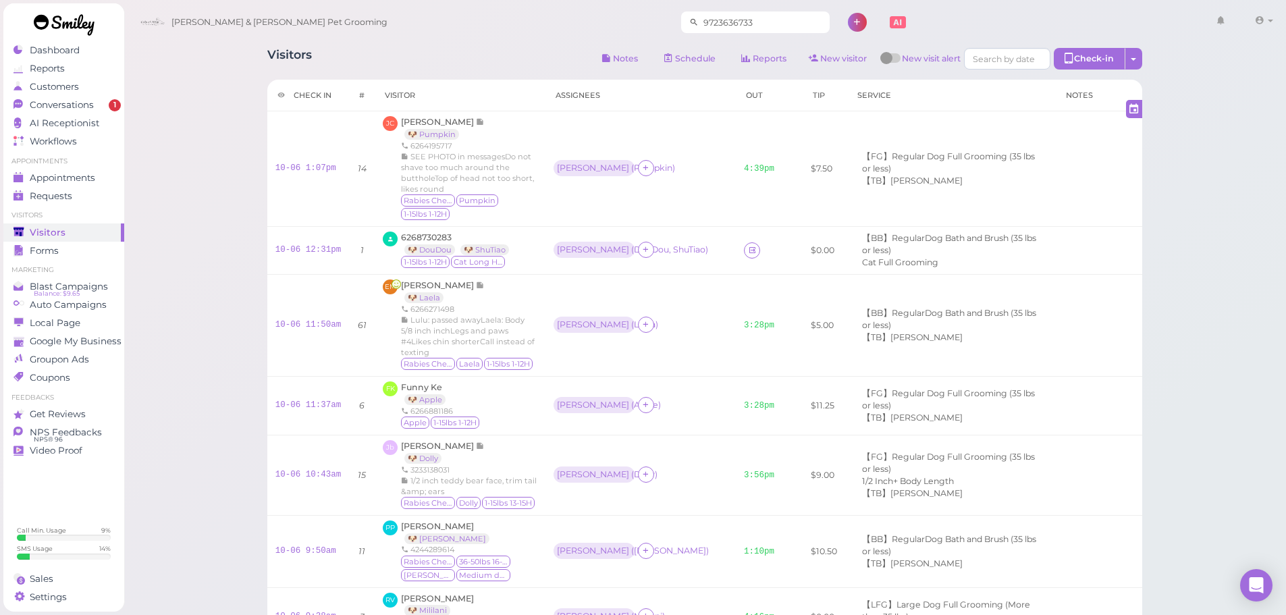
click at [756, 20] on input "9723636733" at bounding box center [764, 22] width 131 height 22
drag, startPoint x: 756, startPoint y: 20, endPoint x: 617, endPoint y: 20, distance: 139.0
click at [617, 20] on div "Cody & Miley Pet Grooming 6264926327 1 Account Logout" at bounding box center [706, 22] width 1144 height 38
type input "6264926327"
click at [72, 101] on span "Conversations" at bounding box center [63, 104] width 67 height 11
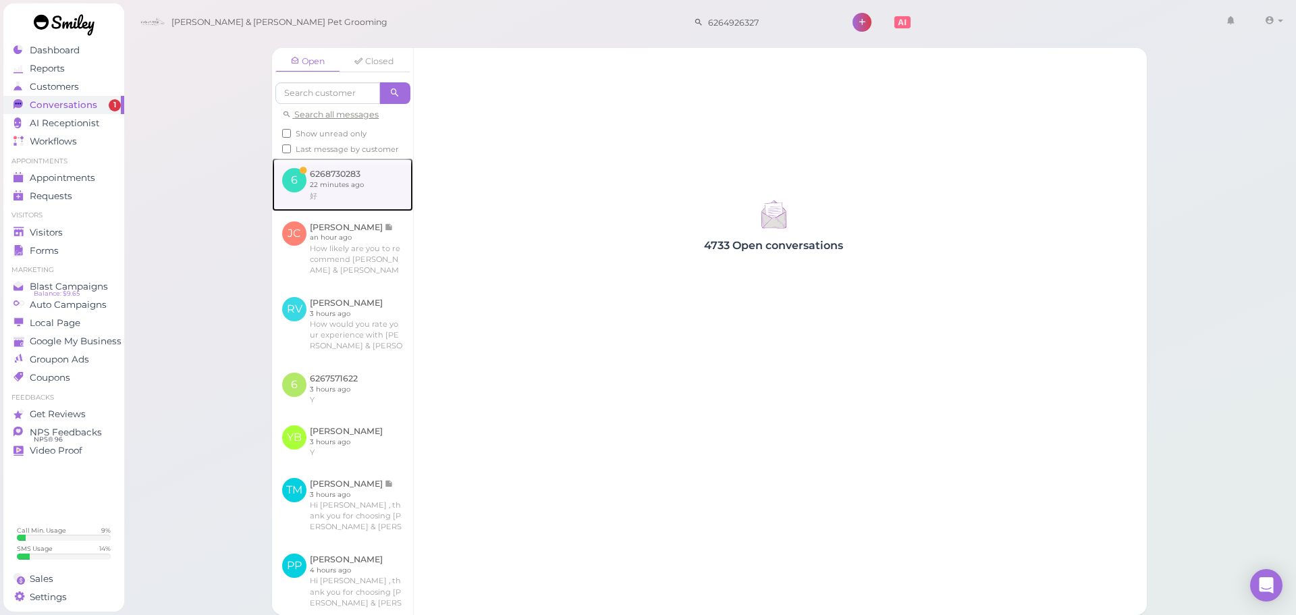
click at [296, 186] on link at bounding box center [342, 184] width 141 height 53
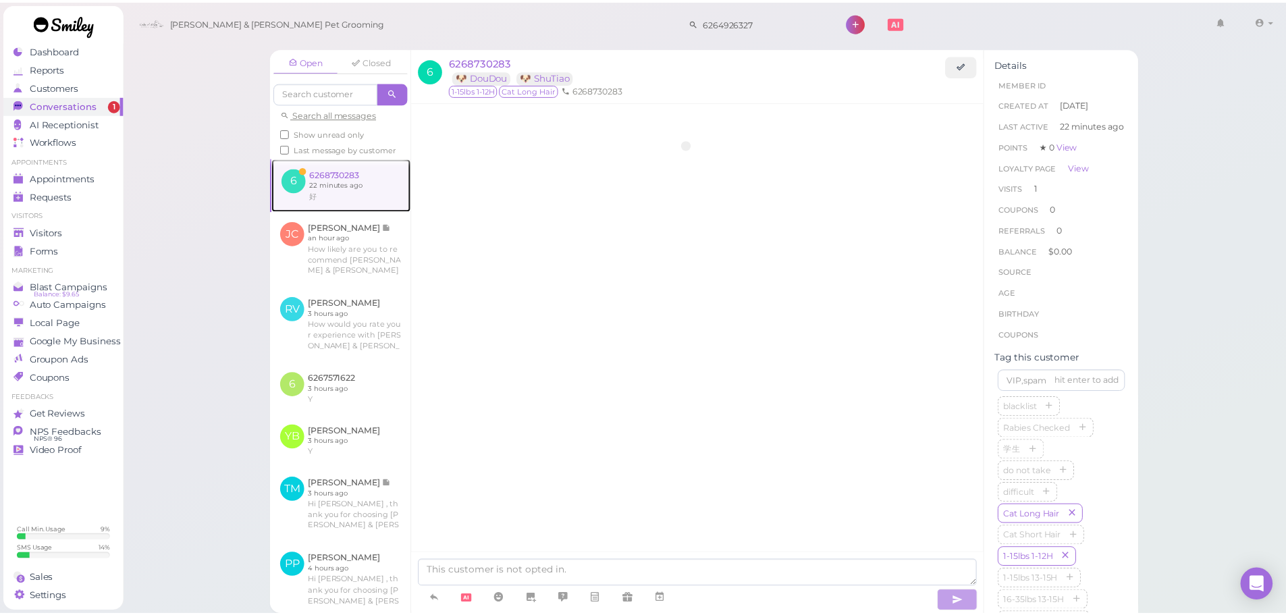
scroll to position [49, 0]
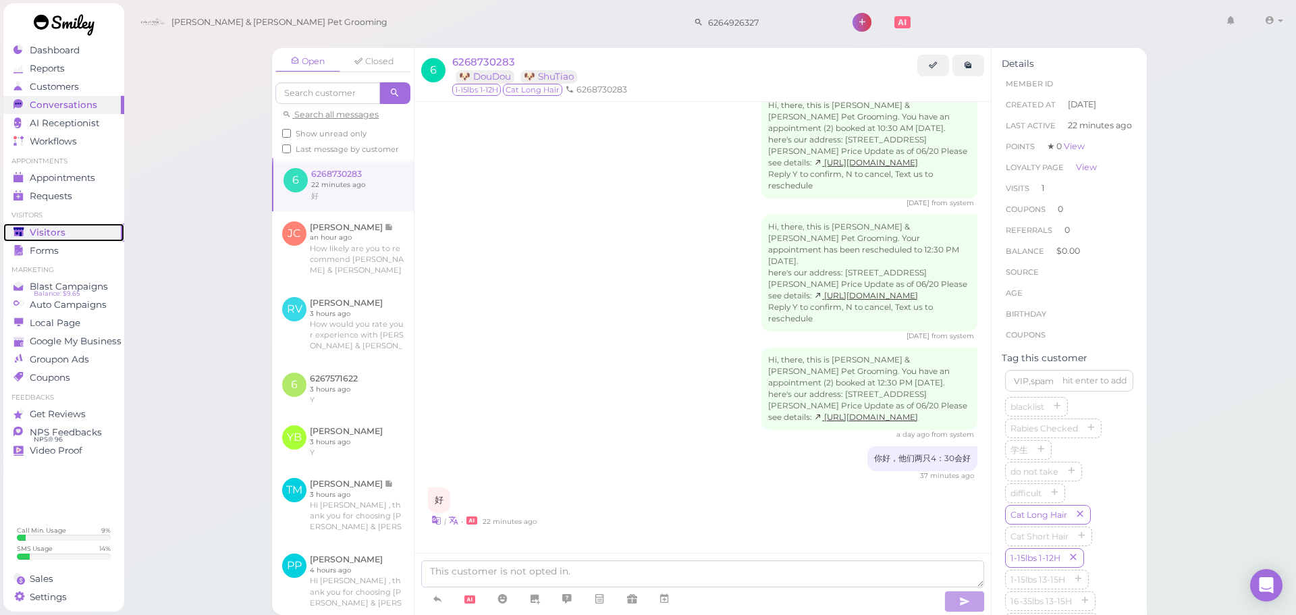
click at [43, 228] on span "Visitors" at bounding box center [48, 232] width 36 height 11
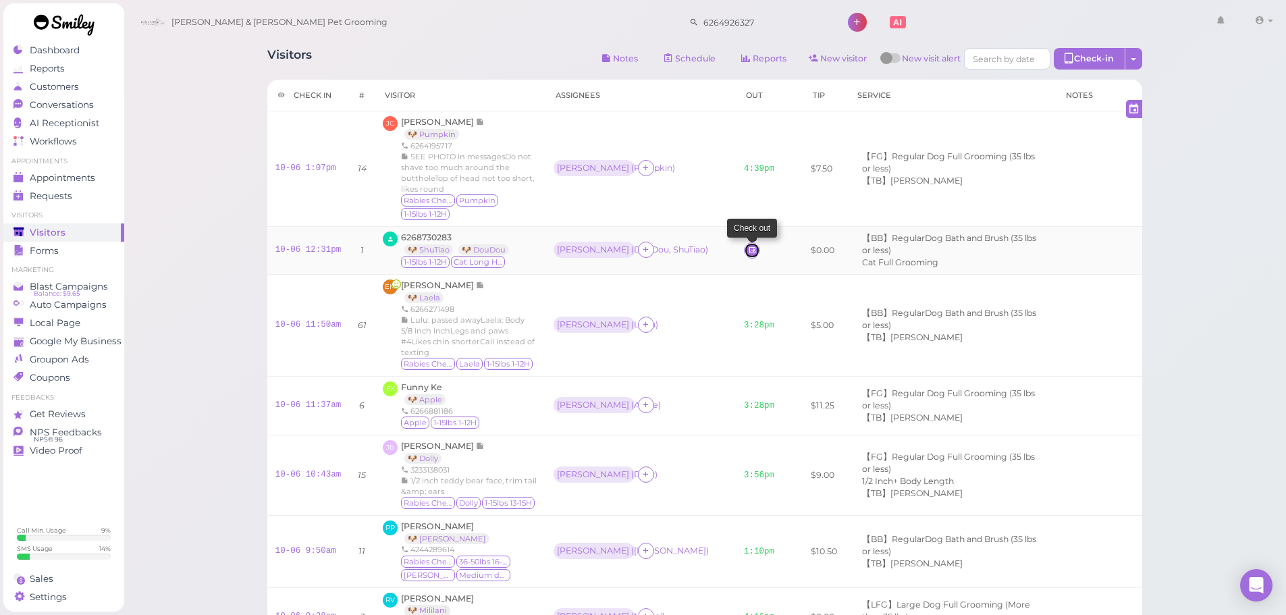
click at [748, 245] on icon at bounding box center [752, 250] width 9 height 10
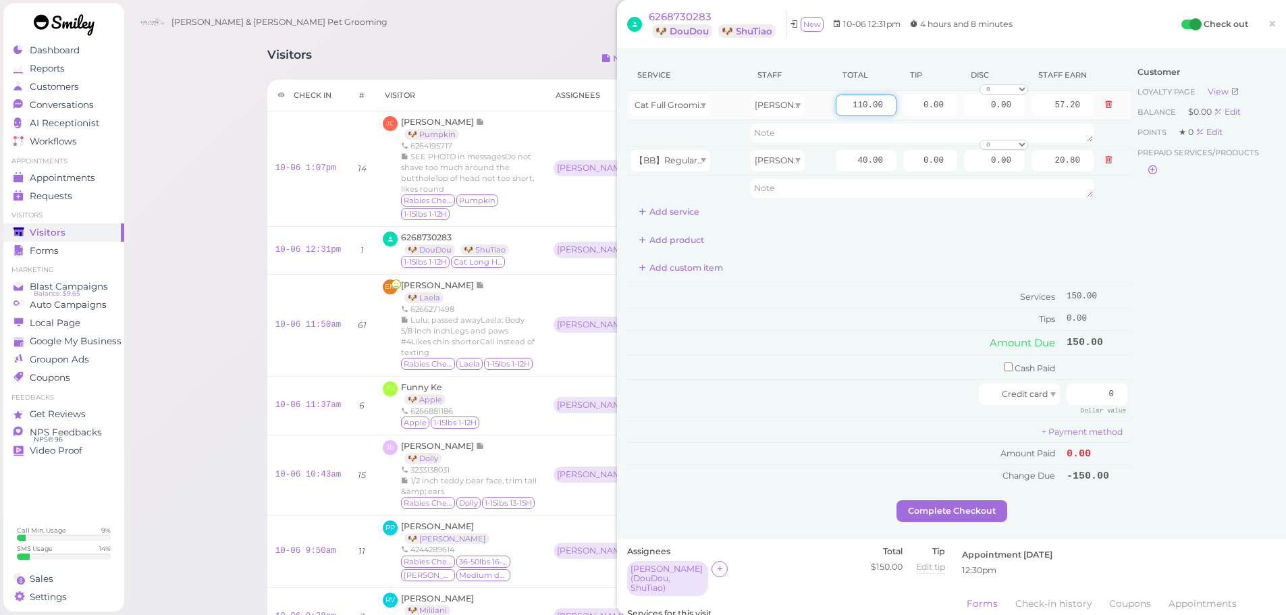
click at [842, 111] on input "110.00" at bounding box center [866, 105] width 61 height 22
type input "120.00"
type input "62.40"
click at [840, 234] on div "Add product" at bounding box center [878, 240] width 503 height 22
click at [844, 157] on input "40.00" at bounding box center [866, 161] width 61 height 22
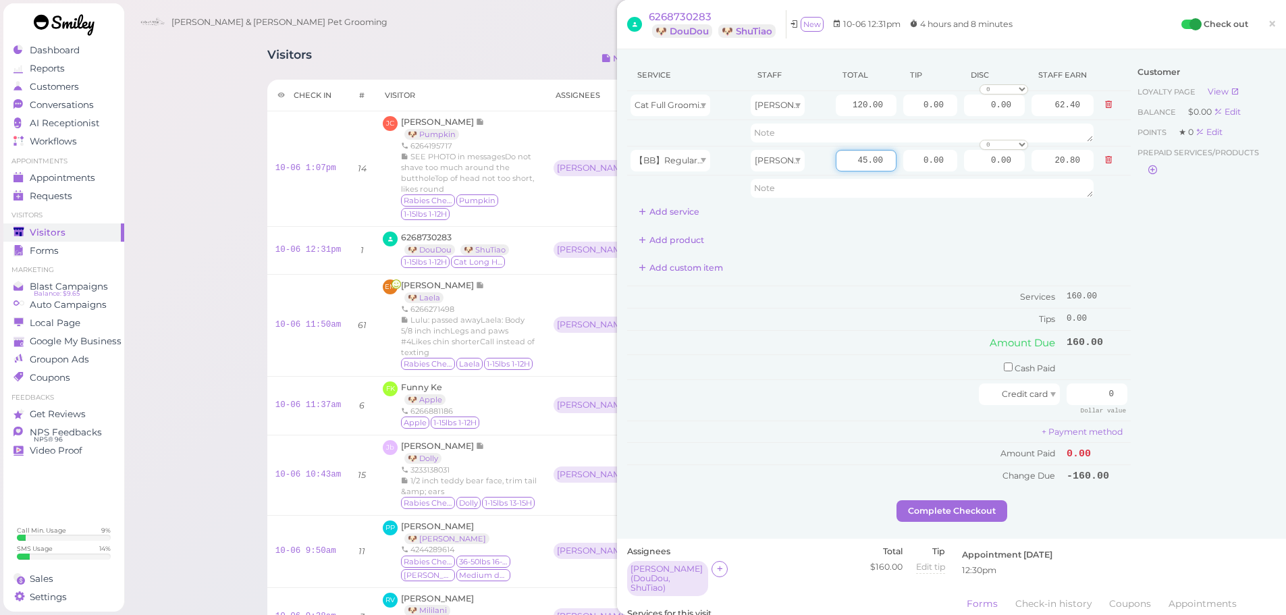
type input "45.00"
type input "23.40"
click at [850, 251] on div "Service Staff Total Tip Disc Staff earn Cat Full Grooming Asa 120.00 0.00 0.00 …" at bounding box center [878, 272] width 503 height 427
click at [225, 267] on div "Visitors Notes Schedule Reports New visitor New visit alert Check-in Customer c…" at bounding box center [705, 588] width 1163 height 1177
click at [1267, 32] on span "×" at bounding box center [1271, 23] width 9 height 19
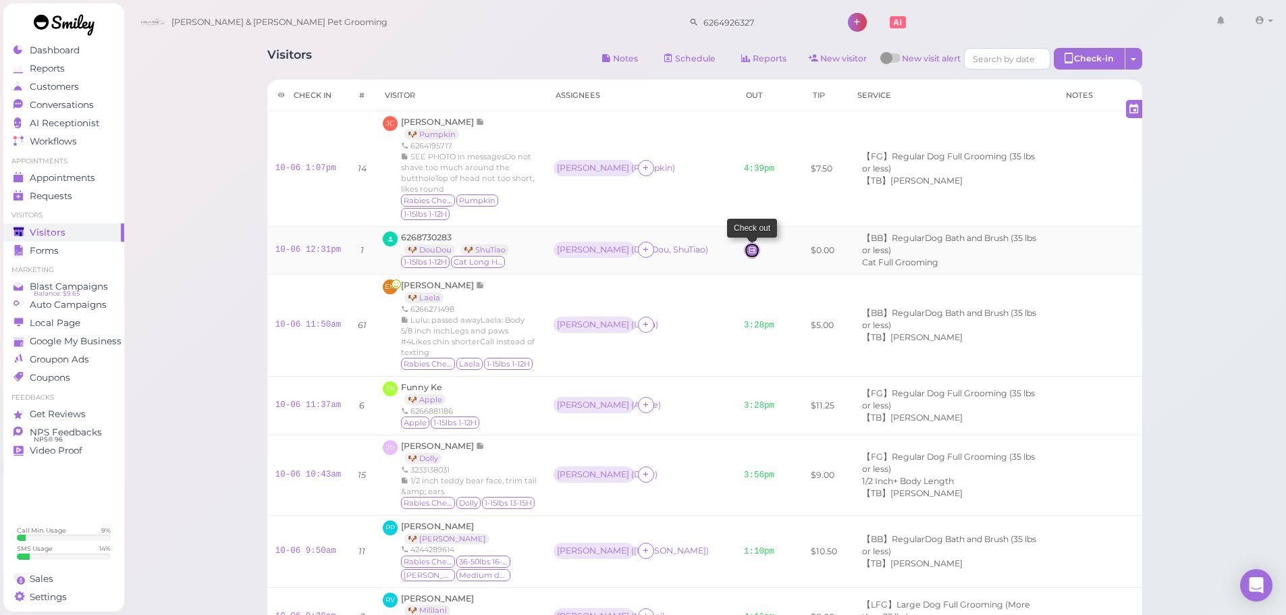
click at [744, 242] on link at bounding box center [752, 250] width 16 height 16
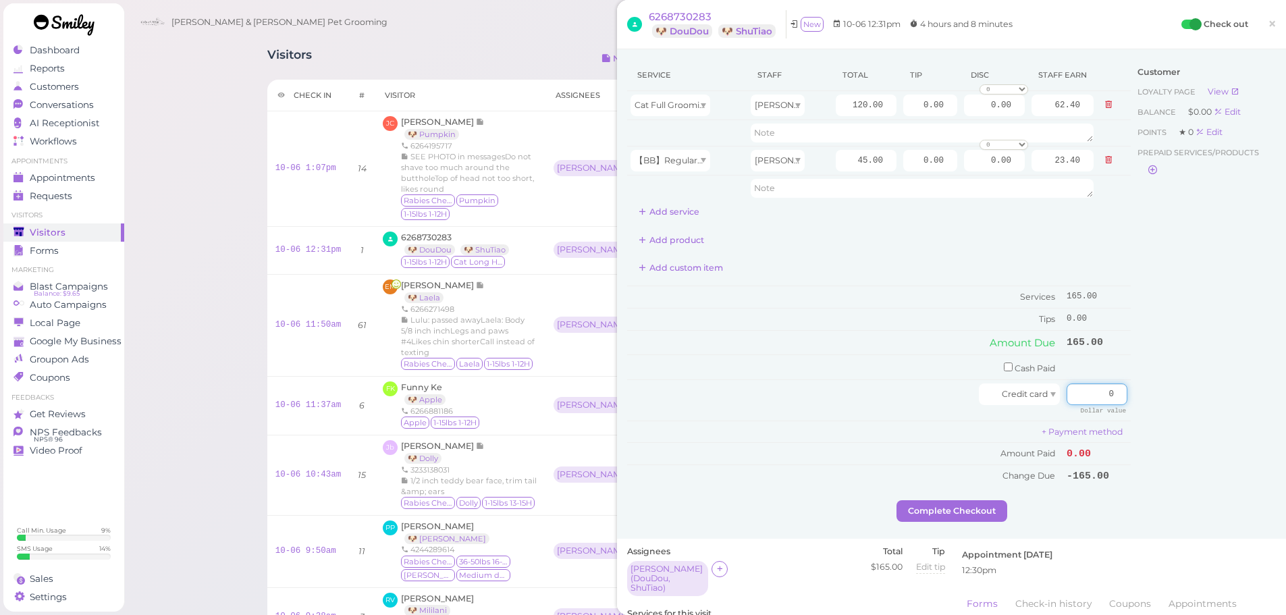
drag, startPoint x: 1072, startPoint y: 387, endPoint x: 1162, endPoint y: 395, distance: 89.5
click at [1162, 395] on div "Service Staff Total Tip Disc Staff earn Cat Full Grooming Asa 120.00 0.00 0.00 …" at bounding box center [951, 279] width 649 height 441
type input "165"
drag, startPoint x: 1164, startPoint y: 401, endPoint x: 1162, endPoint y: 408, distance: 7.7
click at [1164, 404] on div "Customer Loyalty page View Balance $0.00 Edit Points ★ 0 Edit Prepaid services/…" at bounding box center [1202, 279] width 145 height 441
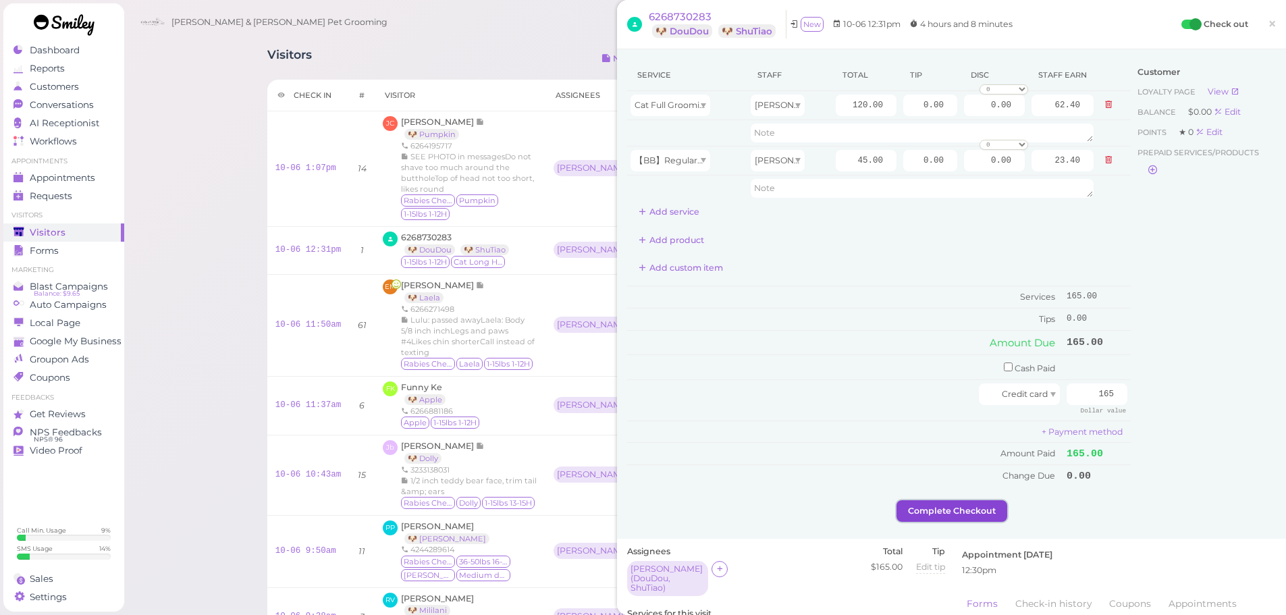
click at [948, 510] on button "Complete Checkout" at bounding box center [951, 511] width 111 height 22
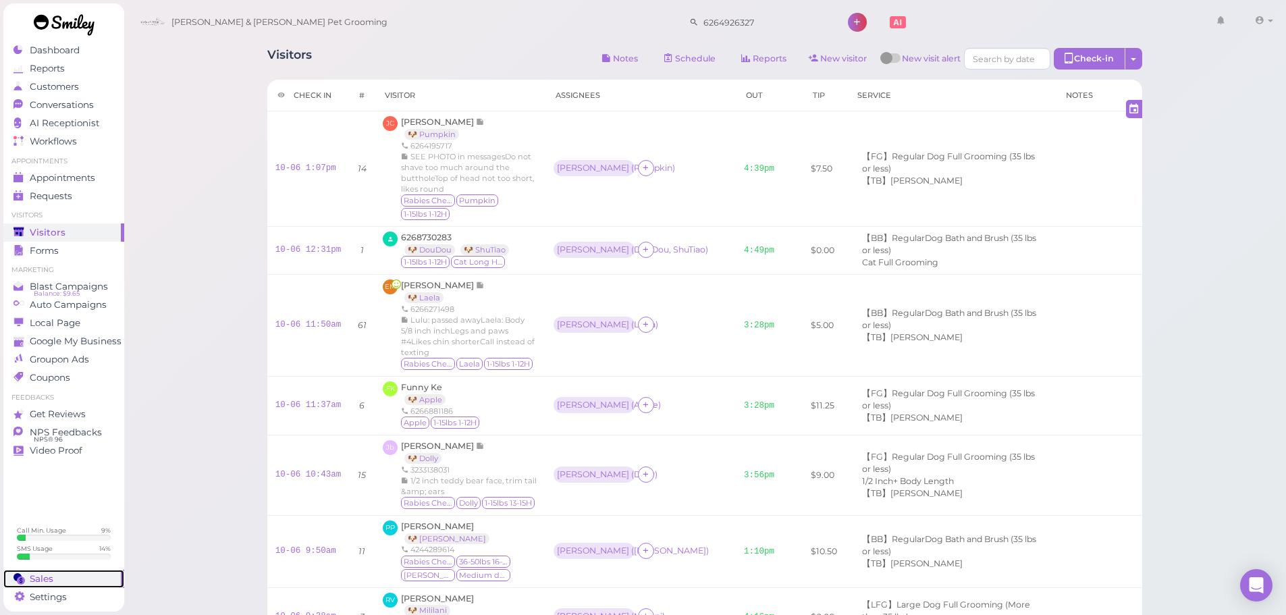
click at [55, 574] on div "Sales" at bounding box center [61, 578] width 97 height 11
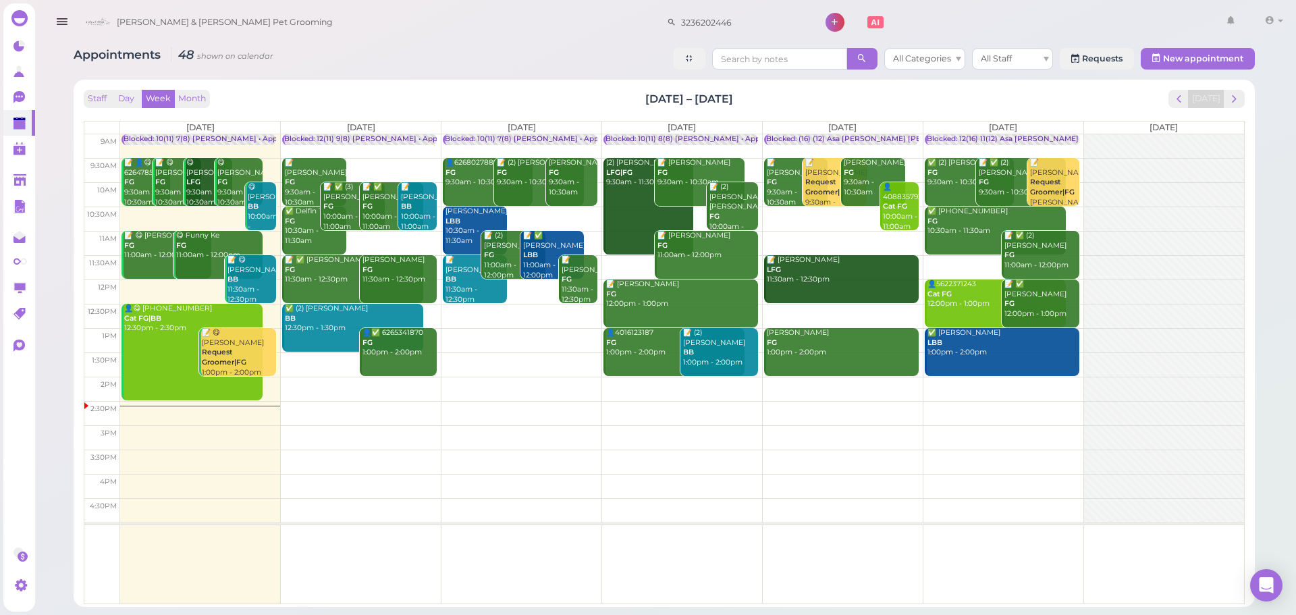
click at [789, 237] on td at bounding box center [682, 243] width 1124 height 24
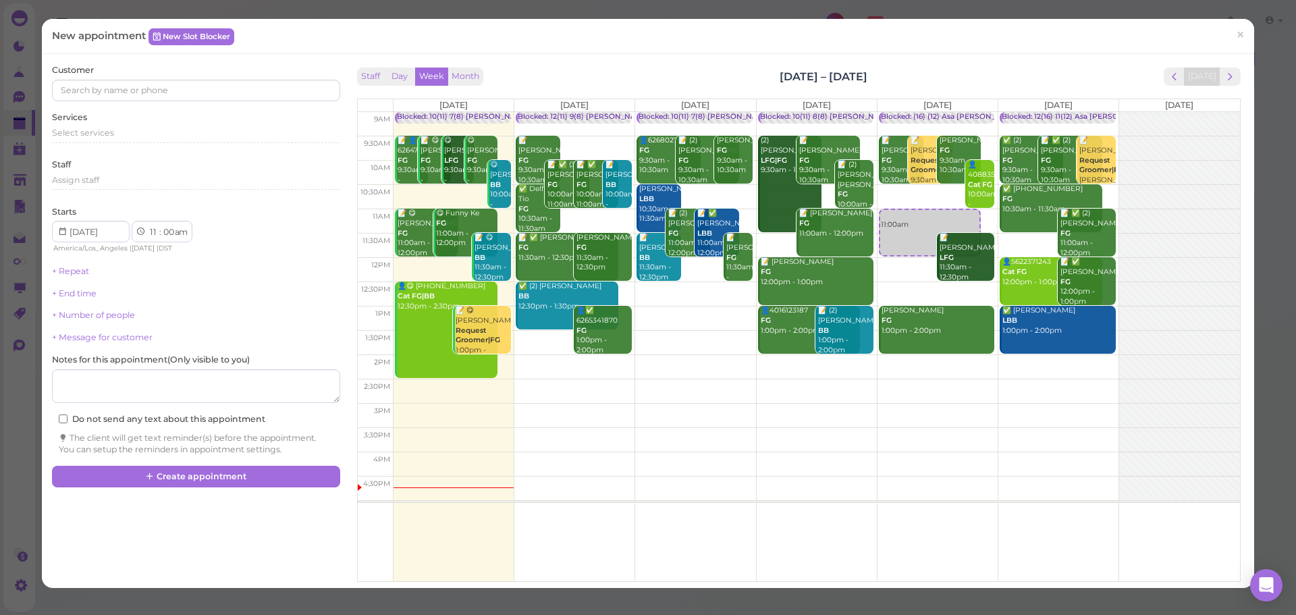
click at [72, 144] on div "Select services" at bounding box center [196, 138] width 288 height 22
click at [80, 137] on span "Select services" at bounding box center [83, 133] width 62 height 10
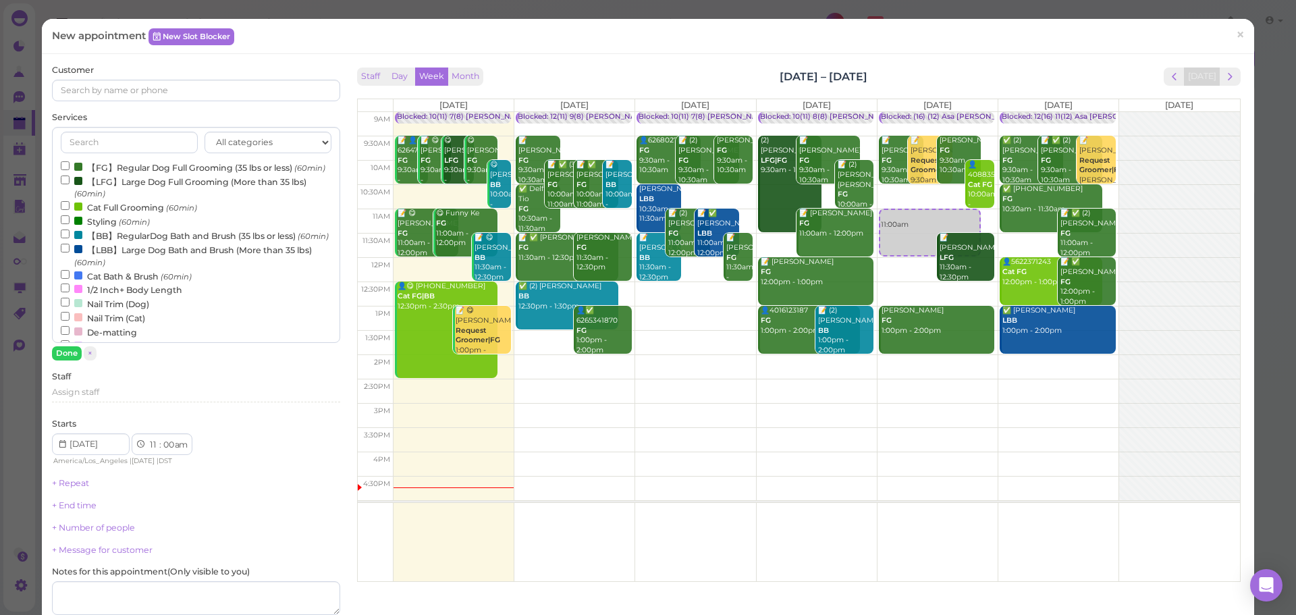
click at [100, 242] on label "【BB】RegularDog Bath and Brush (35 lbs or less) (60min)" at bounding box center [195, 235] width 268 height 14
click at [70, 238] on input "【BB】RegularDog Bath and Brush (35 lbs or less) (60min)" at bounding box center [65, 233] width 9 height 9
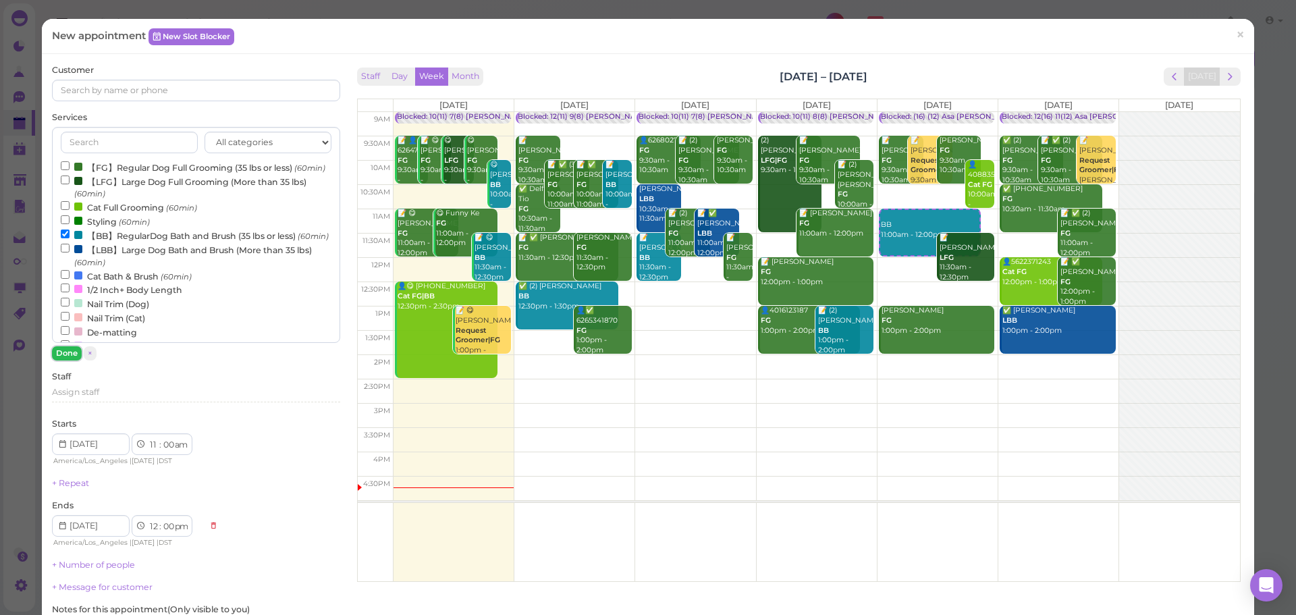
click at [68, 354] on button "Done" at bounding box center [67, 353] width 30 height 14
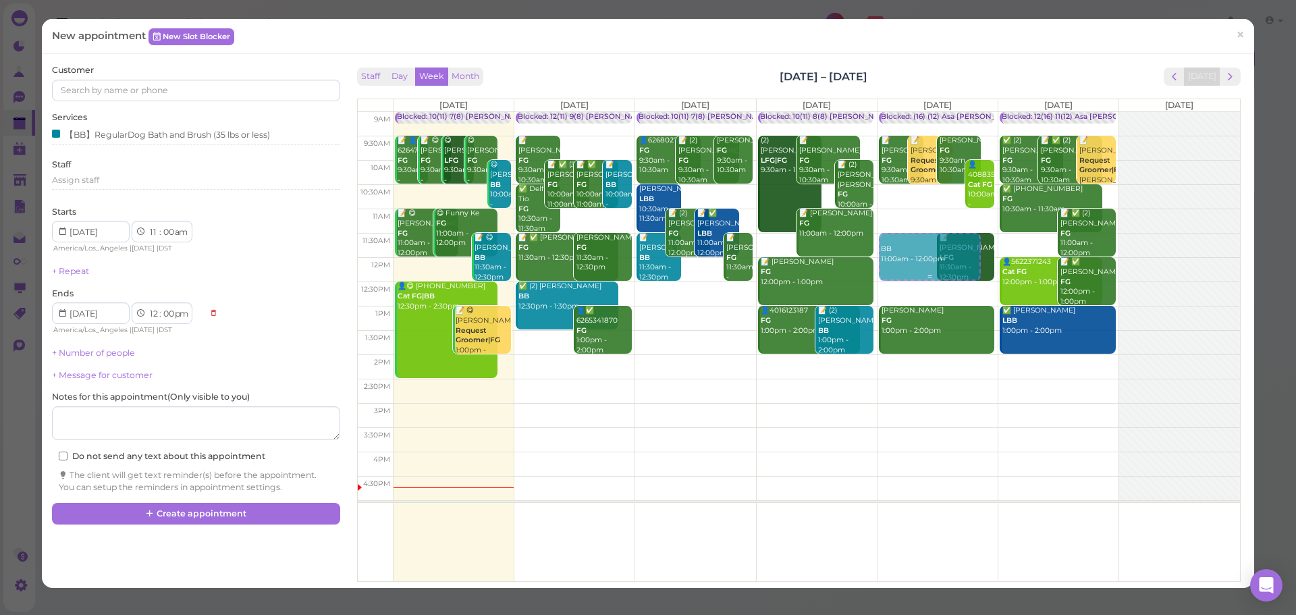
drag, startPoint x: 903, startPoint y: 245, endPoint x: 917, endPoint y: 262, distance: 22.0
click at [917, 112] on div "BB 11:00am - 12:00pm Blocked: (16) (12) Asa [PERSON_NAME] [PERSON_NAME] • Appoi…" at bounding box center [937, 112] width 120 height 0
select select "30"
click at [267, 86] on input at bounding box center [196, 91] width 288 height 22
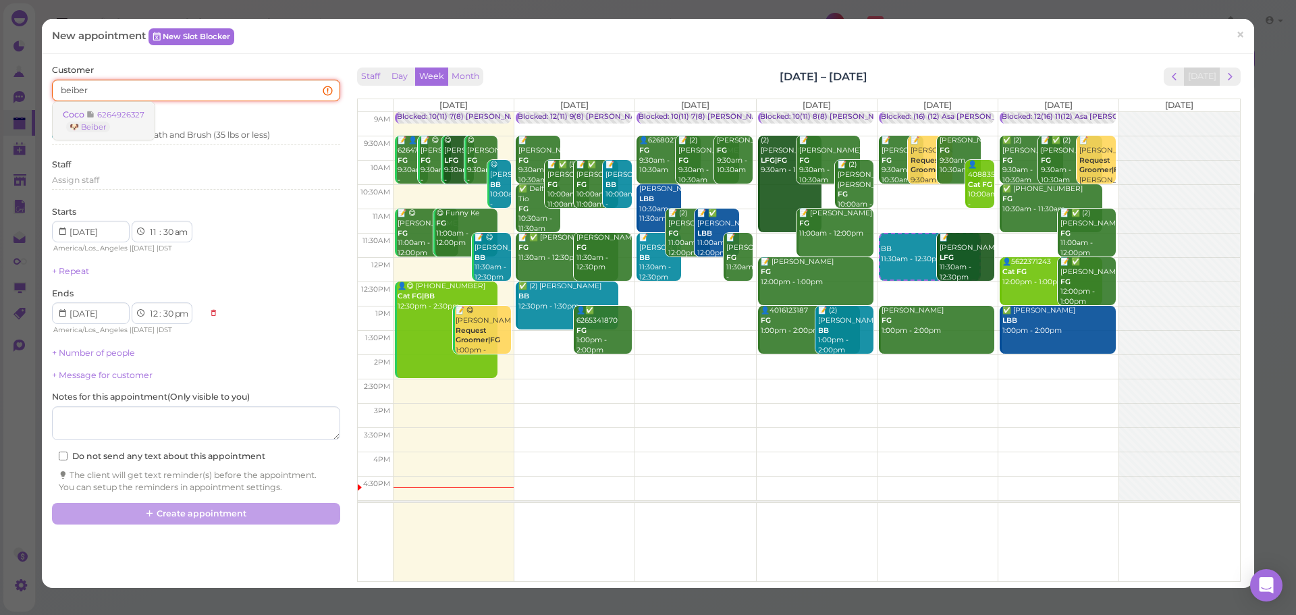
type input "beiber"
click at [117, 118] on small "6264926327" at bounding box center [120, 114] width 47 height 9
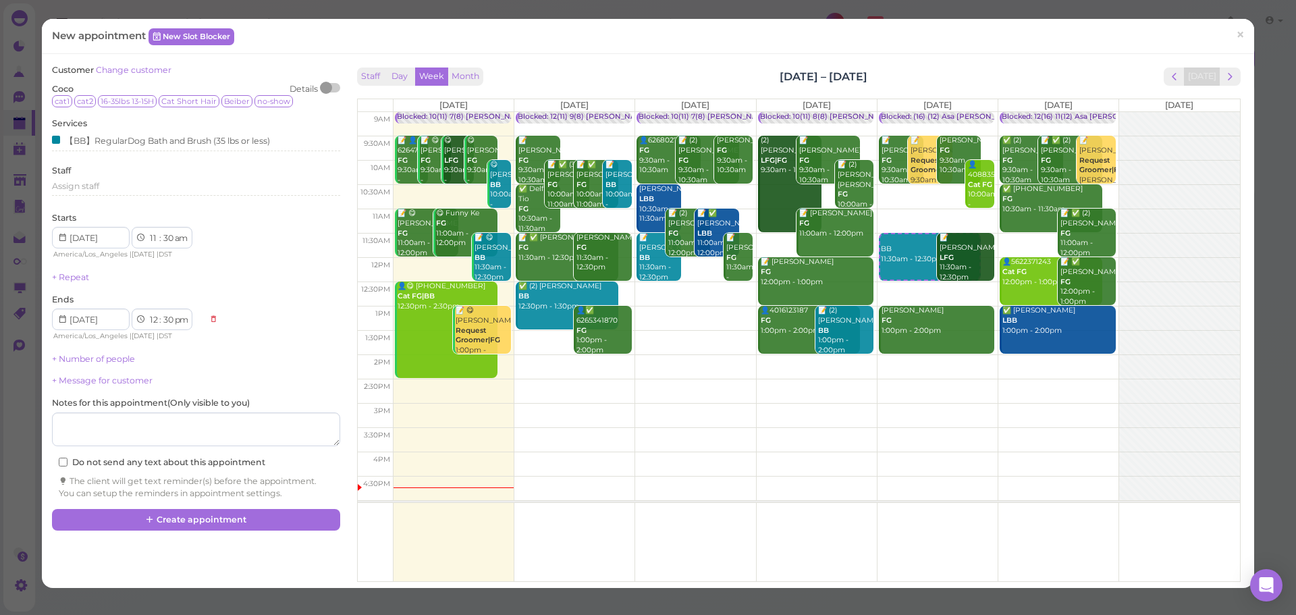
drag, startPoint x: 697, startPoint y: 62, endPoint x: 689, endPoint y: 62, distance: 8.1
click at [689, 62] on div "Customer Change customer Coco Details cat1 cat2 16-35lbs 13-15H Cat Short Hair …" at bounding box center [648, 321] width 1212 height 534
click at [684, 62] on div "Customer Change customer Coco Details cat1 cat2 16-35lbs 13-15H Cat Short Hair …" at bounding box center [648, 321] width 1212 height 534
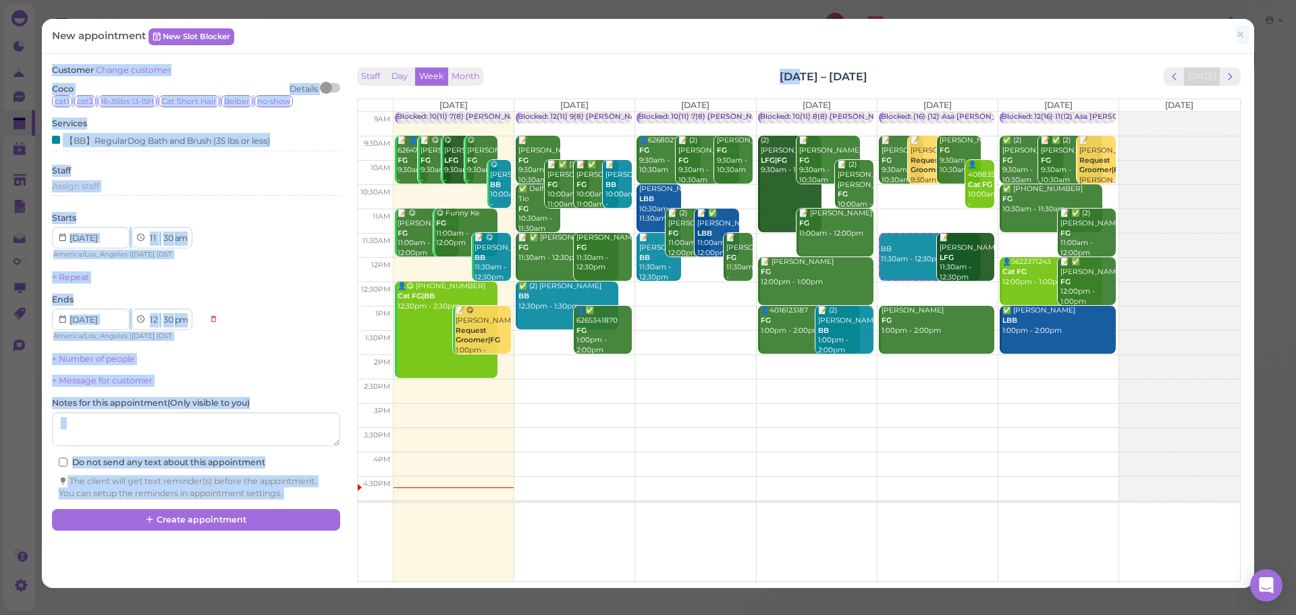
drag, startPoint x: 684, startPoint y: 62, endPoint x: 915, endPoint y: 53, distance: 231.7
click at [915, 53] on div "New appointment New Slot Blocker × Customer Change customer Coco Details cat1 c…" at bounding box center [648, 303] width 1212 height 569
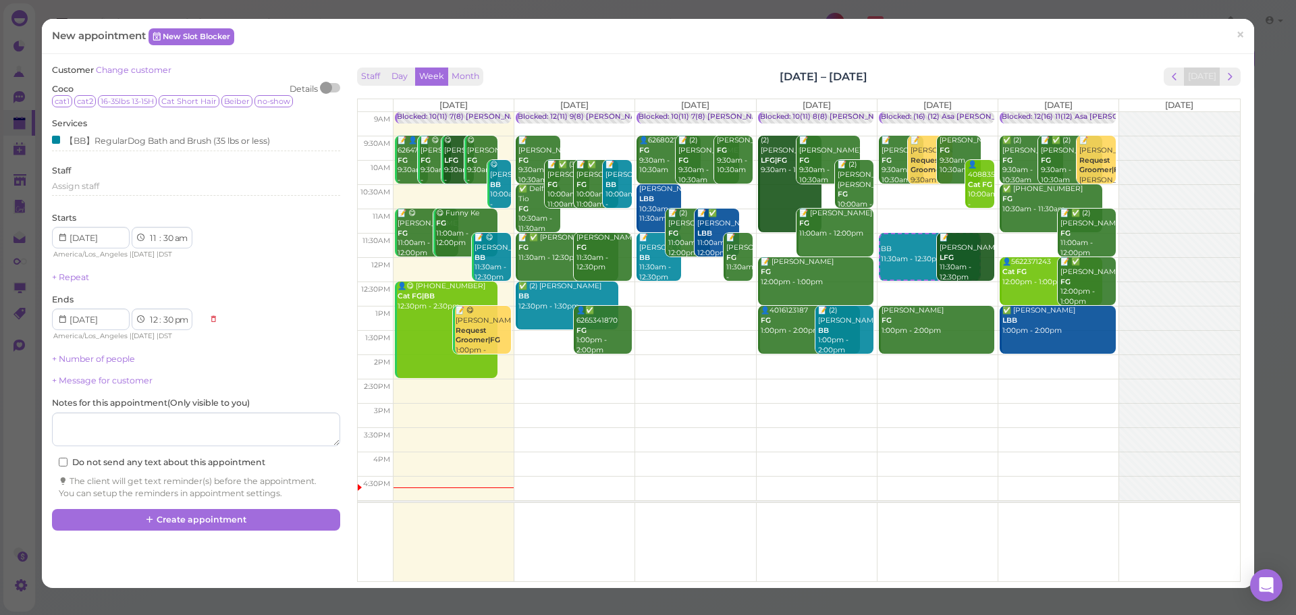
click at [915, 53] on div "New appointment New Slot Blocker ×" at bounding box center [648, 36] width 1212 height 35
drag, startPoint x: 893, startPoint y: 76, endPoint x: 688, endPoint y: 65, distance: 204.8
click at [688, 65] on div "Staff Day Week Month [DATE] – [DATE] [DATE] [DATE] [DATE] [DATE] [DATE] [DATE] …" at bounding box center [799, 321] width 890 height 514
drag, startPoint x: 688, startPoint y: 65, endPoint x: 929, endPoint y: 66, distance: 240.9
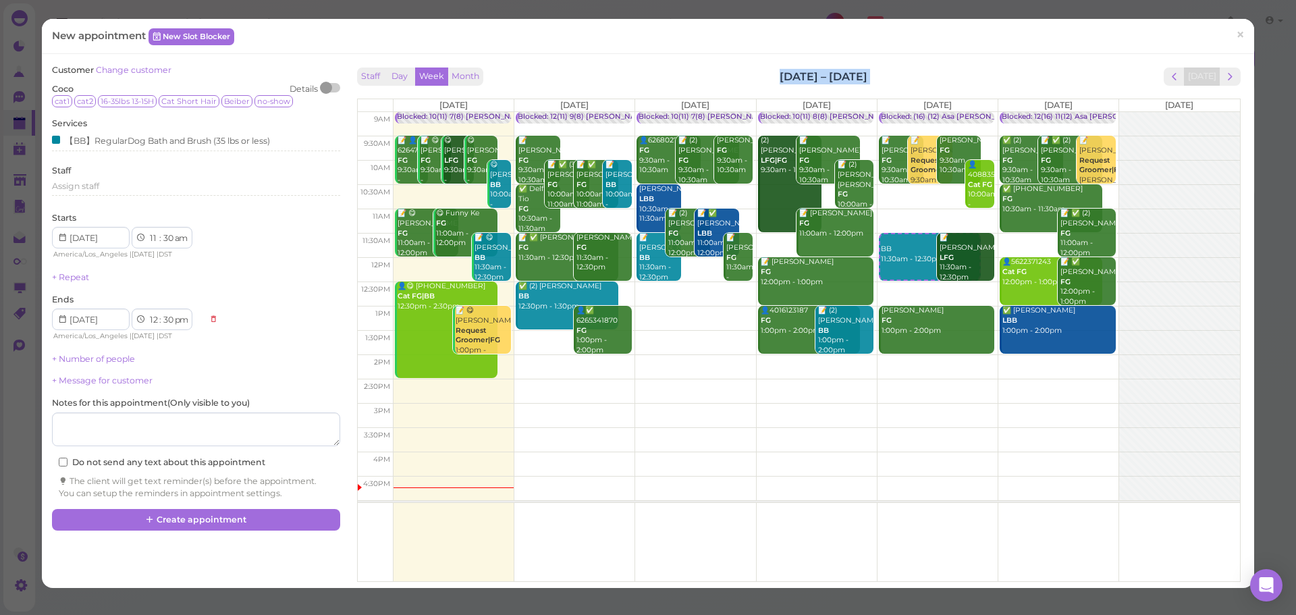
click at [929, 66] on div "Staff Day Week Month [DATE] – [DATE] [DATE] [DATE] [DATE] [DATE] [DATE] [DATE] …" at bounding box center [799, 321] width 890 height 514
click at [855, 18] on div "New appointment New Slot Blocker × Customer Change customer Coco Details cat1 c…" at bounding box center [648, 307] width 1296 height 615
click at [160, 141] on div "【BB】RegularDog Bath and Brush (35 lbs or less)" at bounding box center [161, 140] width 218 height 14
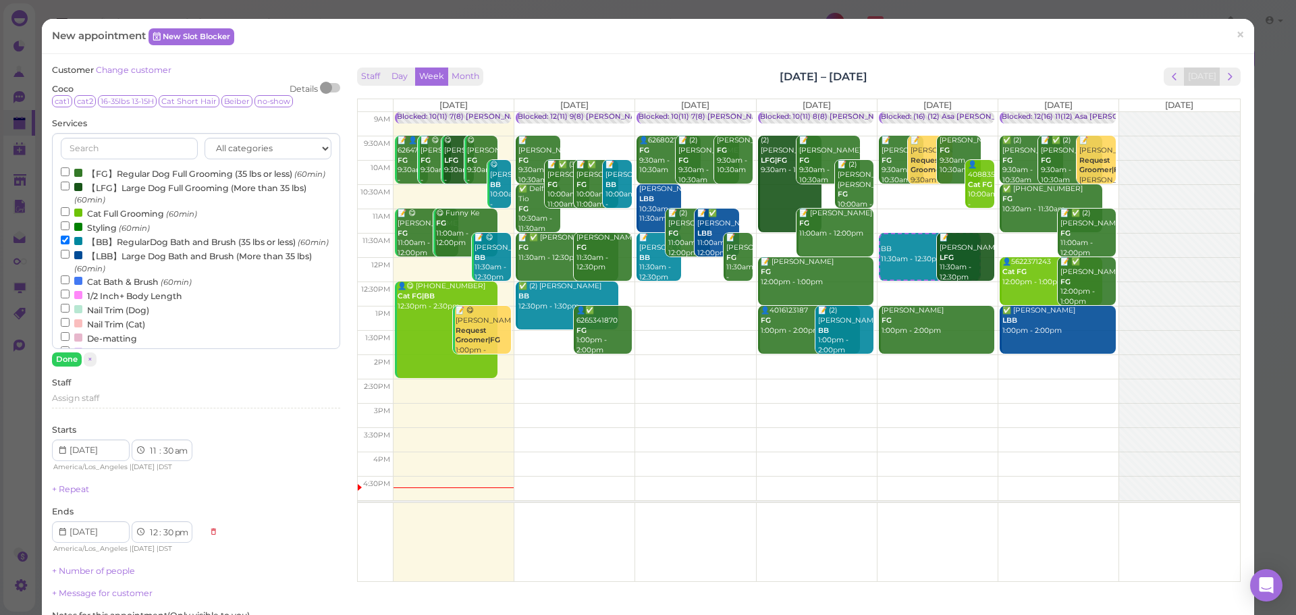
click at [131, 248] on label "【BB】RegularDog Bath and Brush (35 lbs or less) (60min)" at bounding box center [195, 241] width 268 height 14
click at [70, 244] on input "【BB】RegularDog Bath and Brush (35 lbs or less) (60min)" at bounding box center [65, 240] width 9 height 9
click at [139, 167] on label "【FG】Regular Dog Full Grooming (35 lbs or less) (60min)" at bounding box center [193, 173] width 265 height 14
click at [70, 167] on input "【FG】Regular Dog Full Grooming (35 lbs or less) (60min)" at bounding box center [65, 171] width 9 height 9
click at [60, 362] on button "Done" at bounding box center [67, 359] width 30 height 14
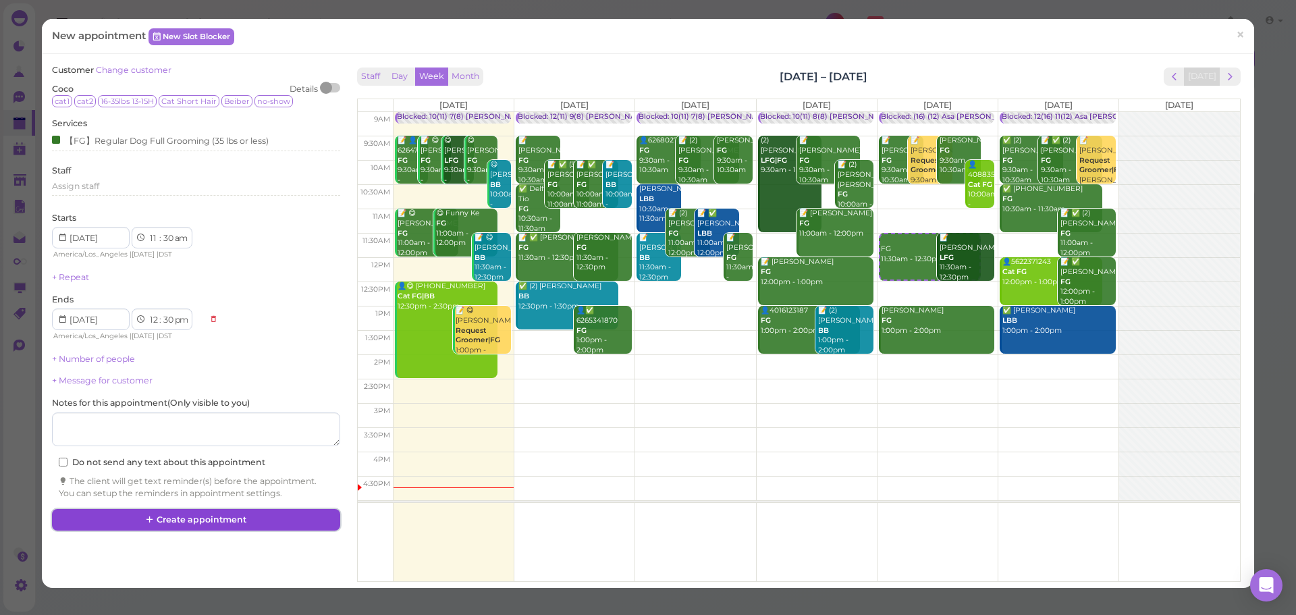
click at [228, 513] on button "Create appointment" at bounding box center [196, 520] width 288 height 22
